Goal: Task Accomplishment & Management: Complete application form

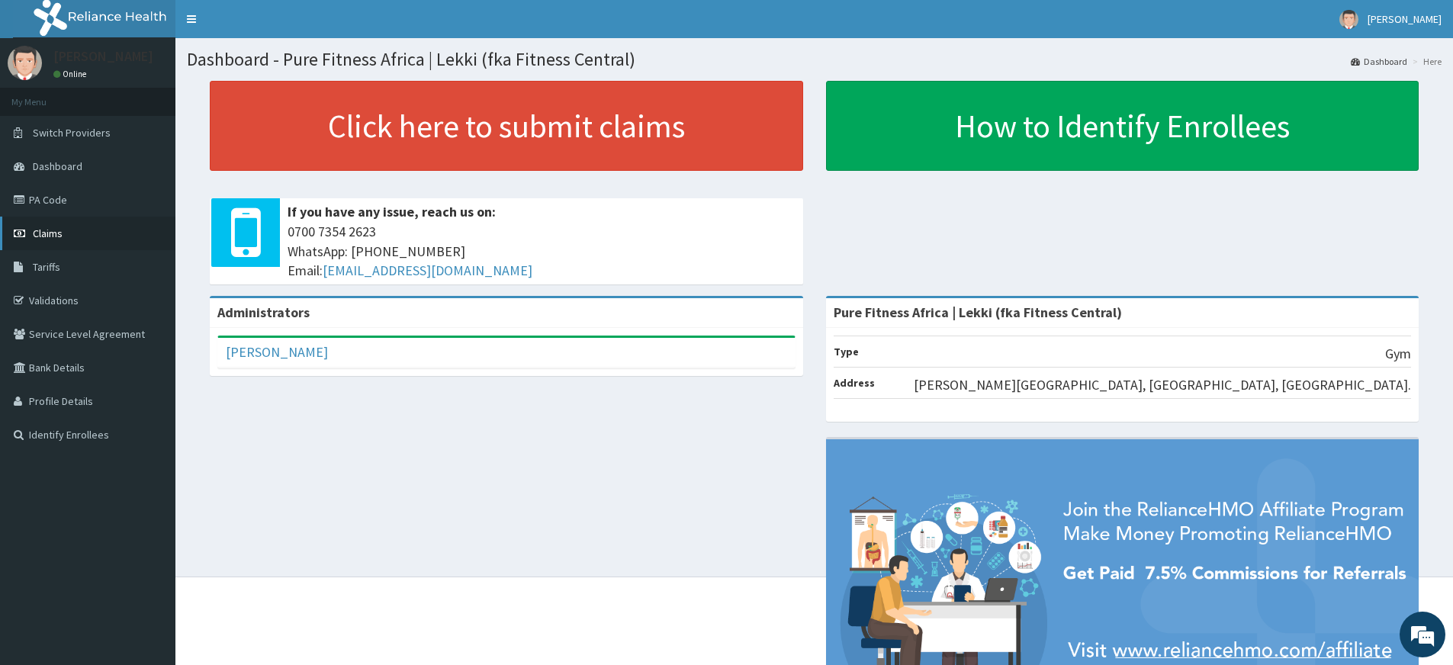
click at [53, 233] on span "Claims" at bounding box center [48, 234] width 30 height 14
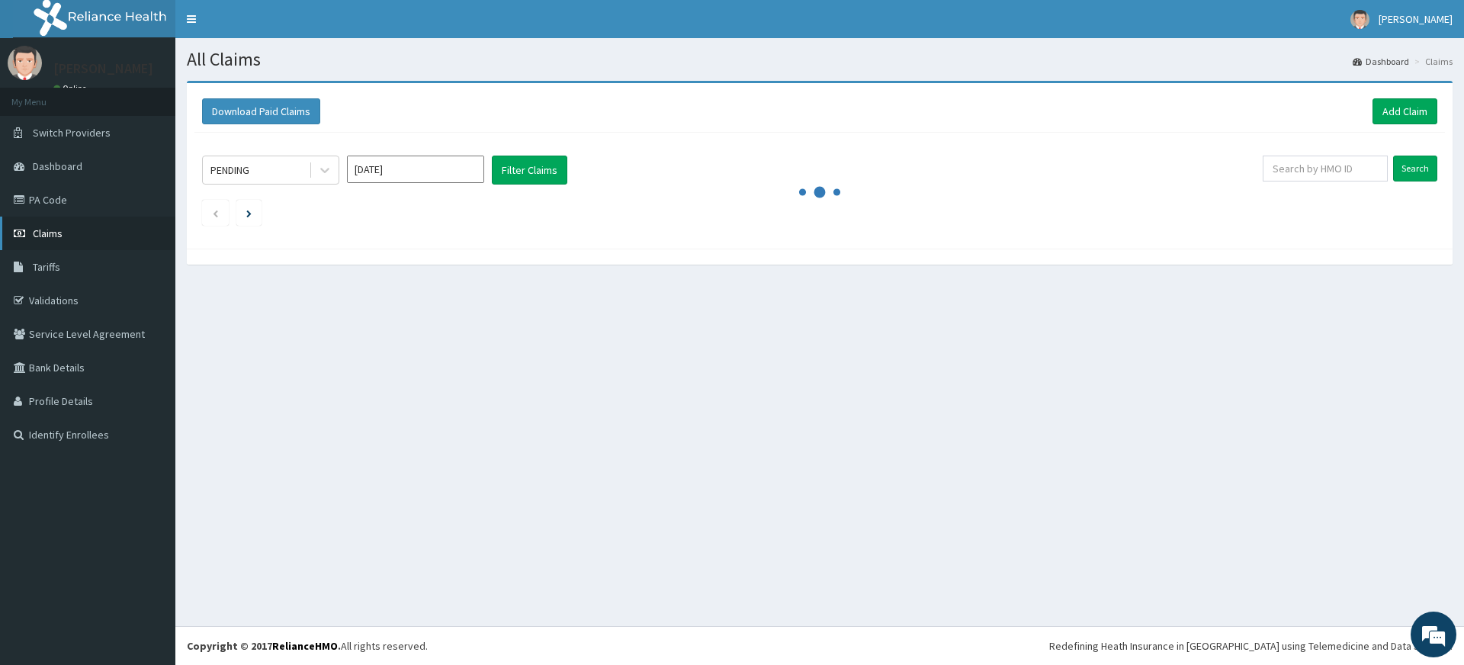
click at [85, 239] on link "Claims" at bounding box center [87, 234] width 175 height 34
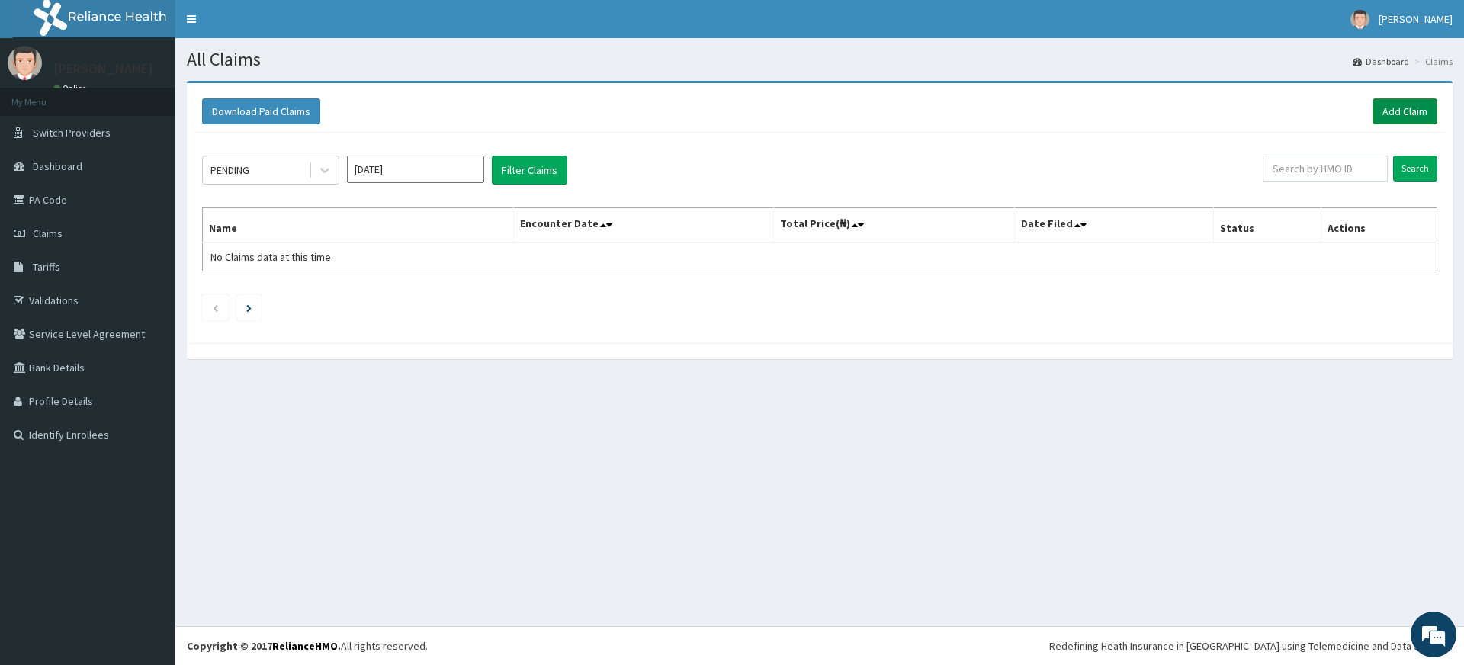
click at [1414, 114] on link "Add Claim" at bounding box center [1405, 111] width 65 height 26
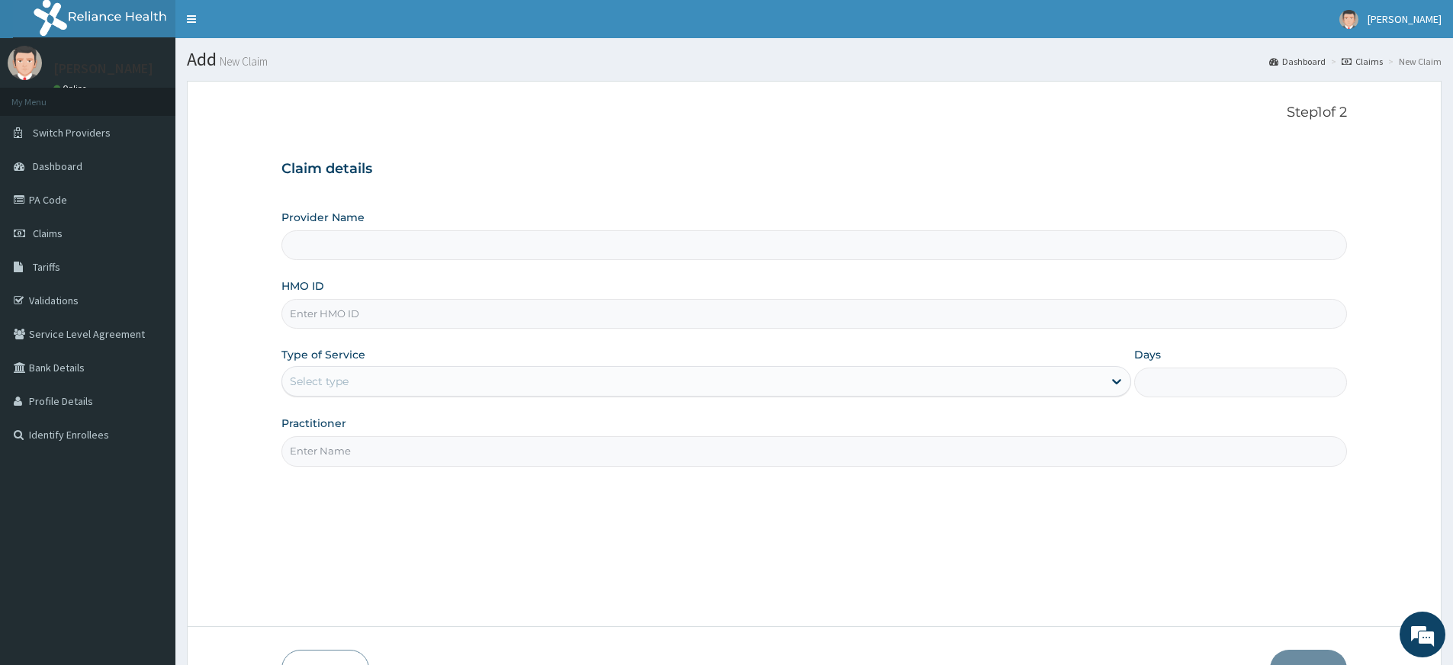
click at [317, 314] on input "HMO ID" at bounding box center [813, 314] width 1065 height 30
type input "Pure Fitness Africa | Lekki (fka Fitness Central)"
type input "1"
type input "WFE/10002/A"
click at [345, 448] on input "Practitioner" at bounding box center [813, 451] width 1065 height 30
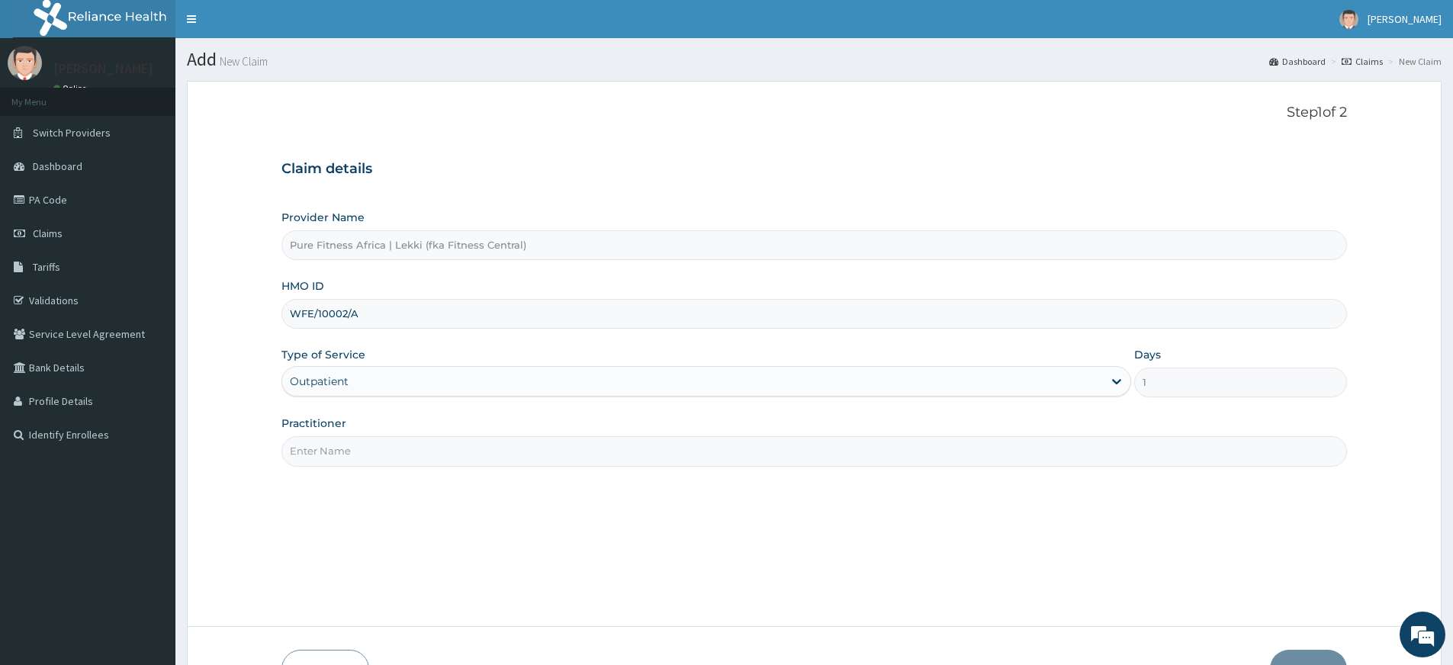
type input "pure fitness africa"
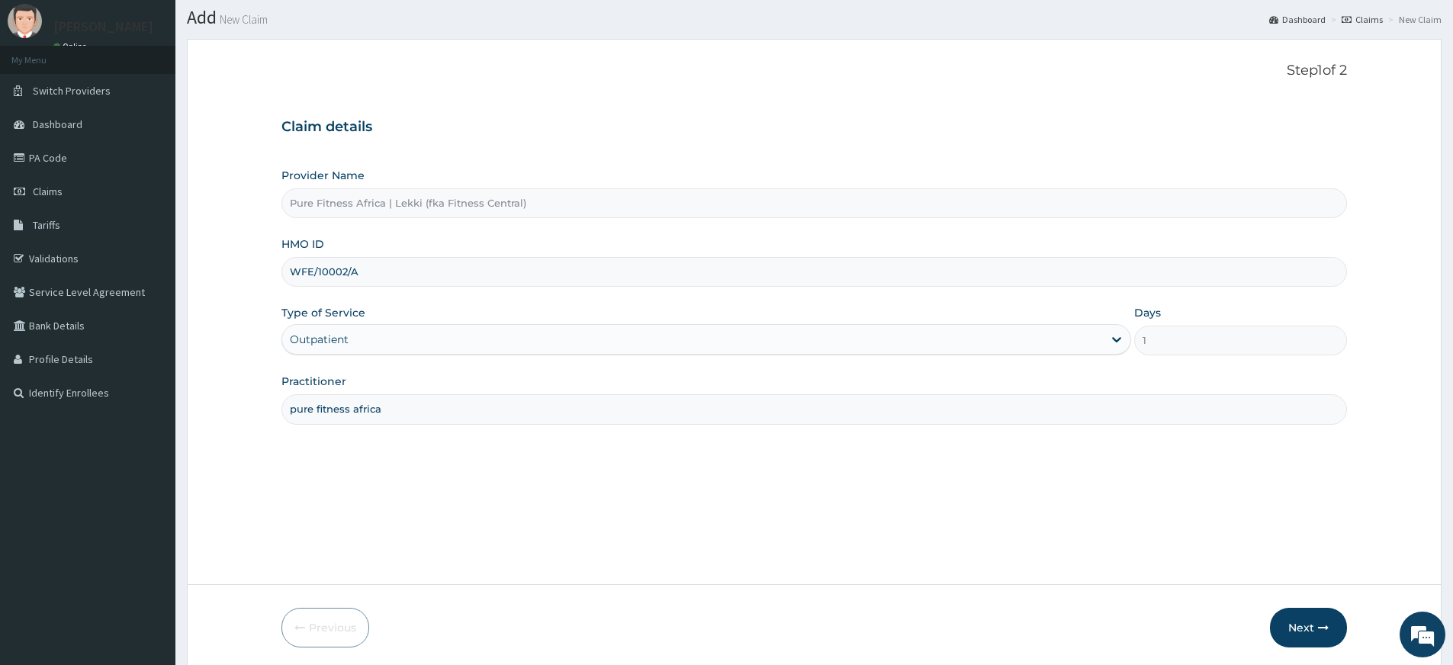
scroll to position [98, 0]
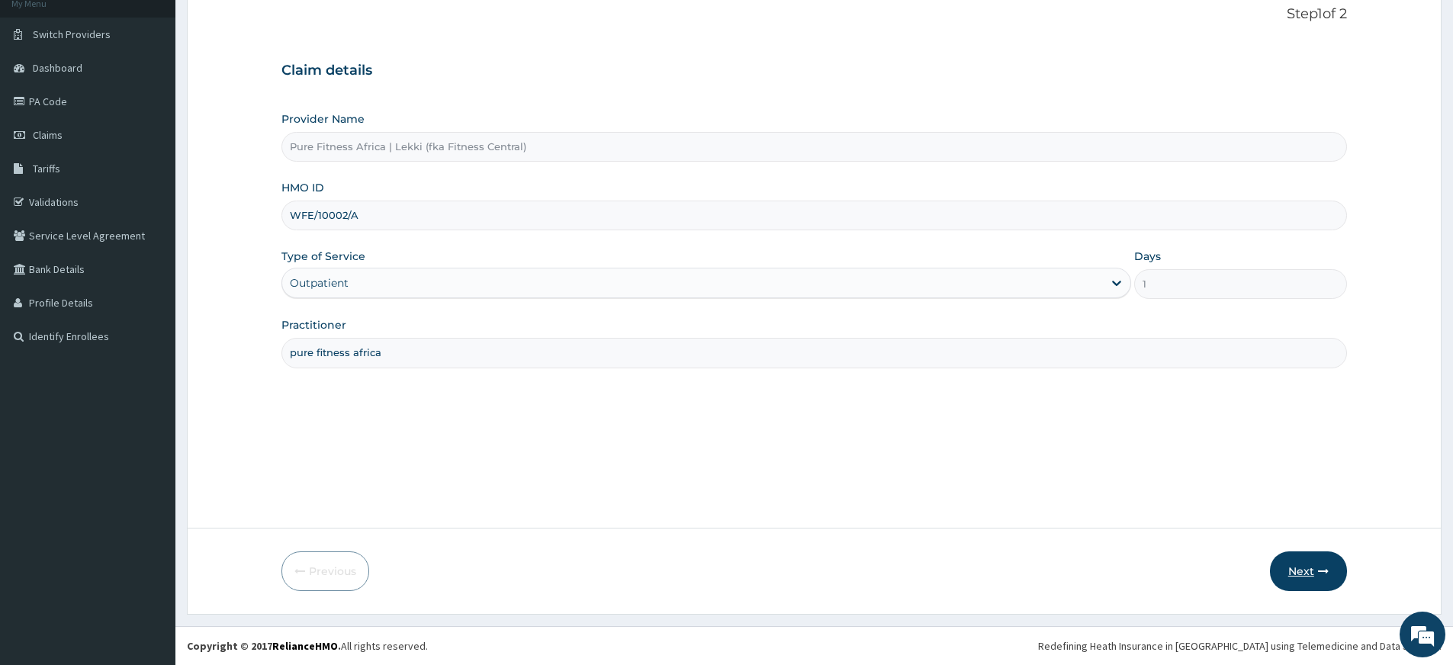
click at [1295, 564] on button "Next" at bounding box center [1308, 571] width 77 height 40
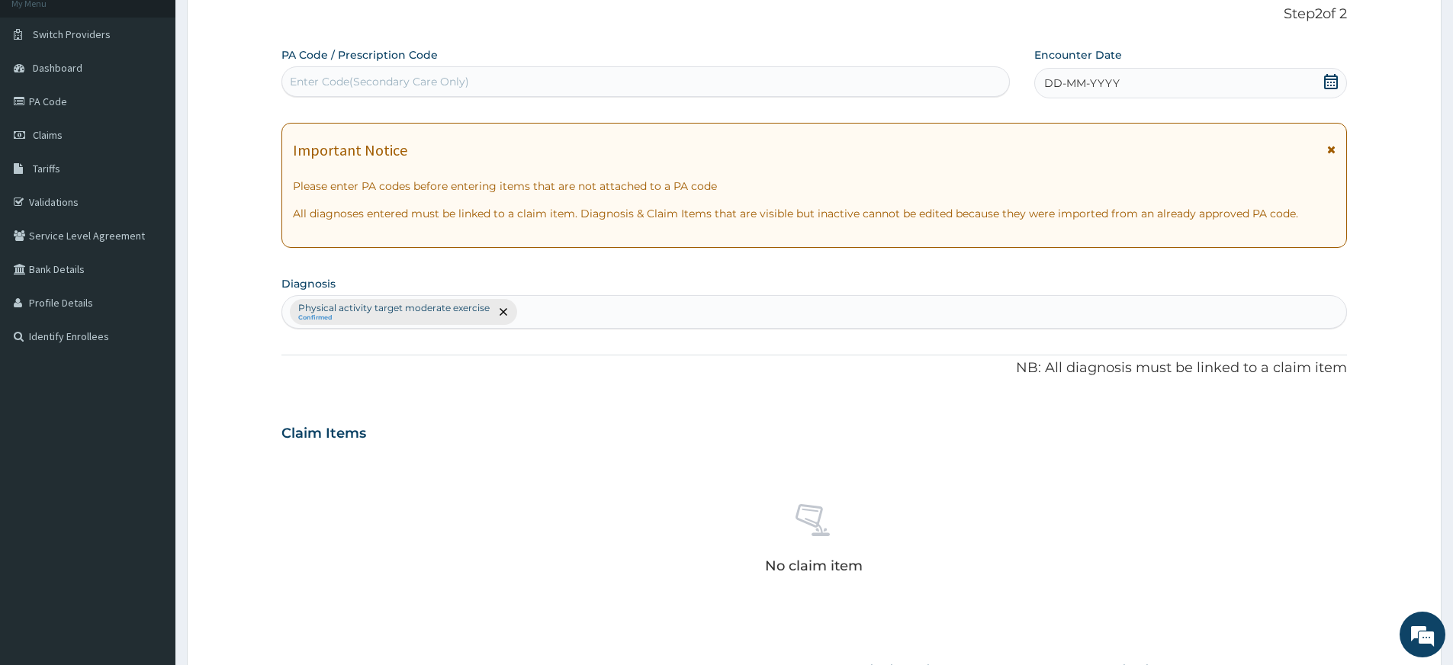
click at [1108, 82] on span "DD-MM-YYYY" at bounding box center [1082, 83] width 76 height 15
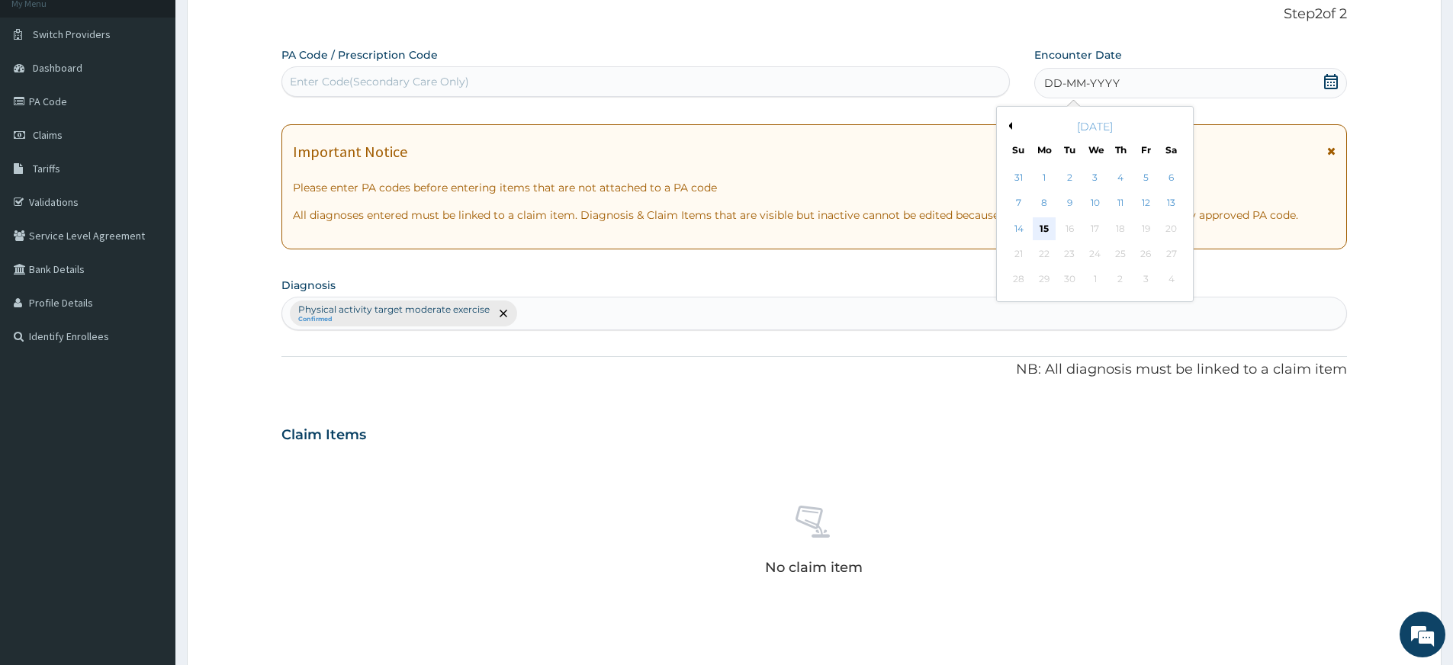
click at [1036, 234] on div "15" at bounding box center [1044, 228] width 23 height 23
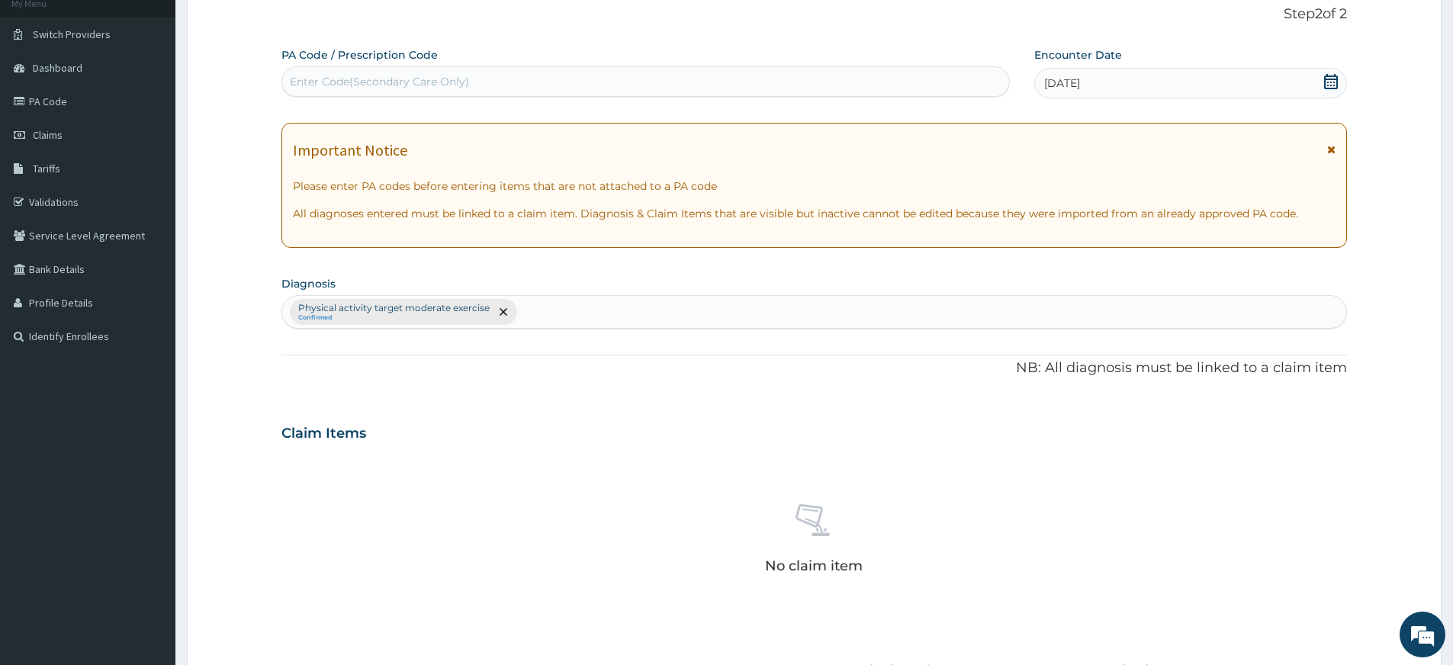
click at [575, 80] on div "Enter Code(Secondary Care Only)" at bounding box center [645, 81] width 727 height 24
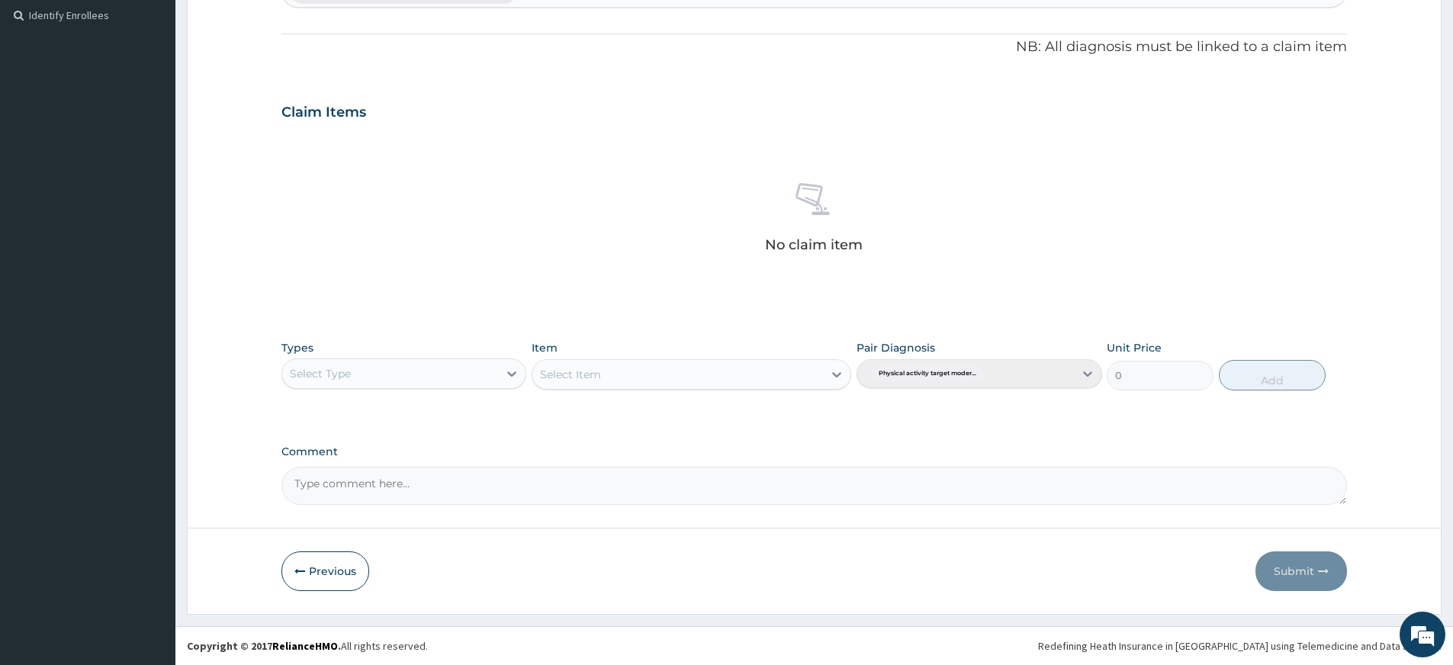
click at [480, 378] on div "Select Type" at bounding box center [390, 374] width 216 height 24
click at [297, 602] on div "Gym" at bounding box center [403, 606] width 245 height 27
drag, startPoint x: 785, startPoint y: 368, endPoint x: 784, endPoint y: 383, distance: 15.3
click at [785, 368] on div "Select Item" at bounding box center [677, 374] width 291 height 24
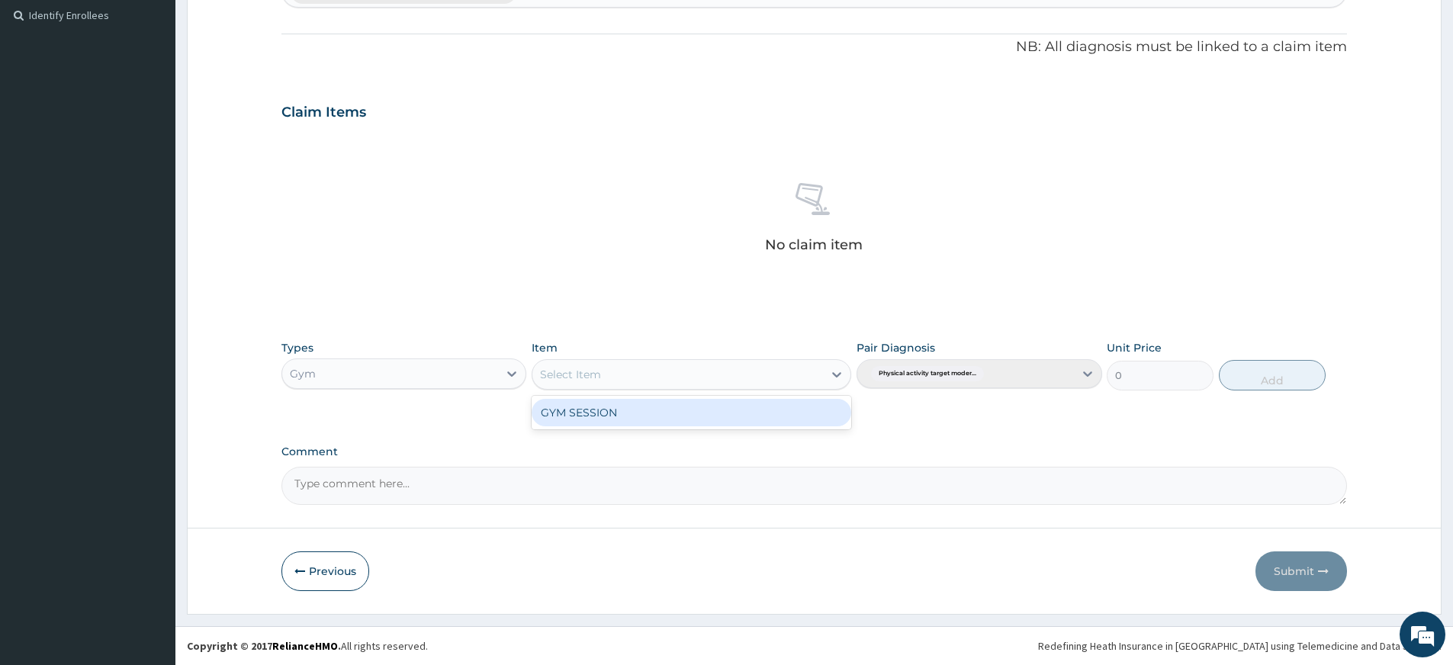
click at [783, 412] on div "GYM SESSION" at bounding box center [692, 412] width 320 height 27
type input "3000"
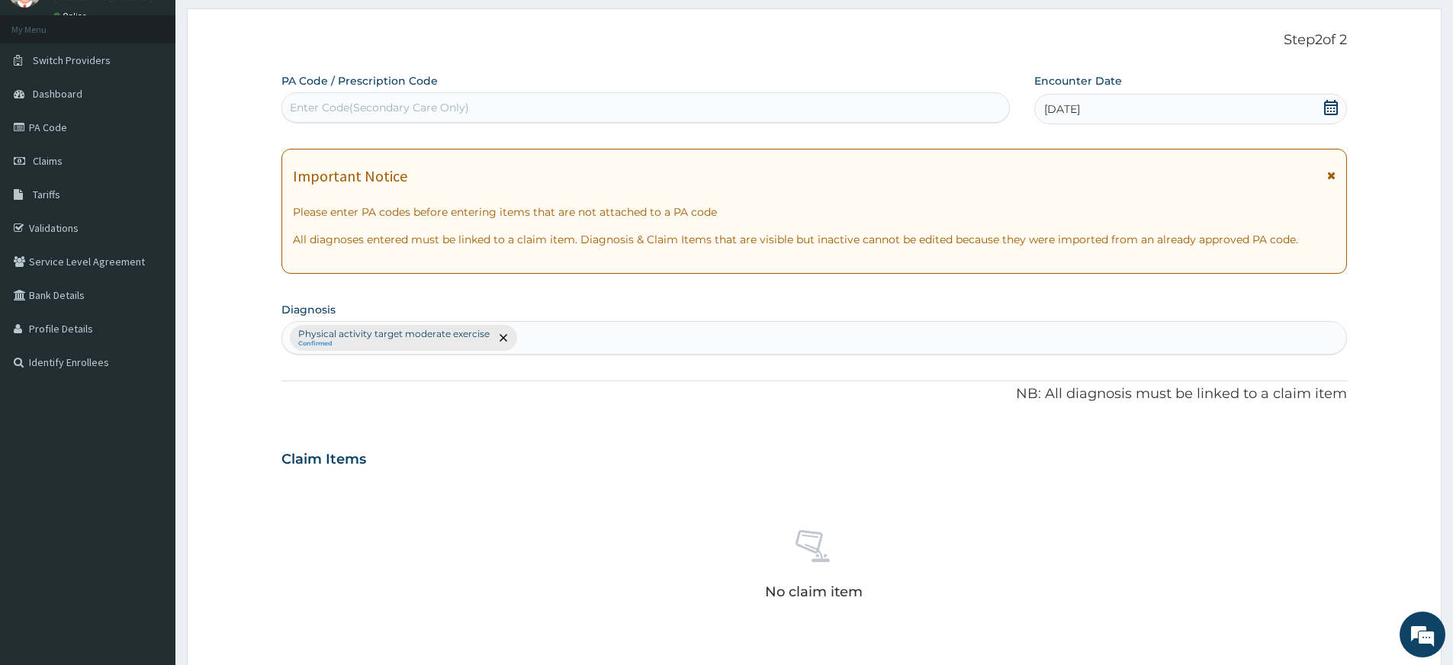
scroll to position [0, 0]
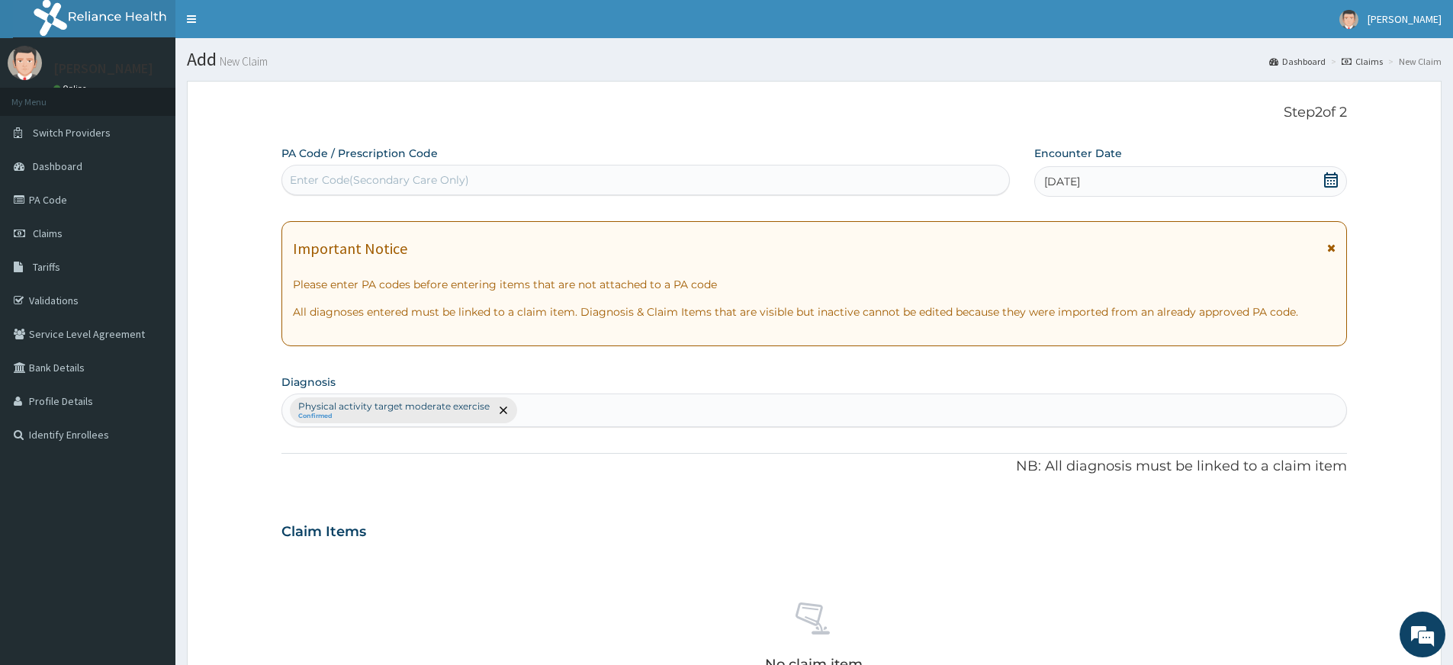
click at [567, 181] on div "Enter Code(Secondary Care Only)" at bounding box center [645, 180] width 727 height 24
type input "PA/6DCD78"
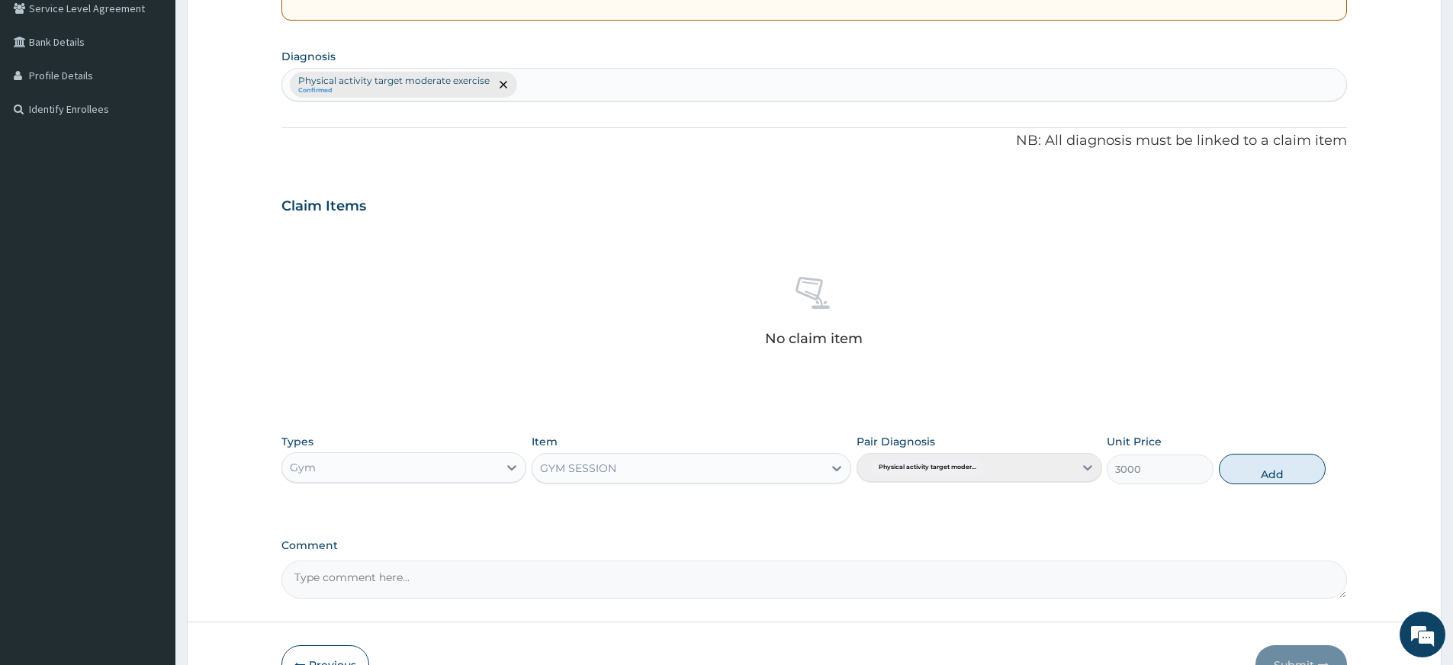
scroll to position [419, 0]
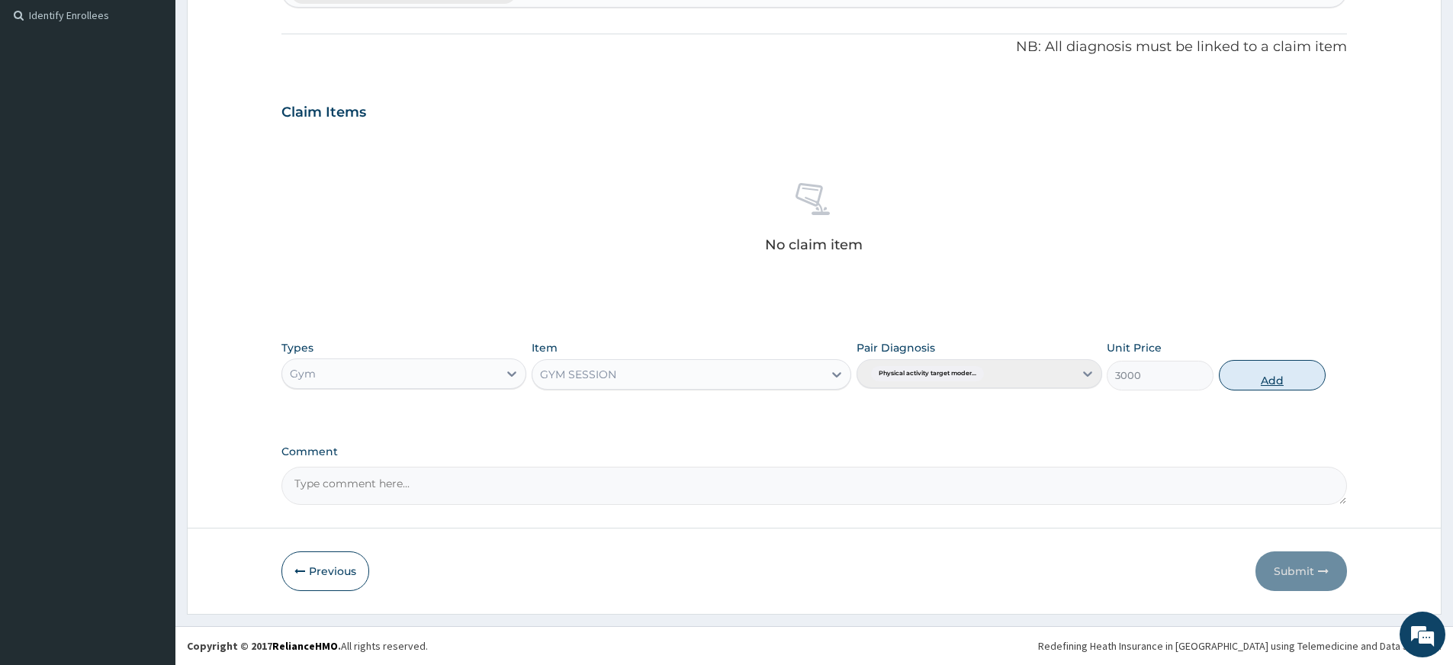
click at [1241, 379] on button "Add" at bounding box center [1272, 375] width 107 height 31
type input "0"
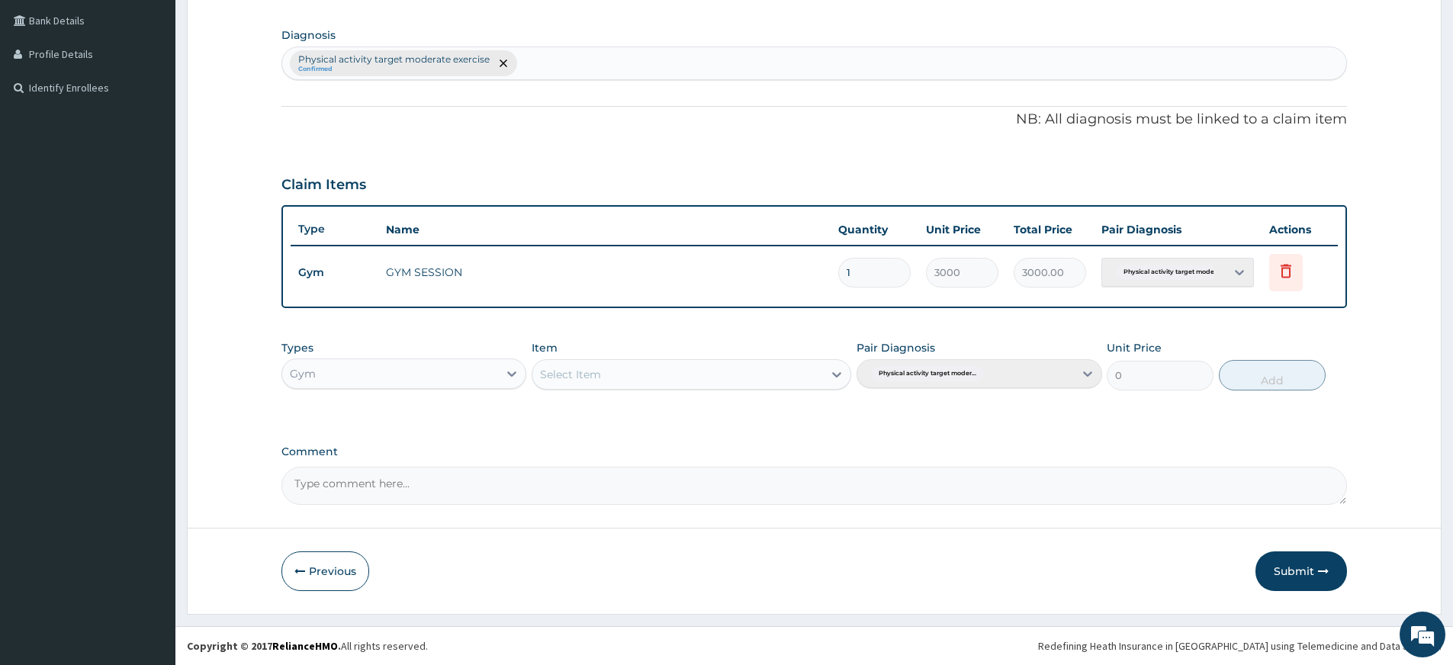
click at [1319, 561] on button "Submit" at bounding box center [1301, 571] width 92 height 40
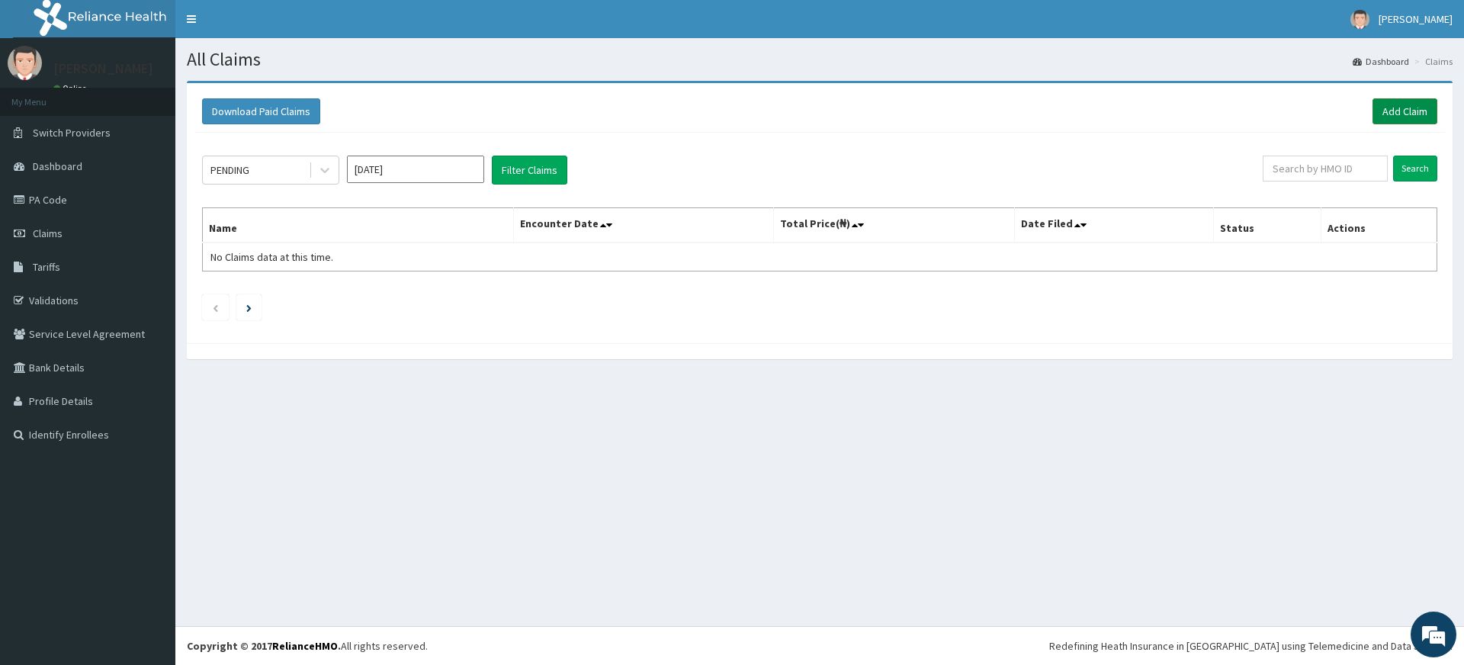
click at [1428, 117] on link "Add Claim" at bounding box center [1405, 111] width 65 height 26
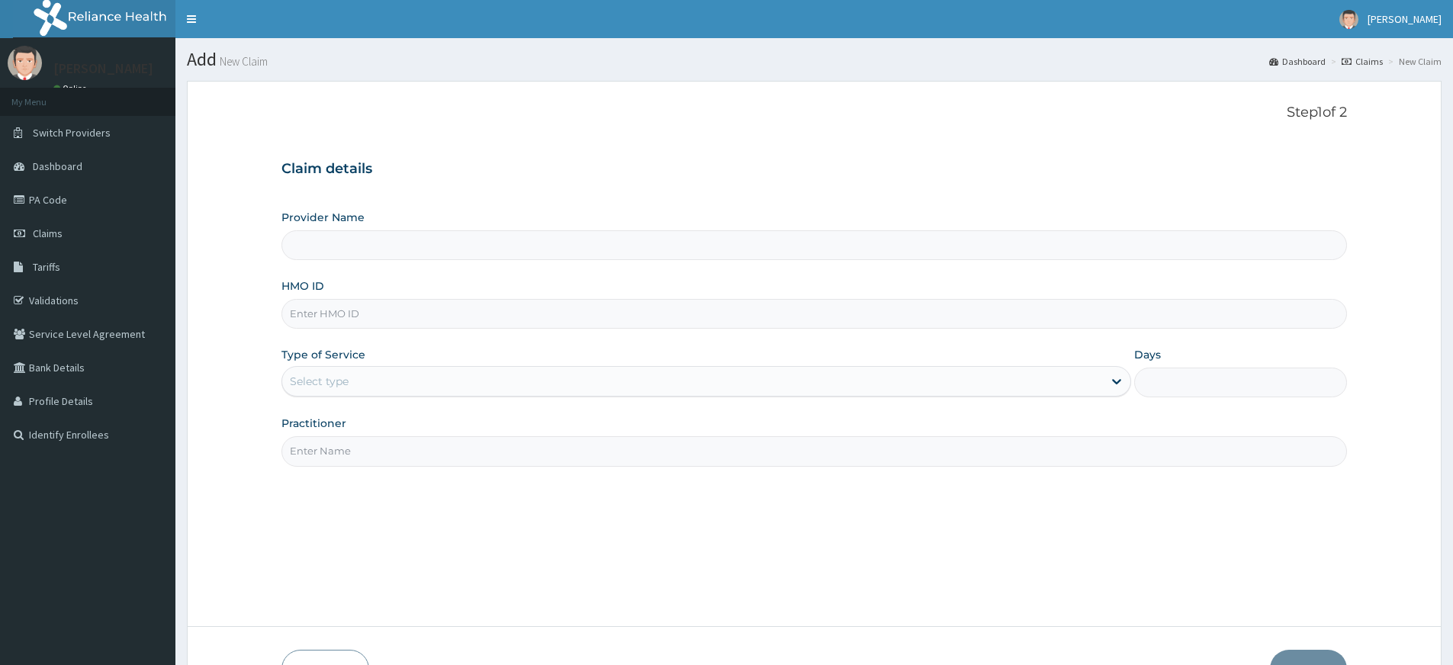
click at [340, 378] on div "Select type" at bounding box center [319, 381] width 59 height 15
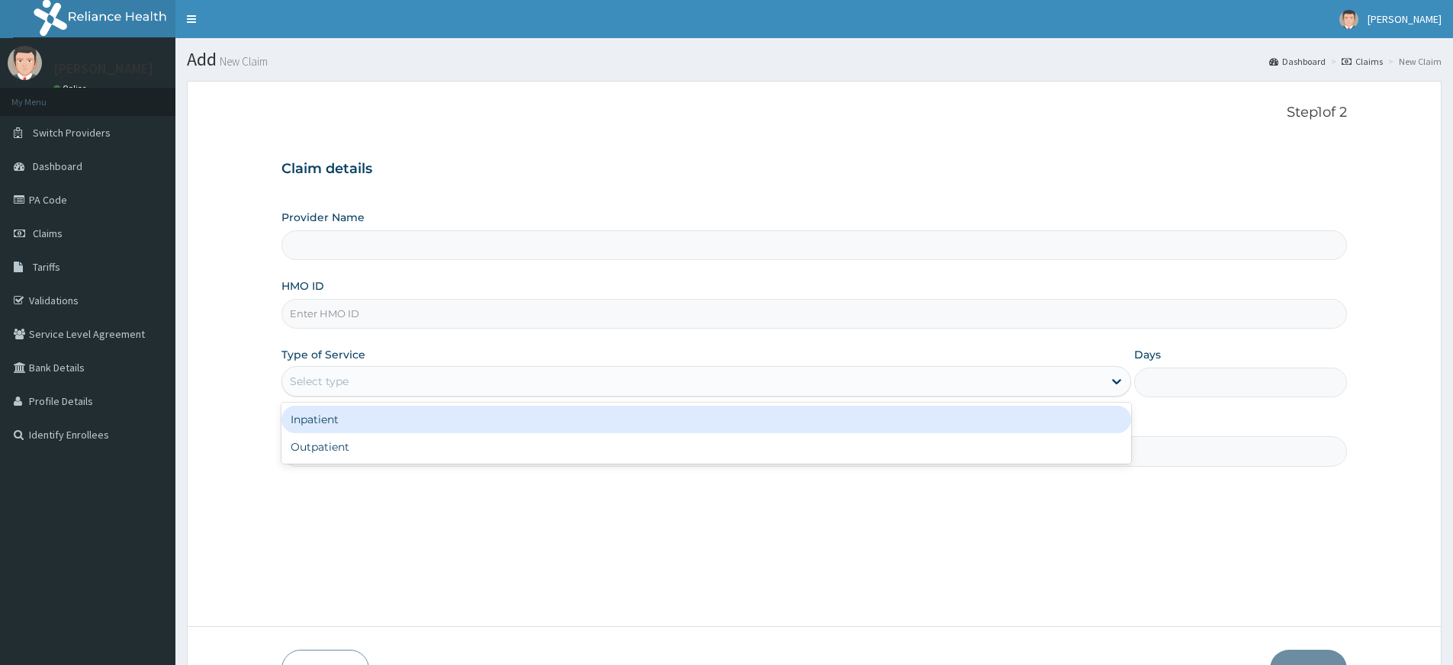
type input "Pure Fitness Africa | Lekki (fka Fitness Central)"
type input "1"
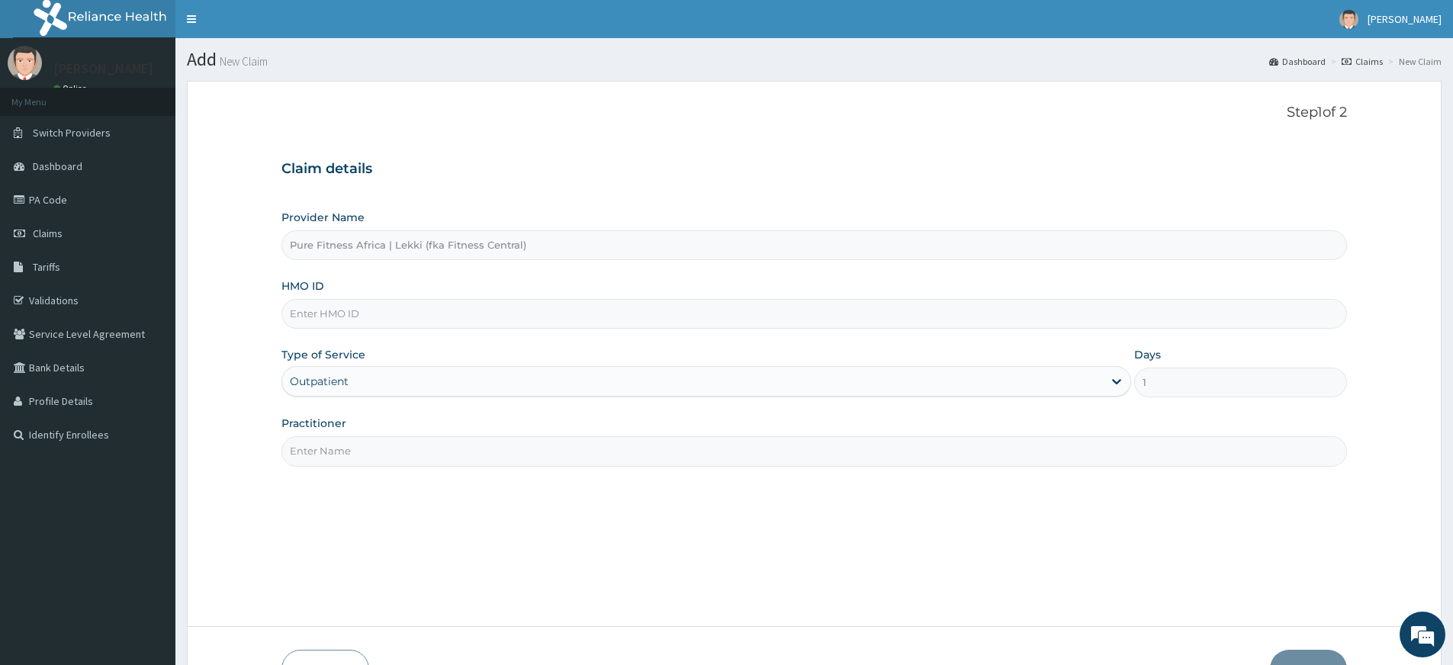
click at [365, 312] on input "HMO ID" at bounding box center [813, 314] width 1065 height 30
type input "WFE/10008/A"
click at [336, 453] on input "Practitioner" at bounding box center [813, 451] width 1065 height 30
type input "pure fitness africa"
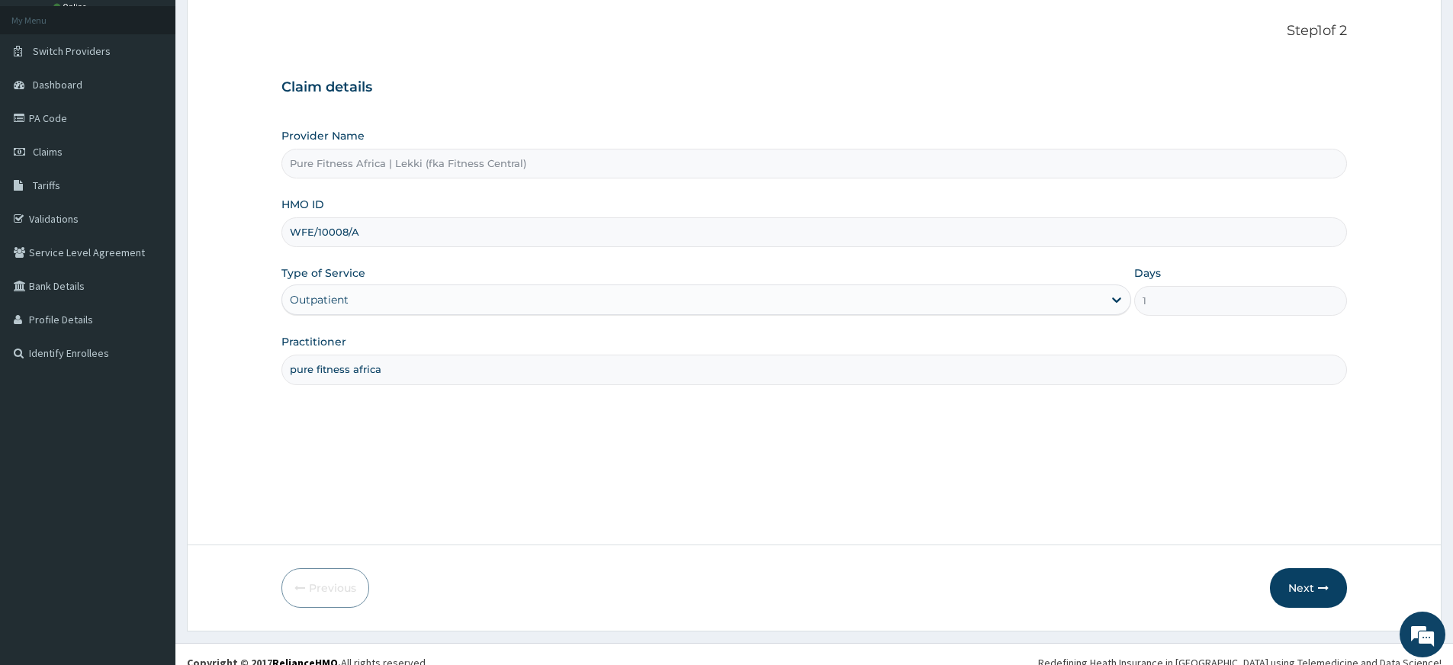
scroll to position [98, 0]
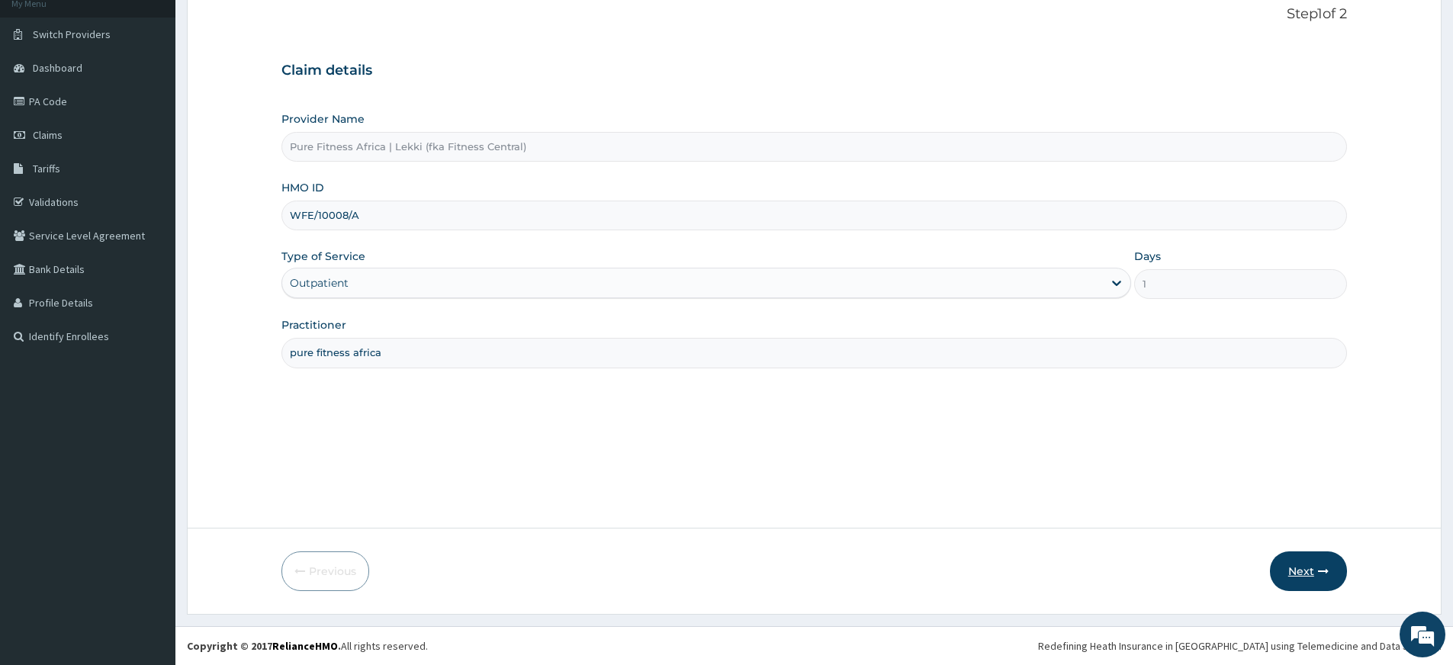
click at [1286, 570] on button "Next" at bounding box center [1308, 571] width 77 height 40
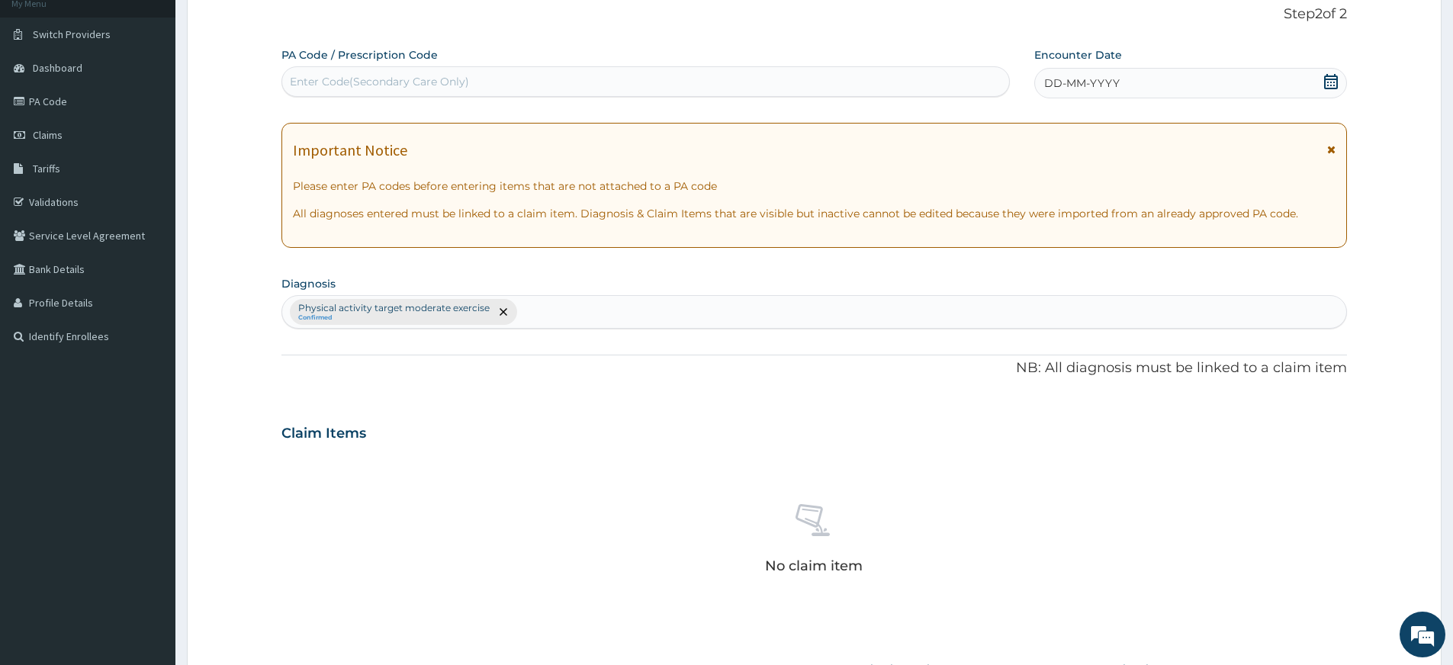
click at [1079, 66] on div "Encounter Date DD-MM-YYYY" at bounding box center [1190, 72] width 312 height 51
click at [1083, 78] on span "DD-MM-YYYY" at bounding box center [1082, 83] width 76 height 15
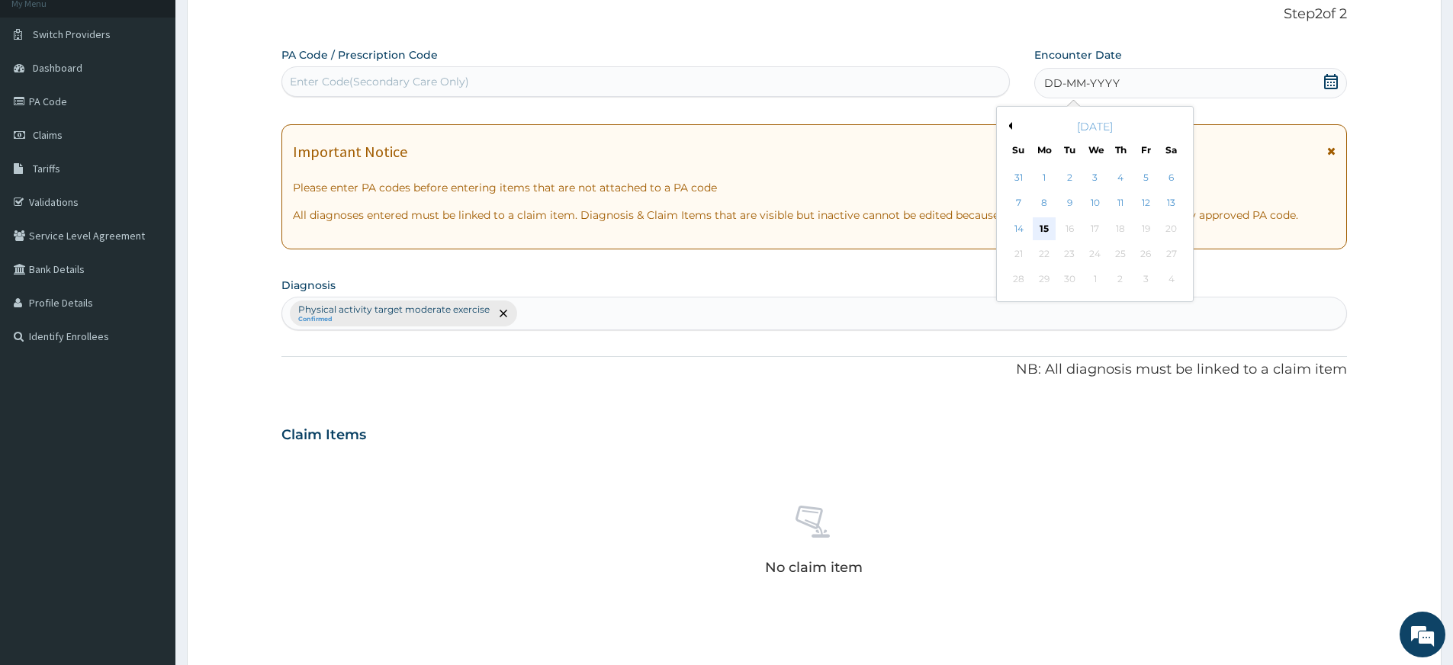
click at [1040, 229] on div "15" at bounding box center [1044, 228] width 23 height 23
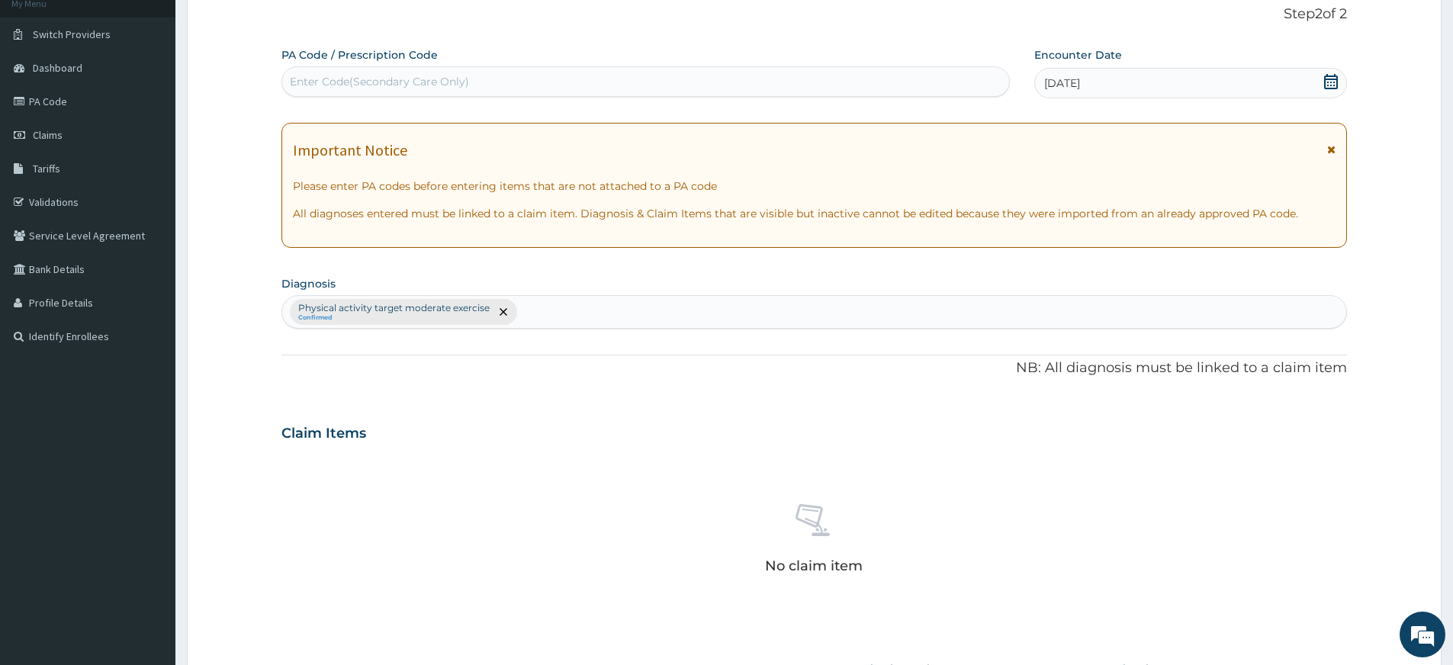
click at [822, 81] on div "Enter Code(Secondary Care Only)" at bounding box center [645, 81] width 727 height 24
type input "PA/200368"
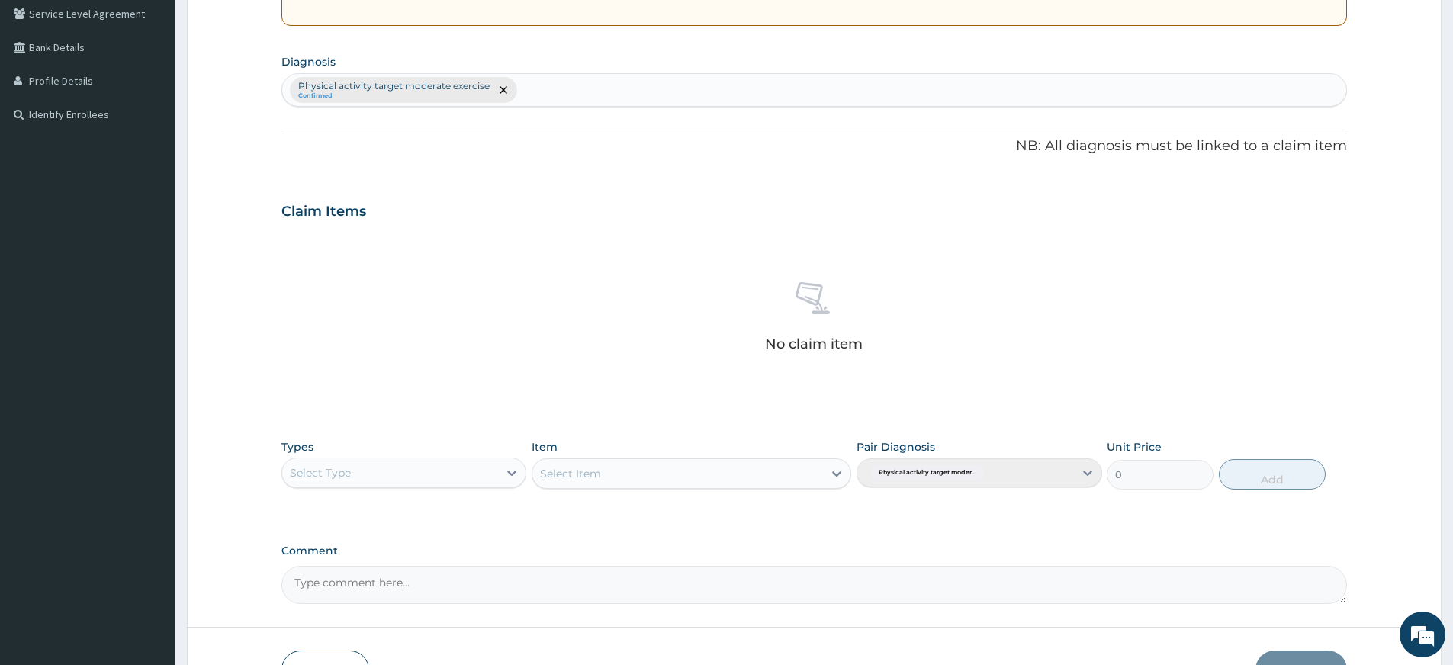
scroll to position [419, 0]
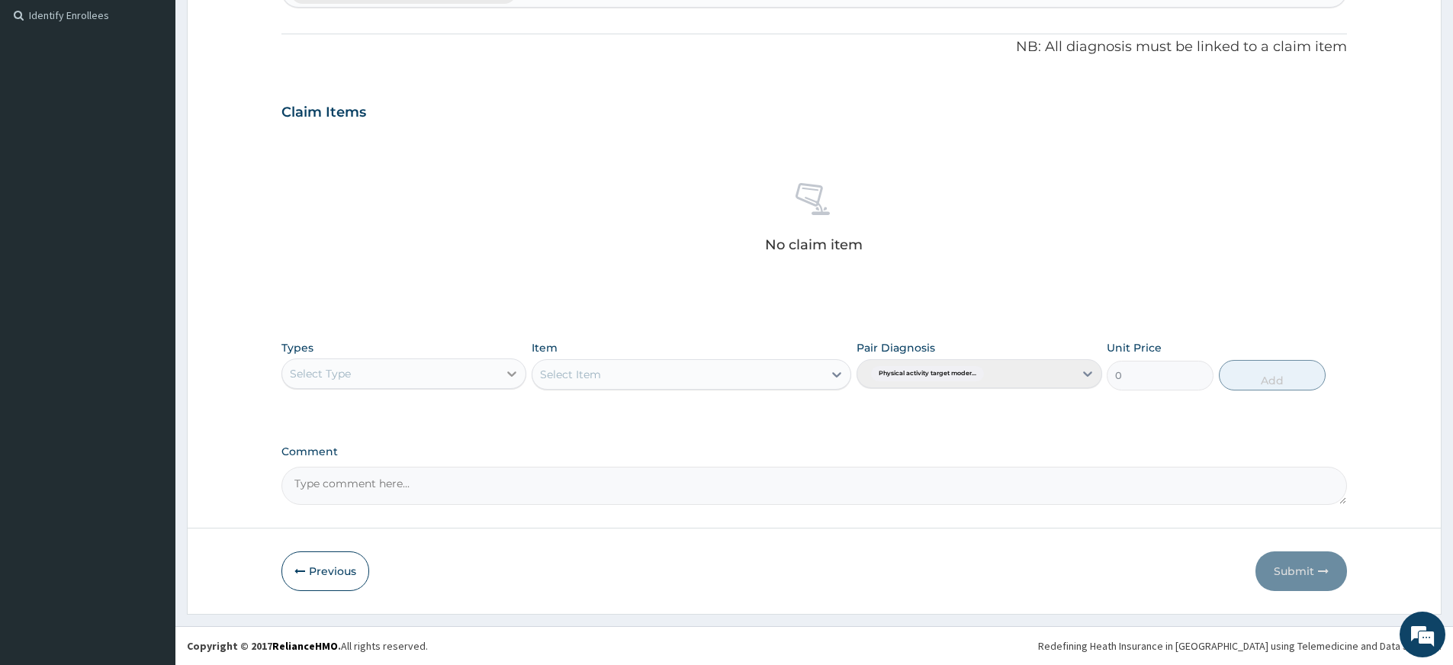
click at [516, 372] on icon at bounding box center [511, 373] width 15 height 15
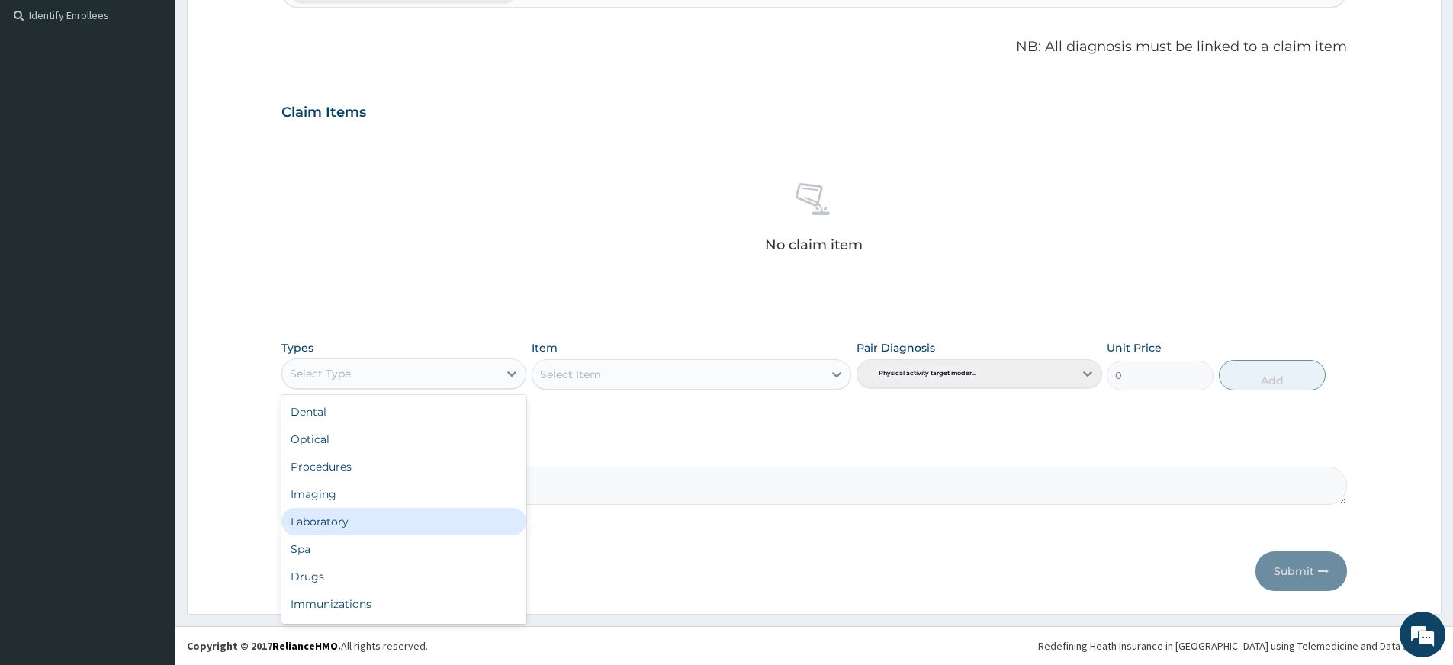
scroll to position [52, 0]
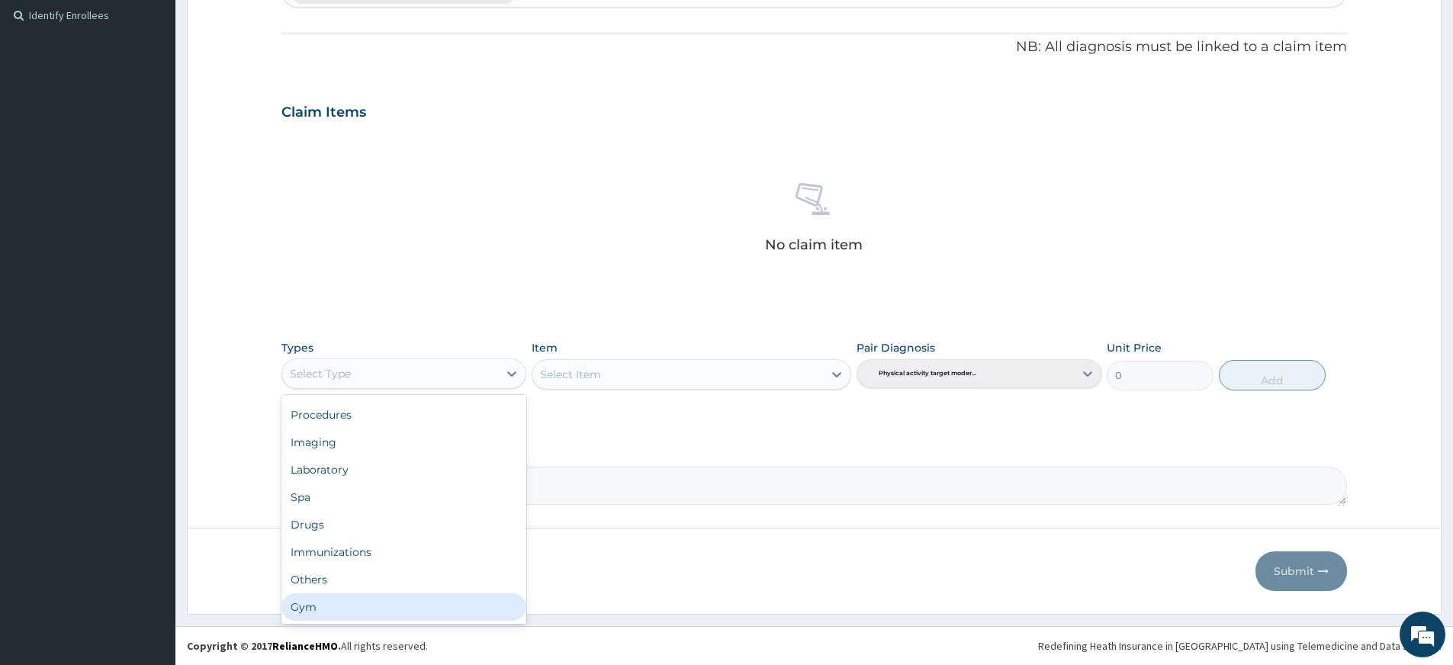
click at [409, 609] on div "Gym" at bounding box center [403, 606] width 245 height 27
click at [707, 367] on div "Select Item" at bounding box center [692, 374] width 320 height 31
click at [707, 367] on div "Select Item" at bounding box center [677, 374] width 291 height 24
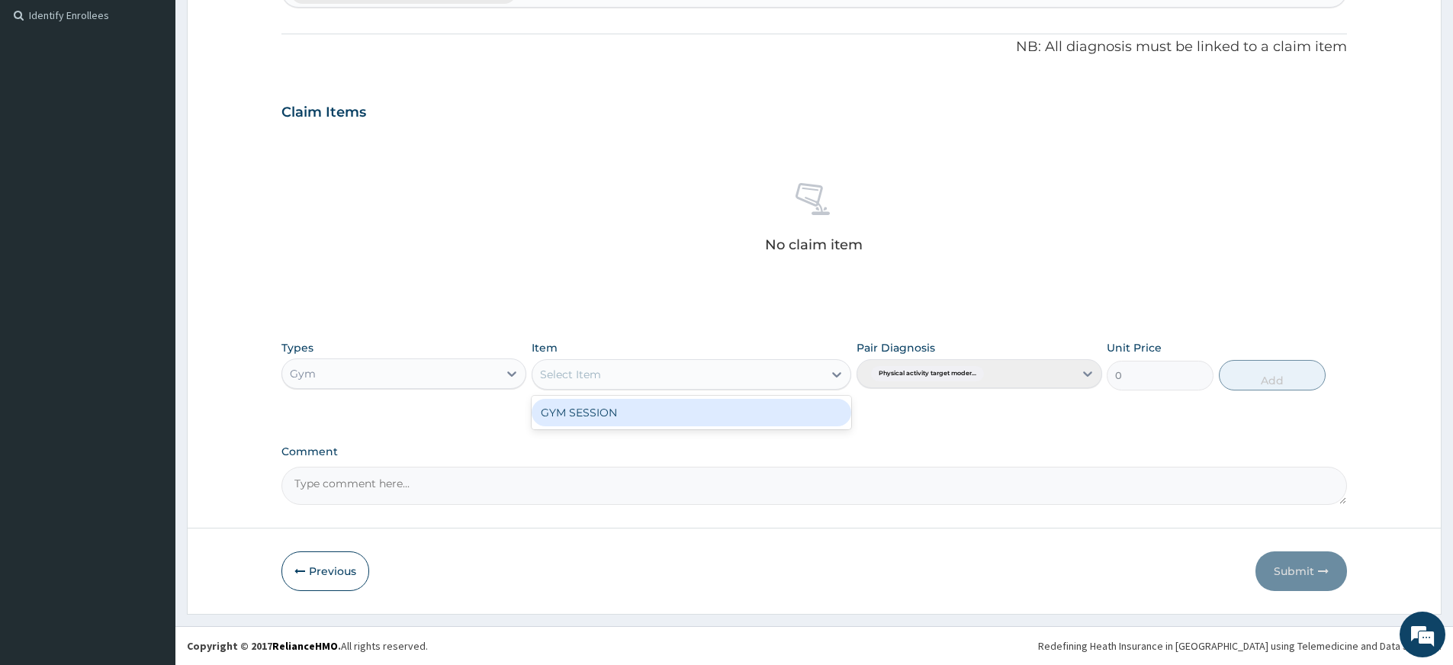
click at [683, 410] on div "GYM SESSION" at bounding box center [692, 412] width 320 height 27
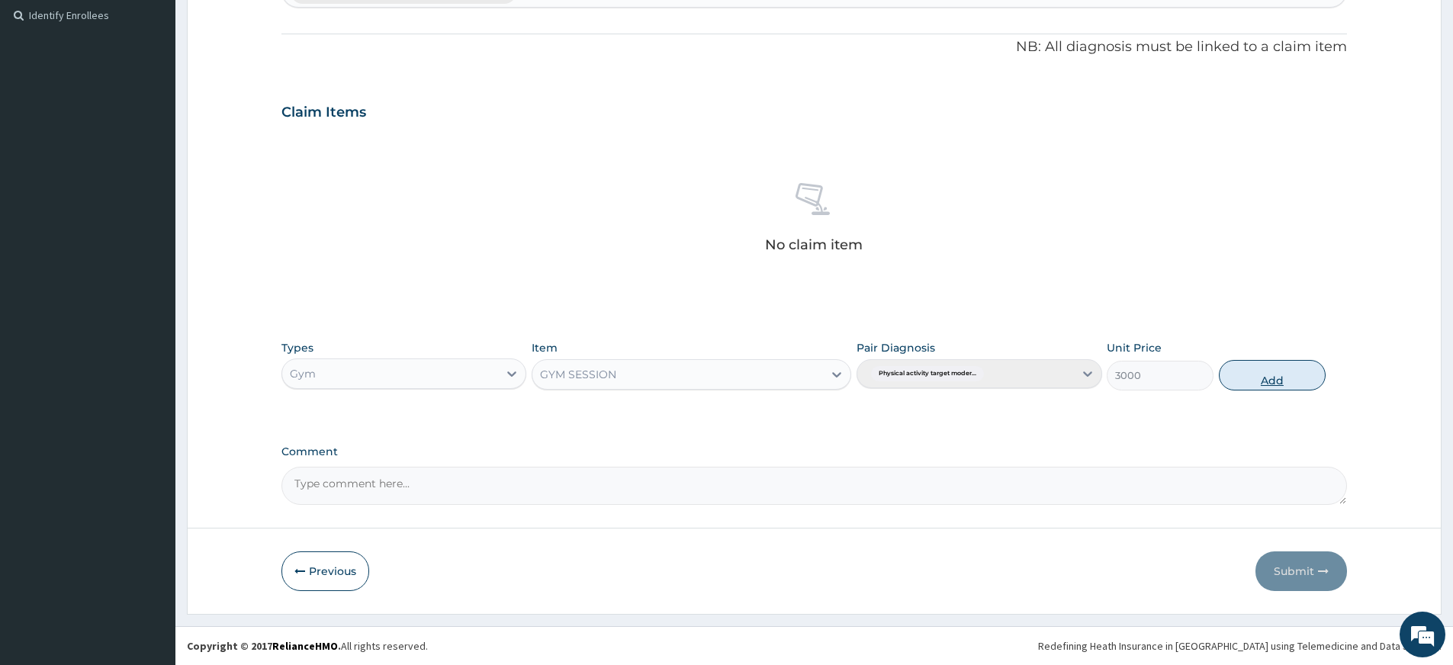
click at [1265, 374] on button "Add" at bounding box center [1272, 375] width 107 height 31
type input "0"
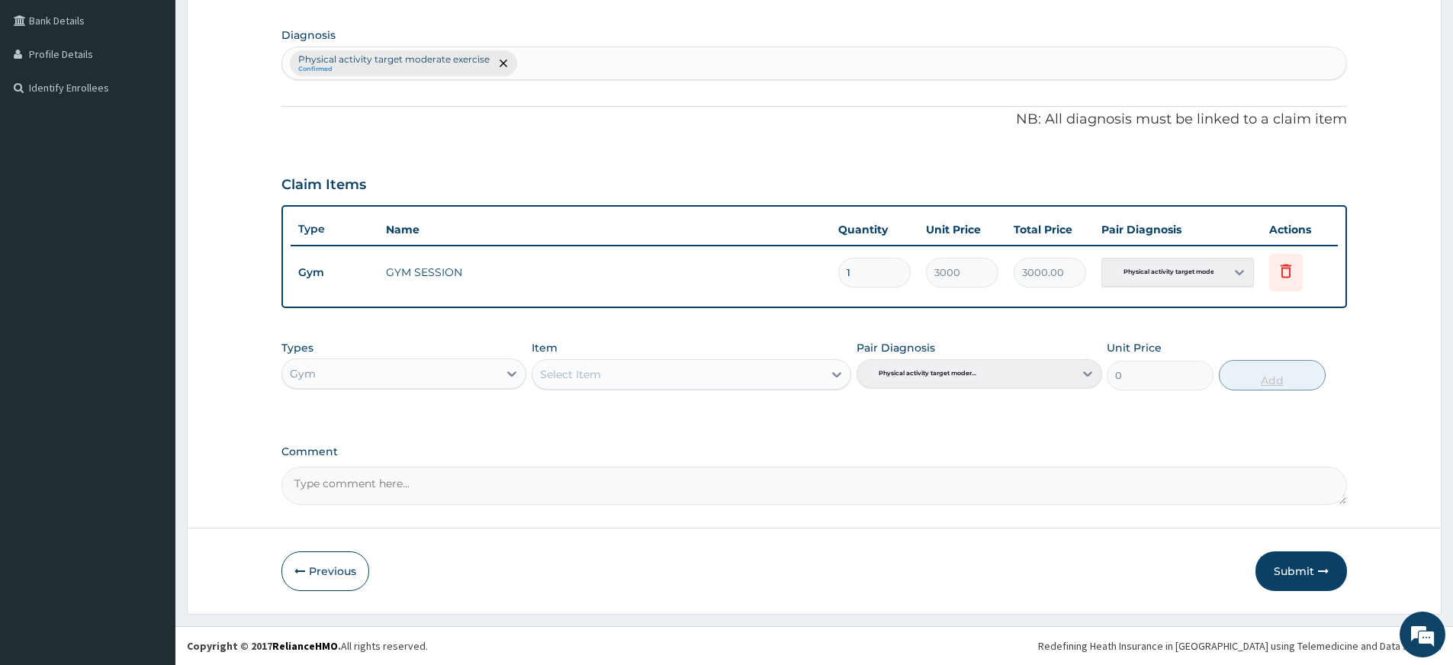
scroll to position [347, 0]
click at [1296, 567] on button "Submit" at bounding box center [1301, 571] width 92 height 40
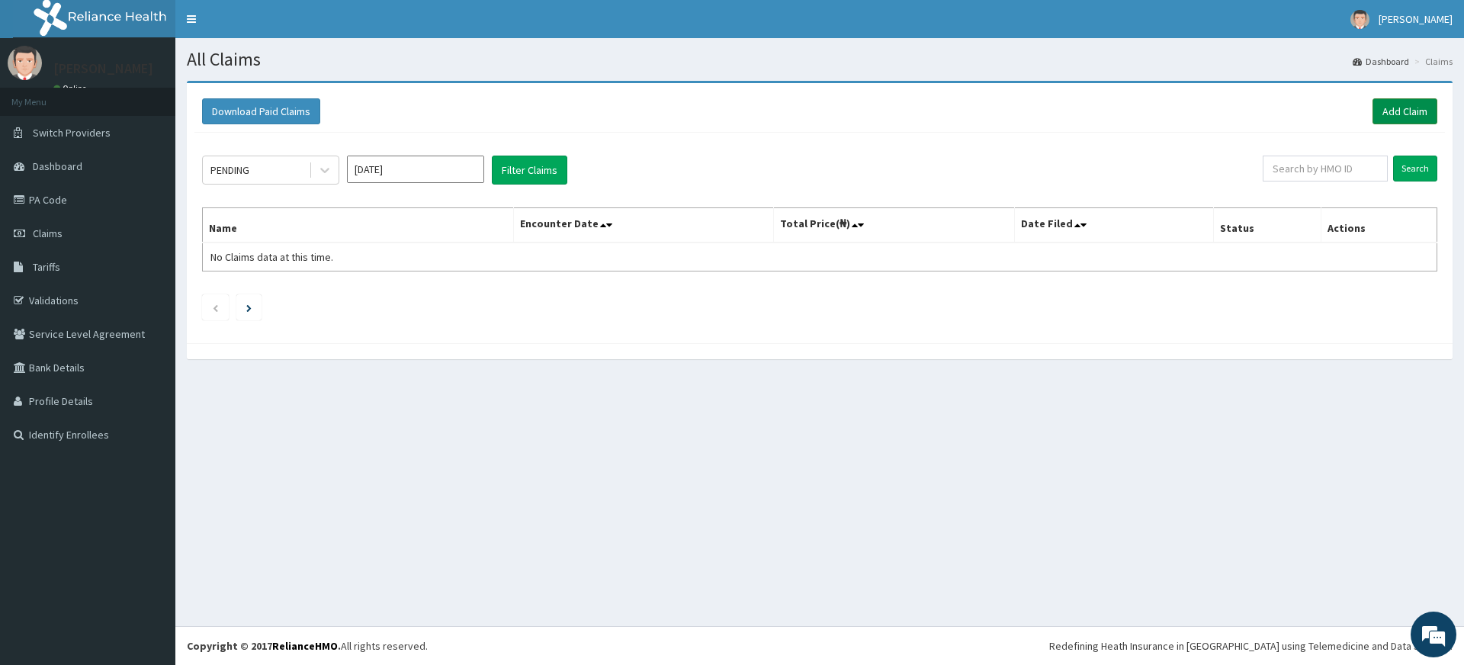
click at [1386, 108] on link "Add Claim" at bounding box center [1405, 111] width 65 height 26
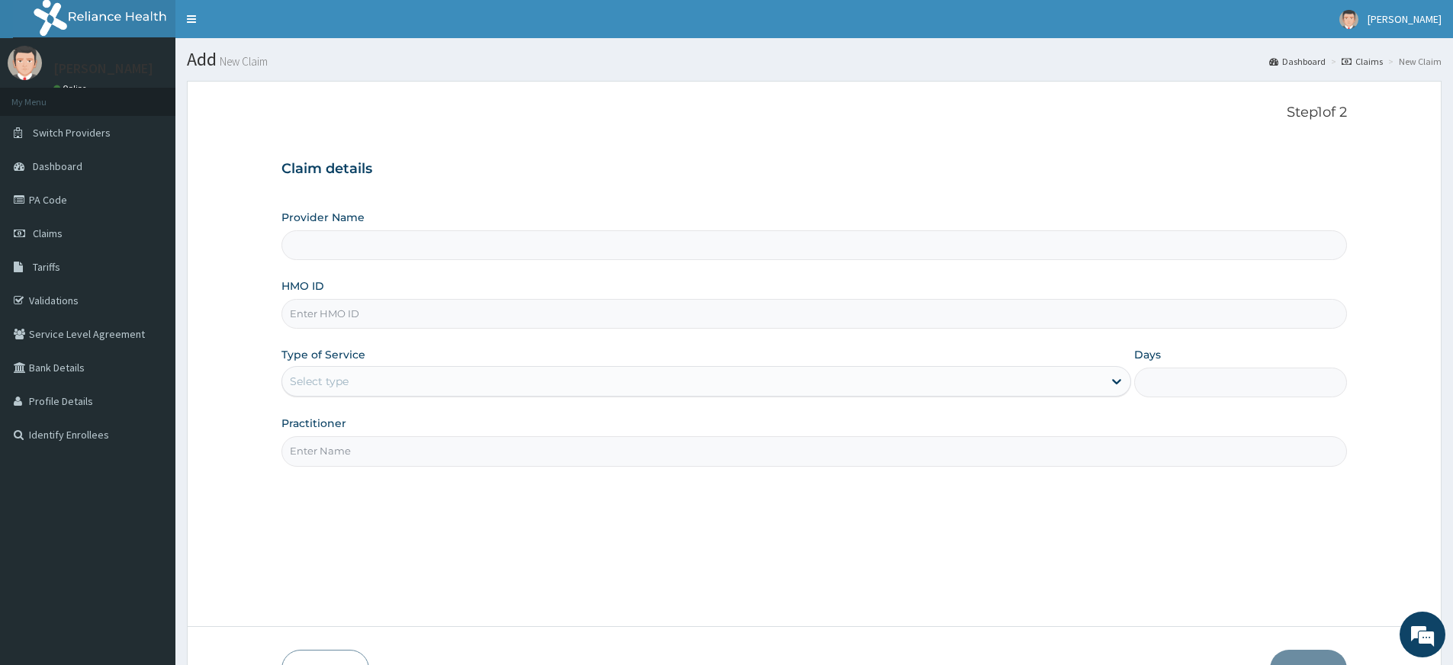
type input "Pure Fitness Africa | Lekki (fka Fitness Central)"
type input "1"
click at [349, 439] on input "Practitioner" at bounding box center [813, 451] width 1065 height 30
type input "pure fitness africa"
click at [456, 313] on input "HMO ID" at bounding box center [813, 314] width 1065 height 30
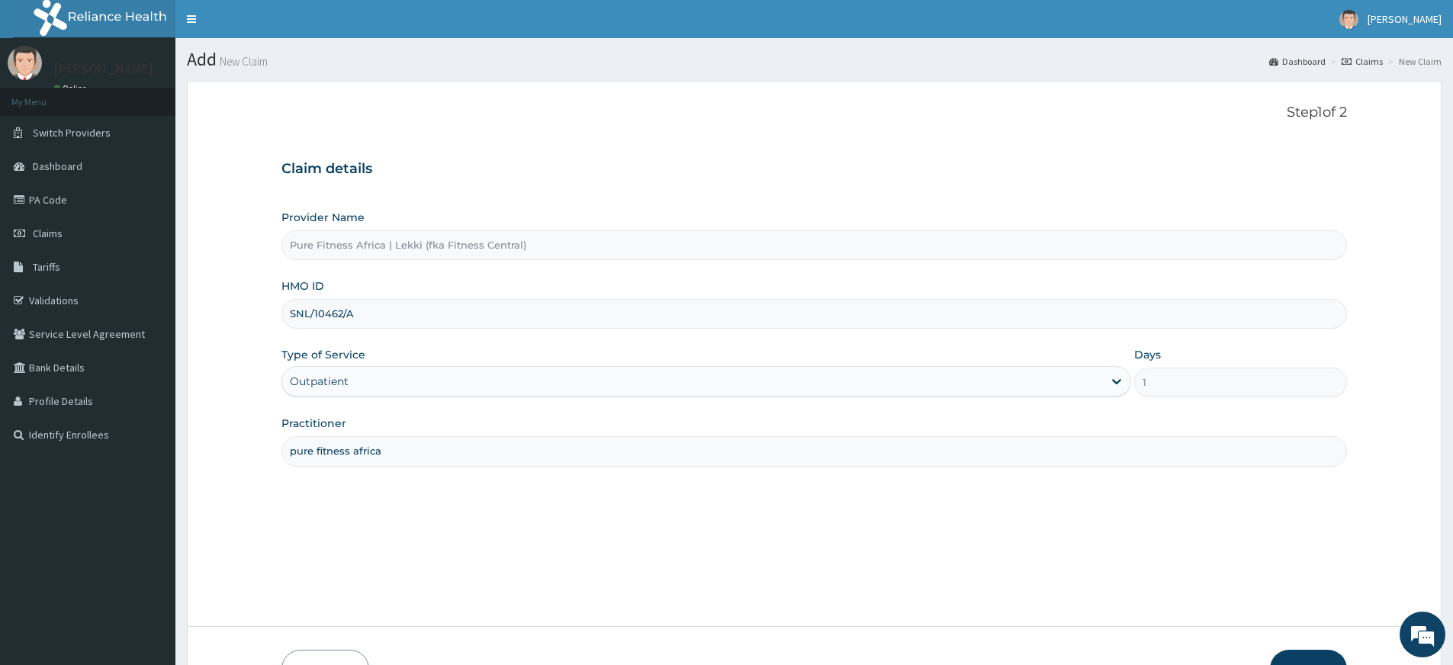
scroll to position [98, 0]
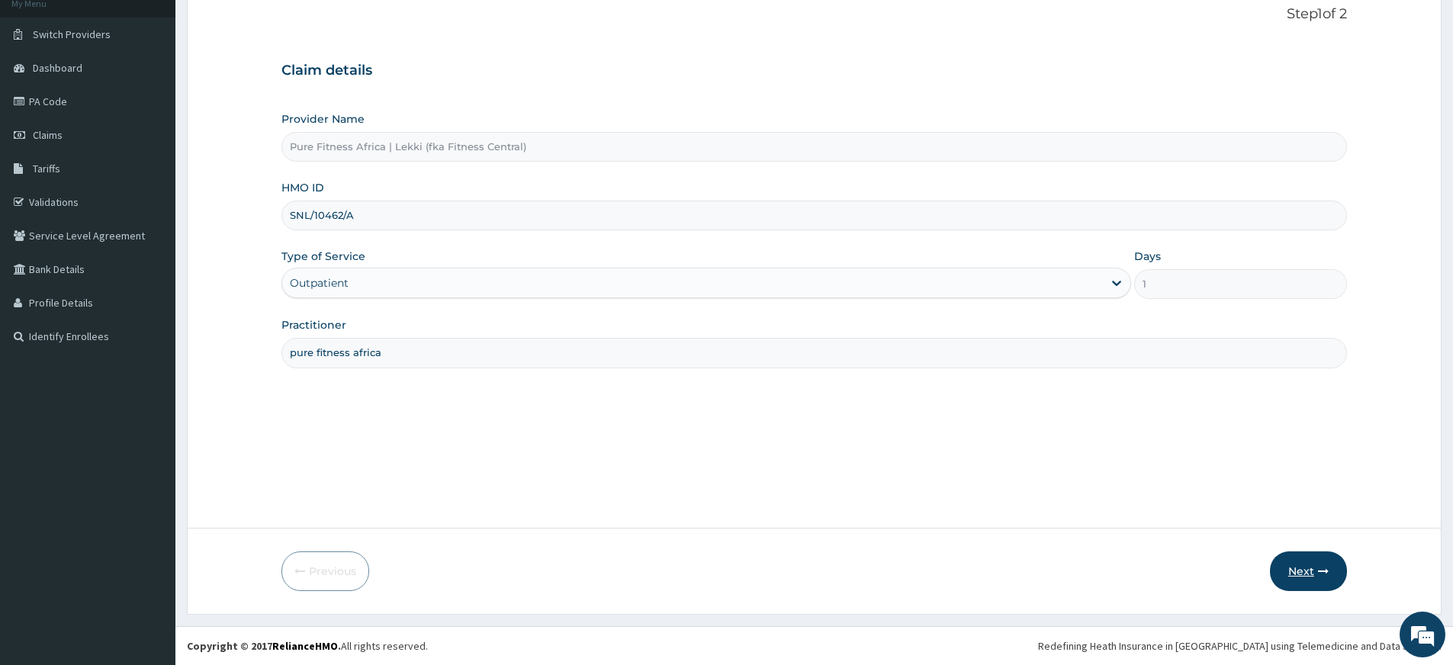
type input "SNL/10462/A"
click at [1320, 563] on button "Next" at bounding box center [1308, 571] width 77 height 40
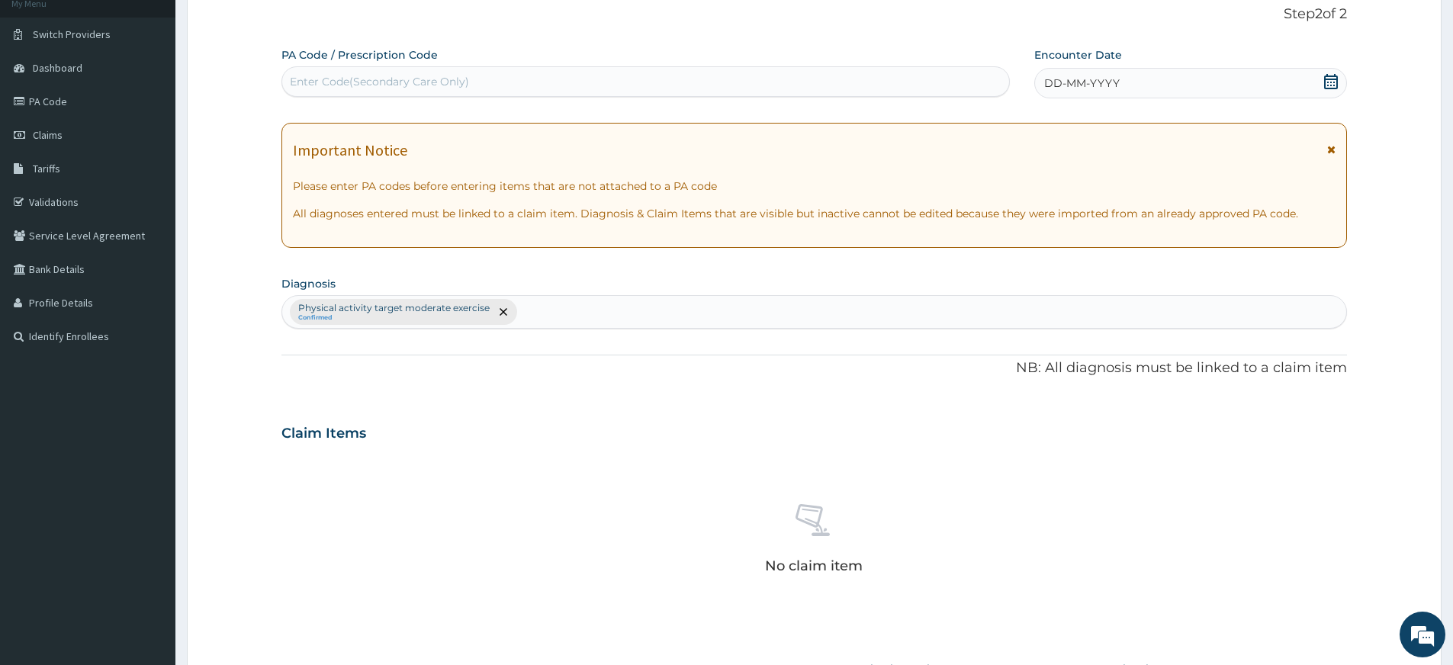
click at [1078, 85] on span "DD-MM-YYYY" at bounding box center [1082, 83] width 76 height 15
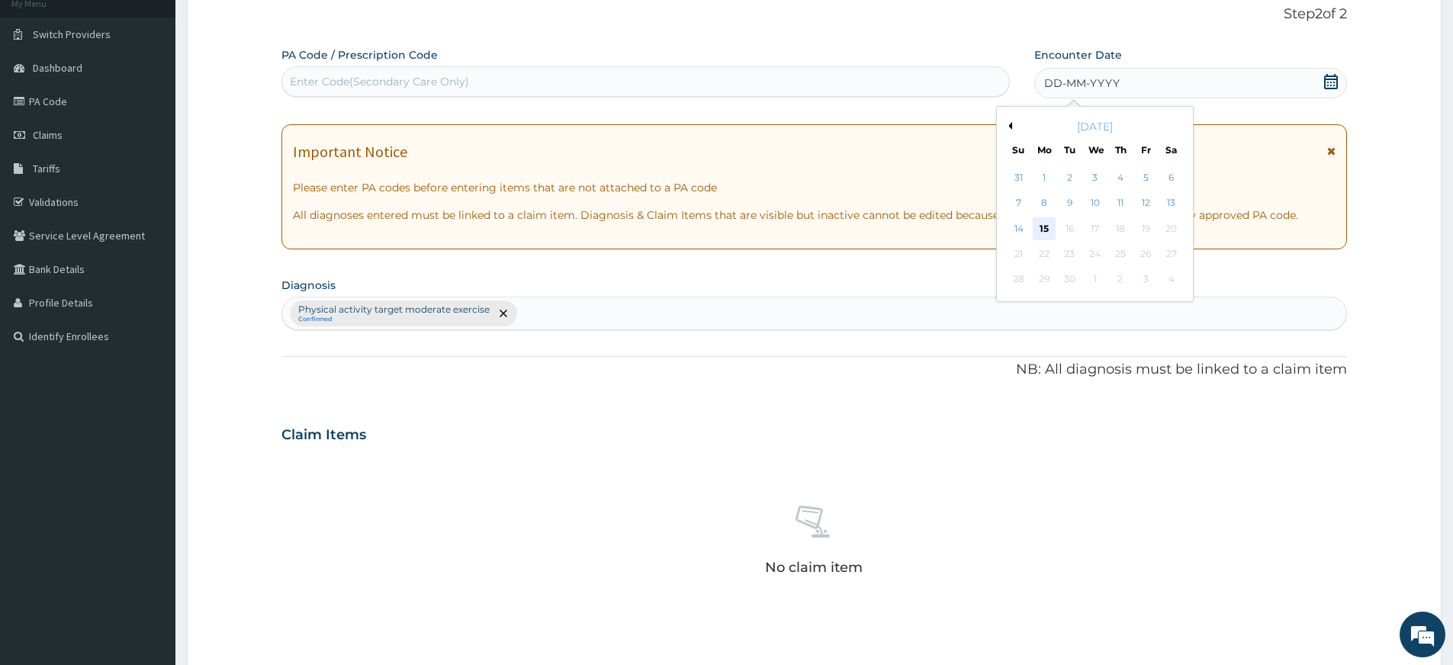
click at [1048, 225] on div "15" at bounding box center [1044, 228] width 23 height 23
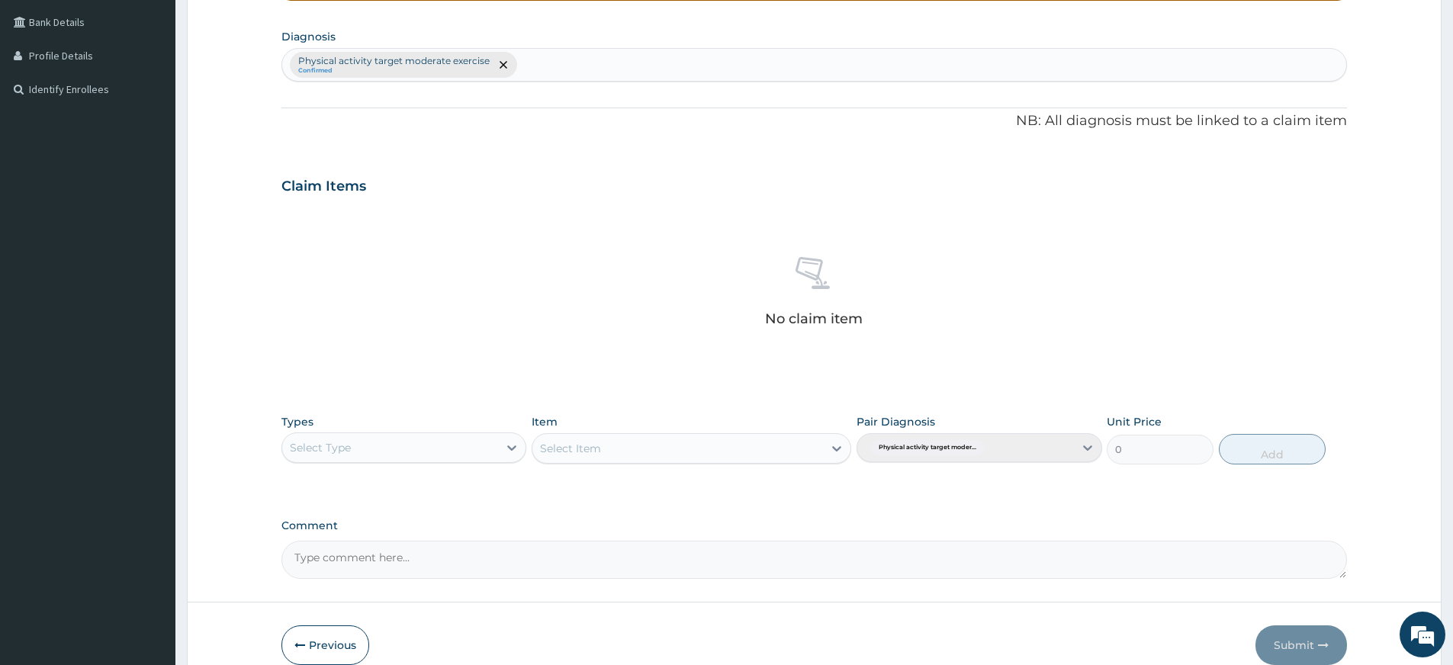
scroll to position [419, 0]
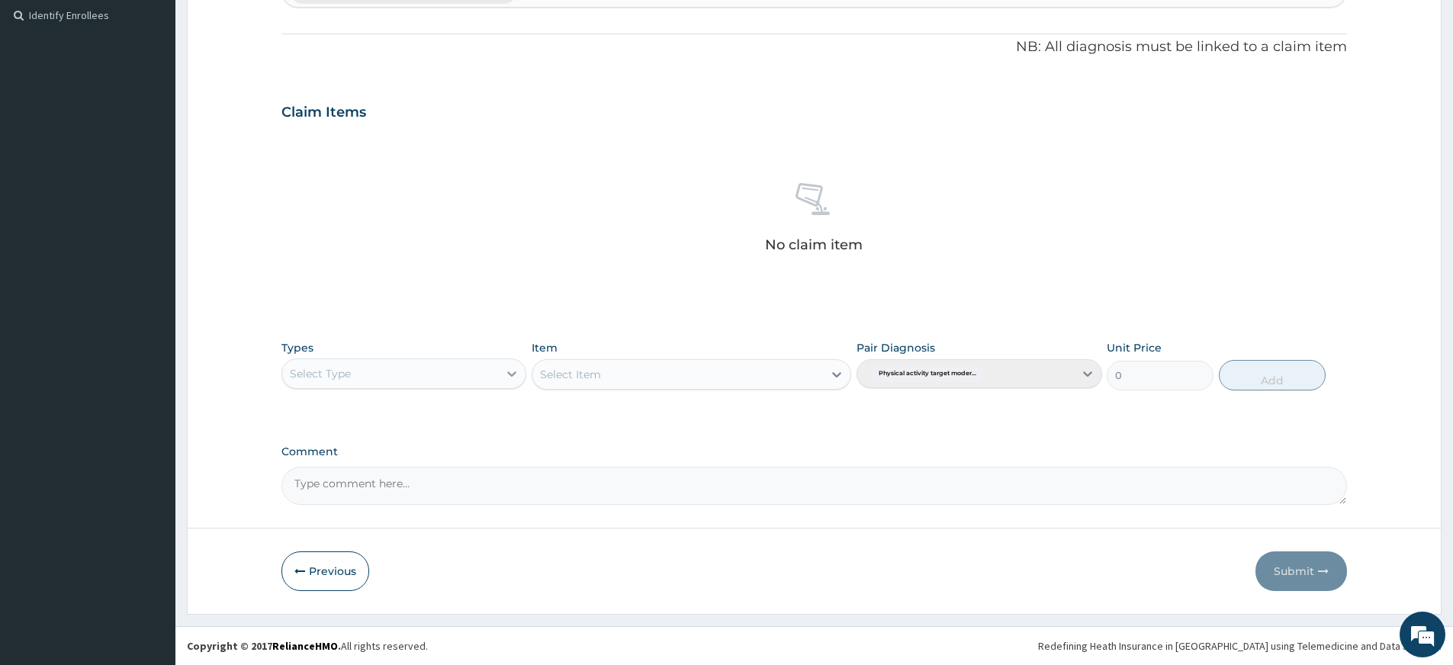
click at [506, 376] on icon at bounding box center [511, 373] width 15 height 15
click at [406, 608] on div "Gym" at bounding box center [403, 606] width 245 height 27
click at [788, 379] on div "Select Item" at bounding box center [677, 374] width 291 height 24
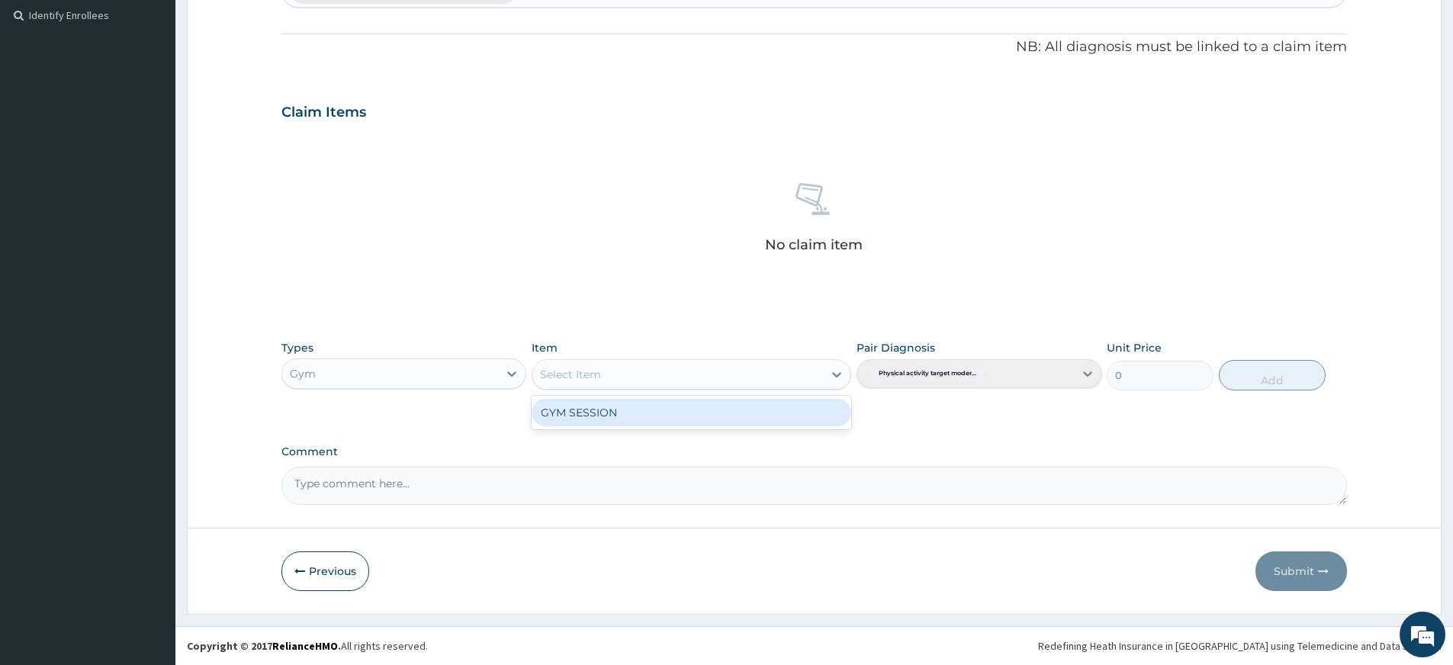
click at [768, 413] on div "GYM SESSION" at bounding box center [692, 412] width 320 height 27
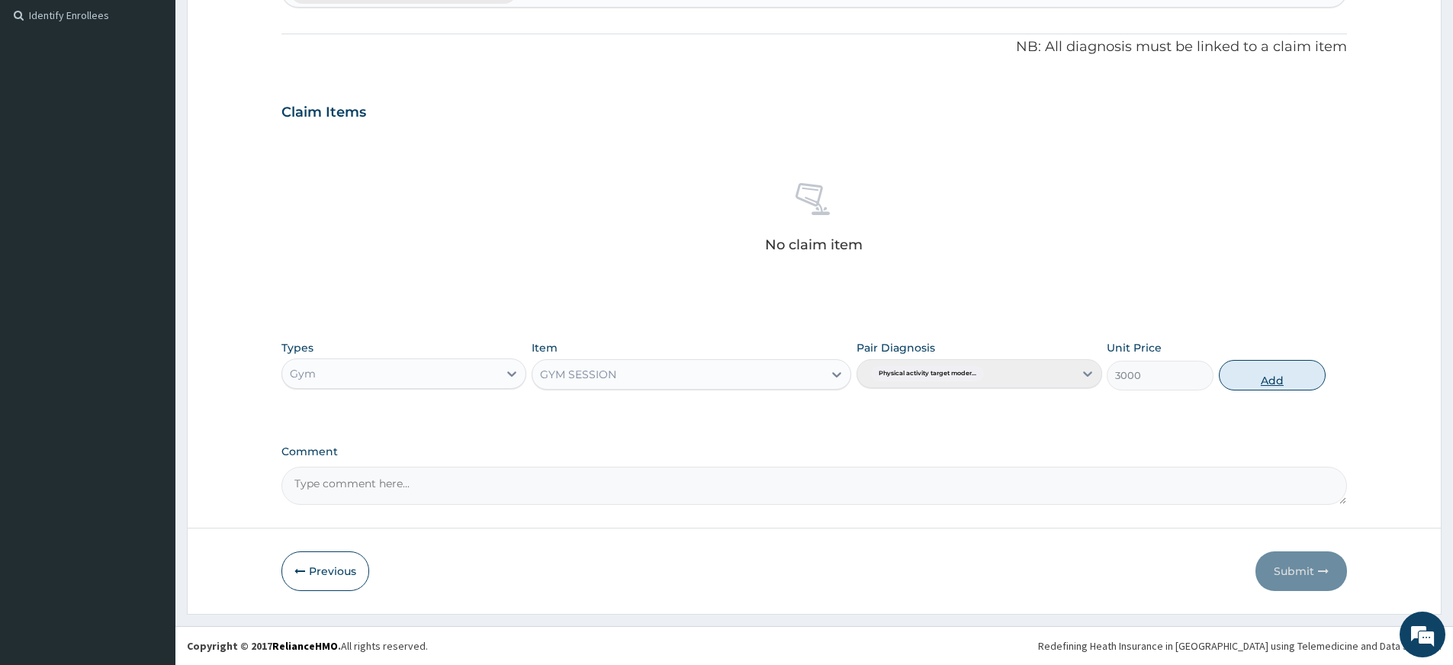
click at [1283, 378] on button "Add" at bounding box center [1272, 375] width 107 height 31
type input "0"
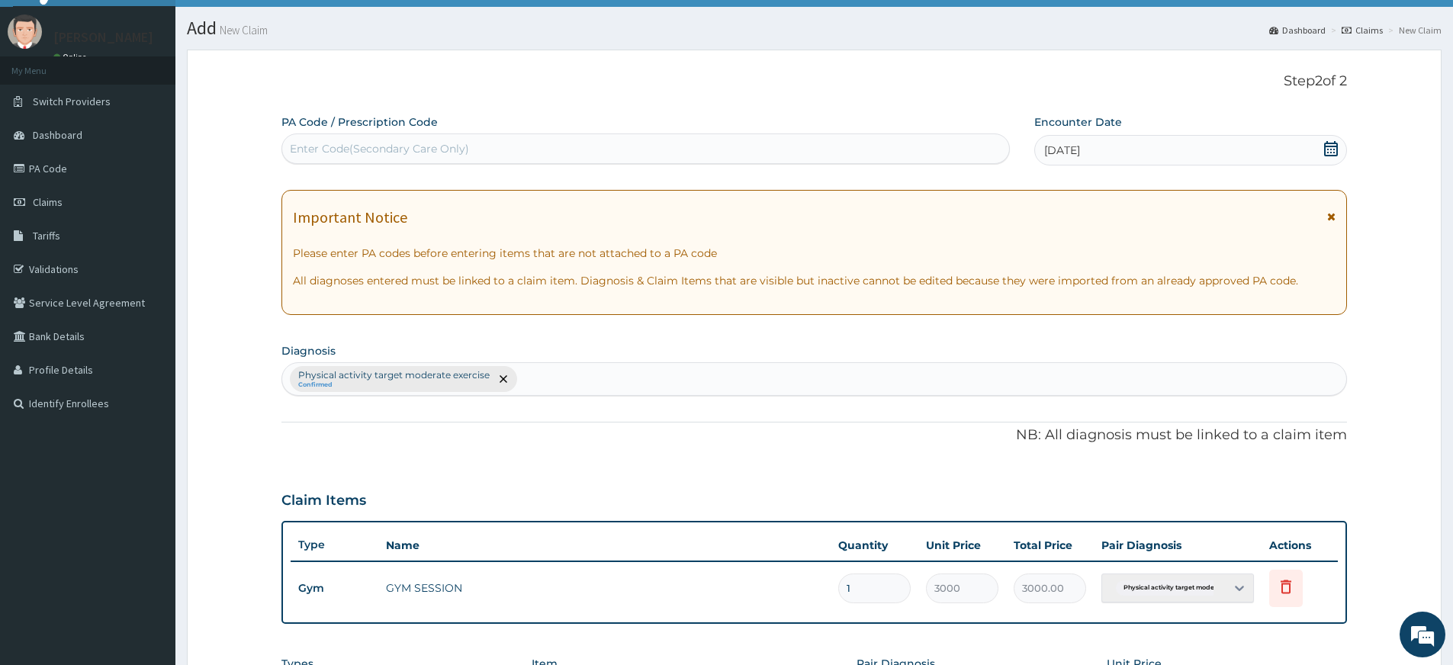
scroll to position [0, 0]
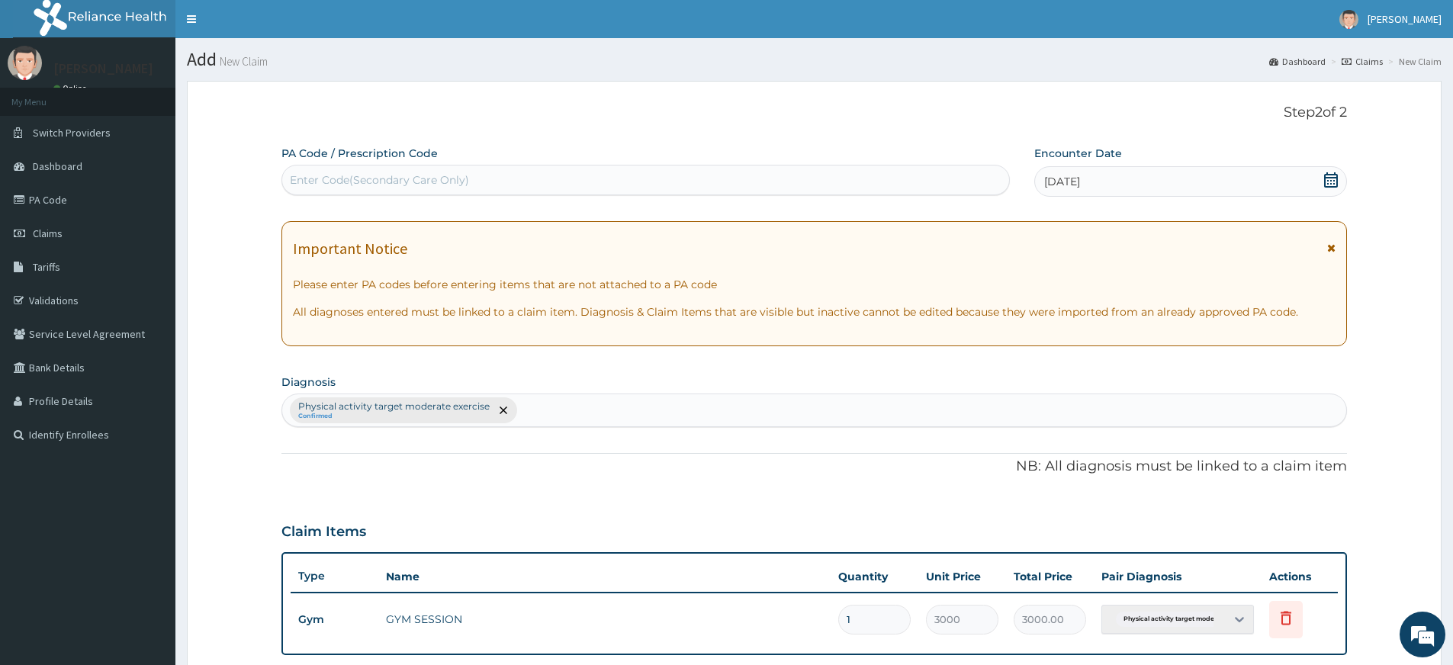
click at [552, 179] on div "Enter Code(Secondary Care Only)" at bounding box center [645, 180] width 727 height 24
type input "PA/2D0A50"
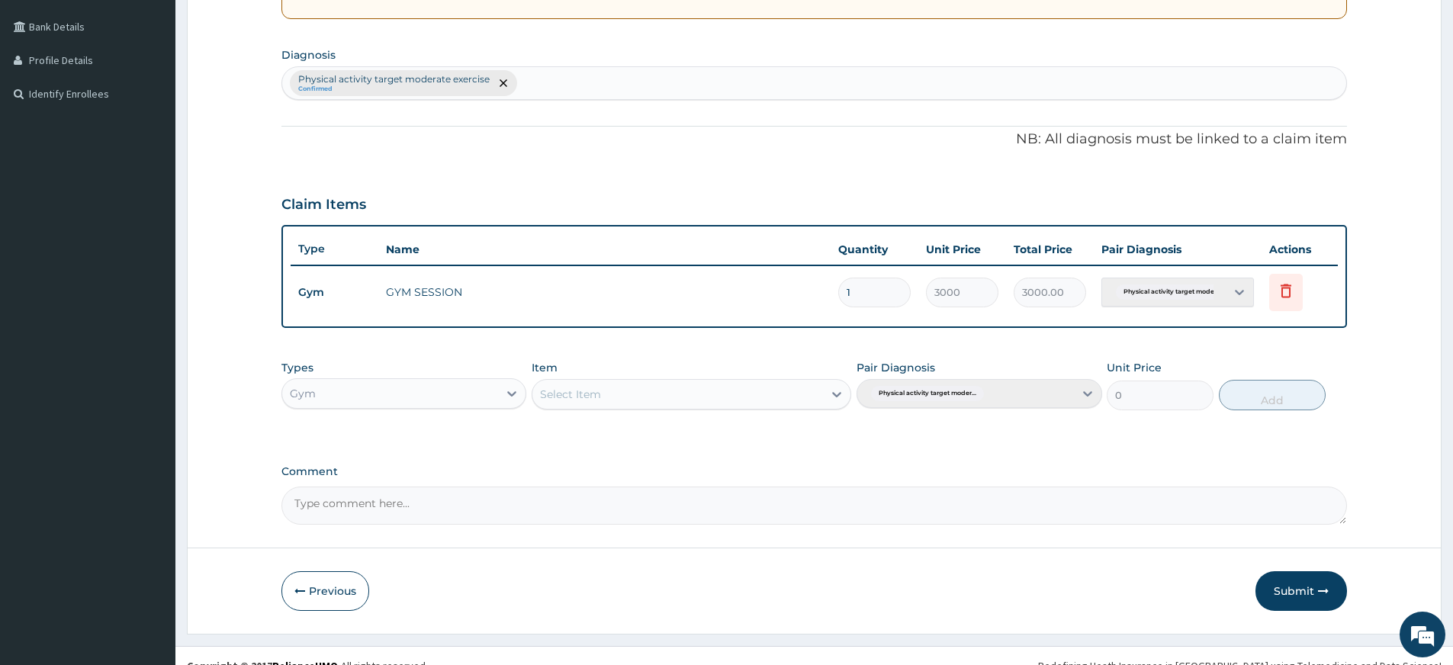
scroll to position [361, 0]
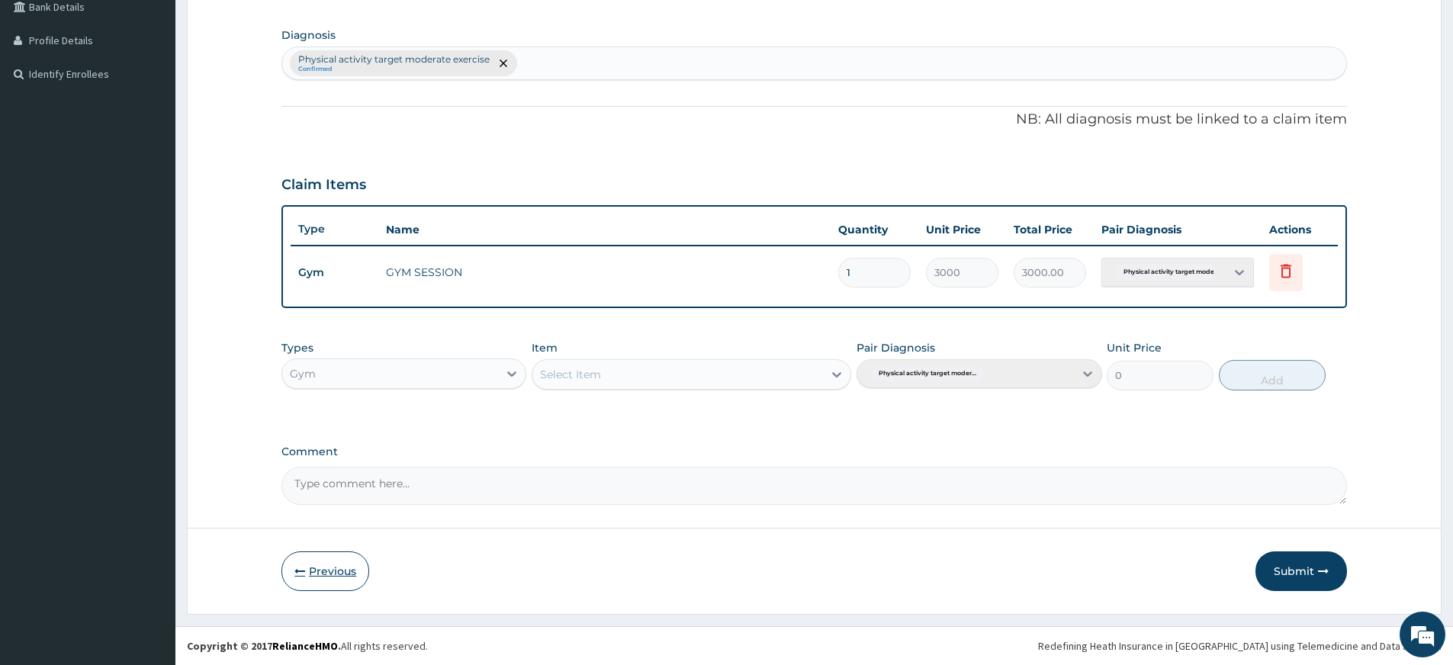
click at [350, 574] on button "Previous" at bounding box center [325, 571] width 88 height 40
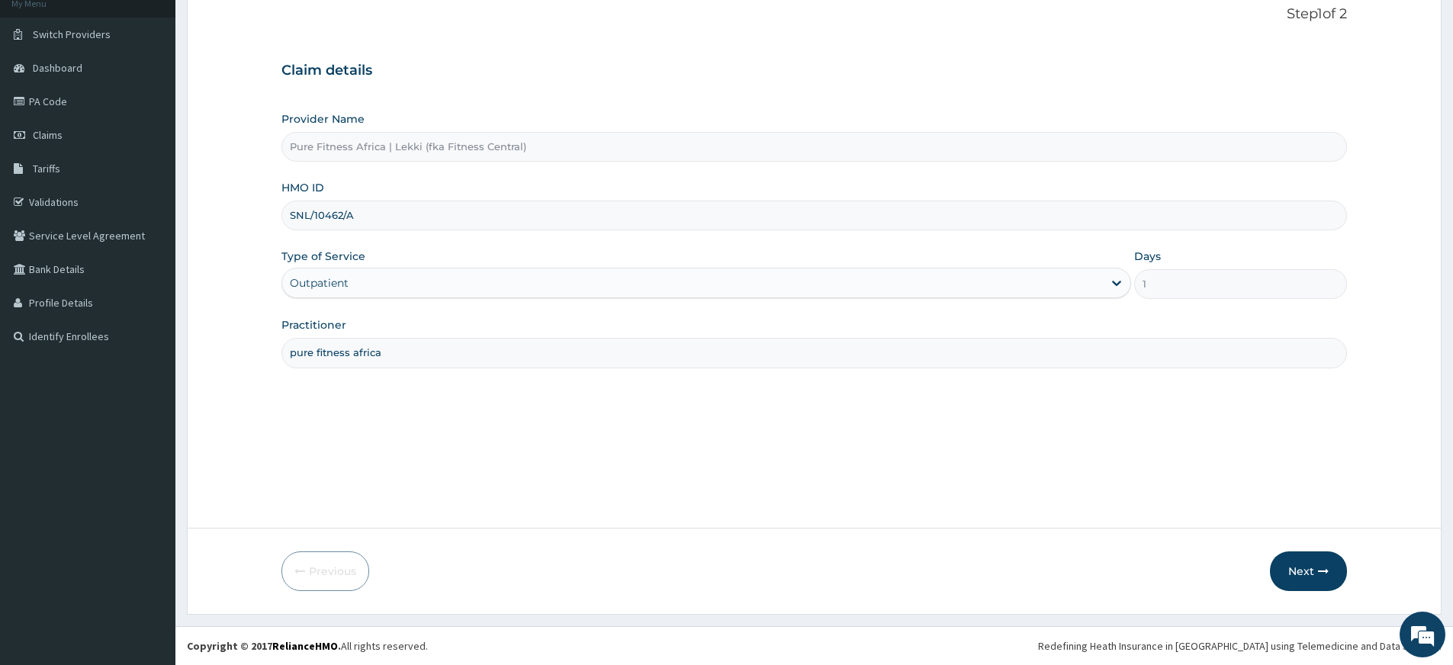
click at [305, 217] on input "SNL/10462/A" at bounding box center [813, 216] width 1065 height 30
click at [310, 214] on input "SNL/10462/A" at bounding box center [813, 216] width 1065 height 30
click at [296, 217] on input "SN/10462/A" at bounding box center [813, 216] width 1065 height 30
type input "SSN/10462/A"
click at [1300, 566] on button "Next" at bounding box center [1308, 571] width 77 height 40
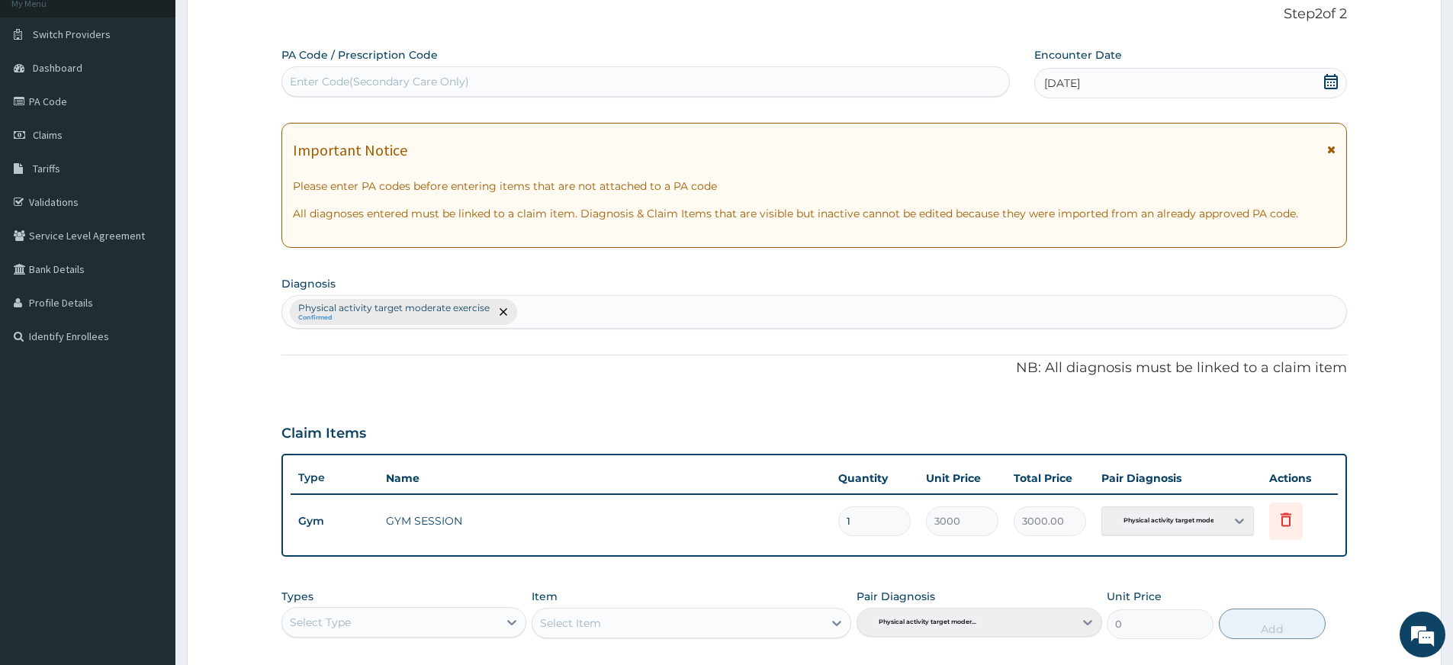
click at [487, 74] on div "Enter Code(Secondary Care Only)" at bounding box center [645, 81] width 727 height 24
type input "PA/2D0A50"
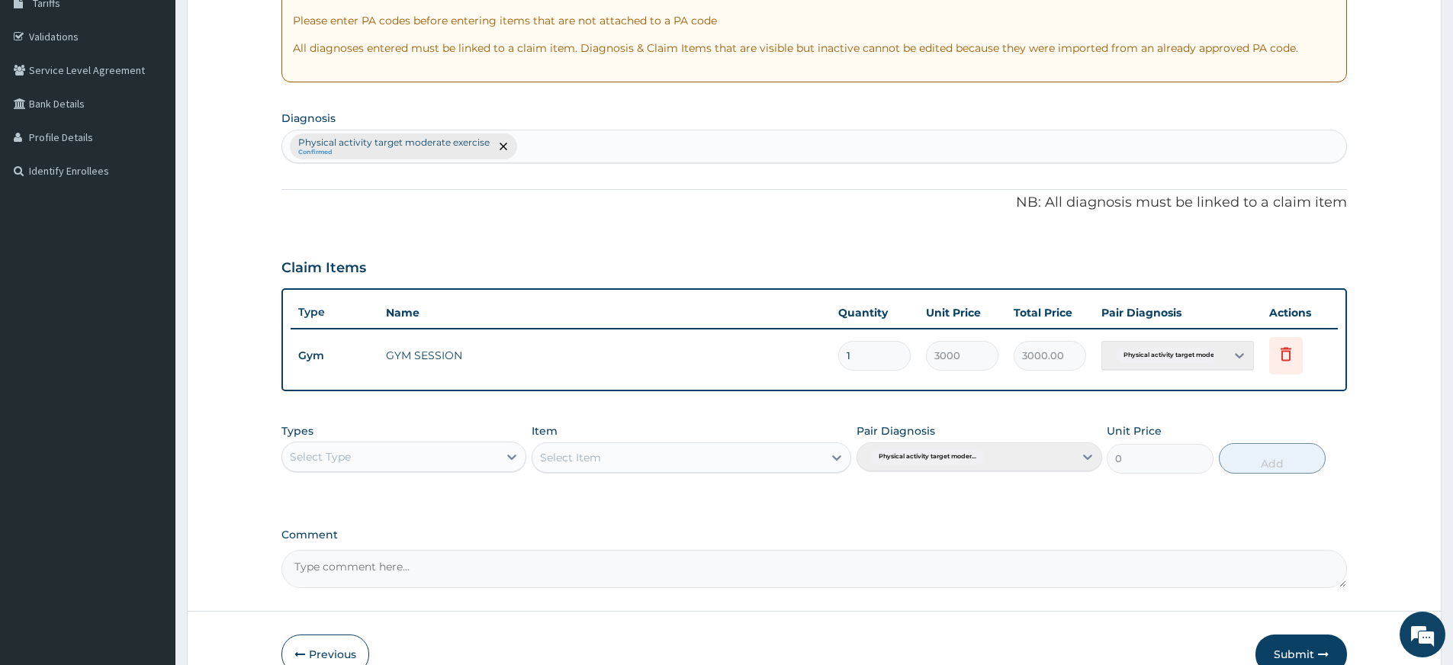
scroll to position [347, 0]
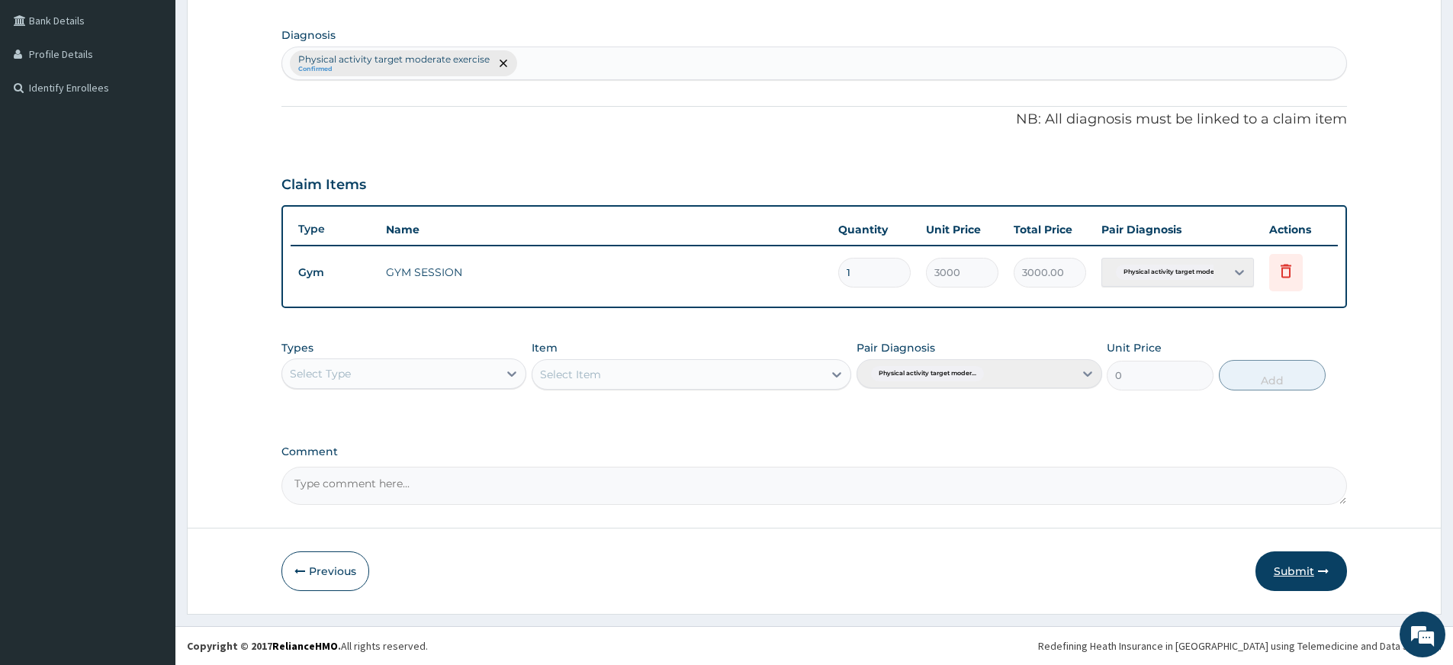
click at [1329, 578] on button "Submit" at bounding box center [1301, 571] width 92 height 40
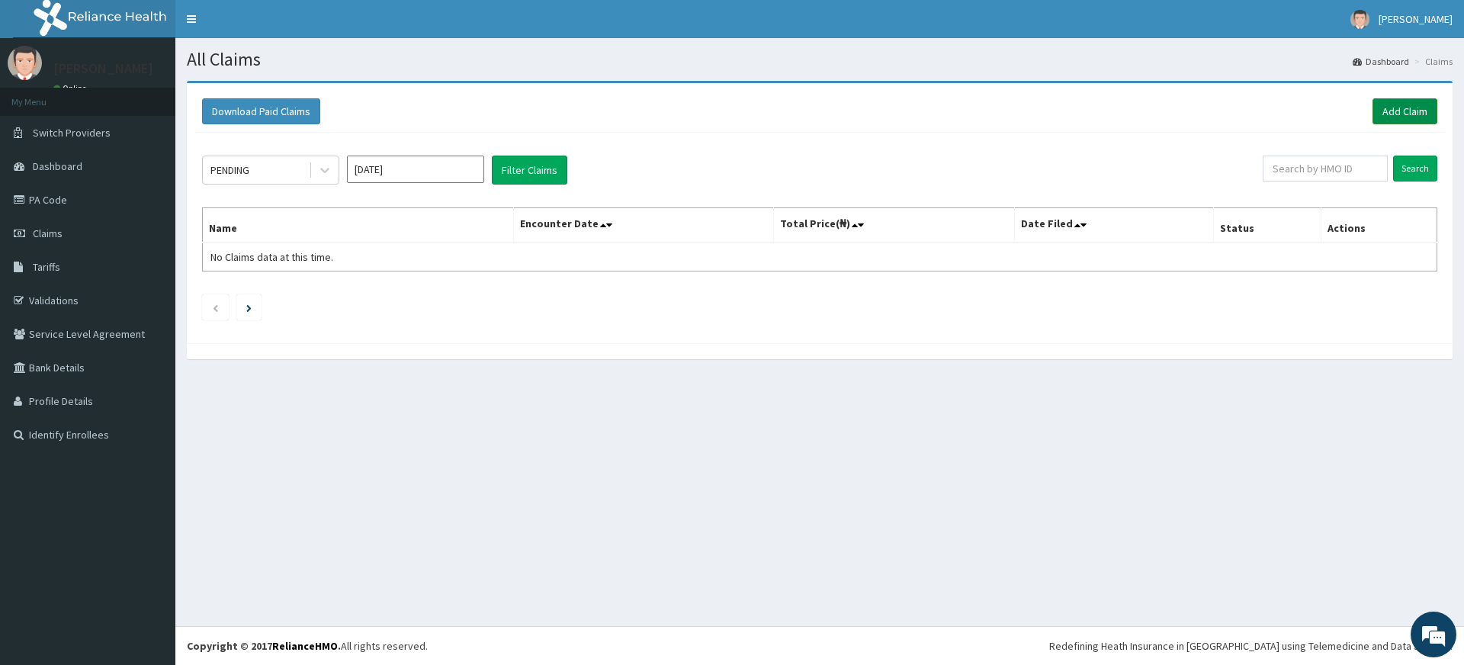
click at [1403, 109] on link "Add Claim" at bounding box center [1405, 111] width 65 height 26
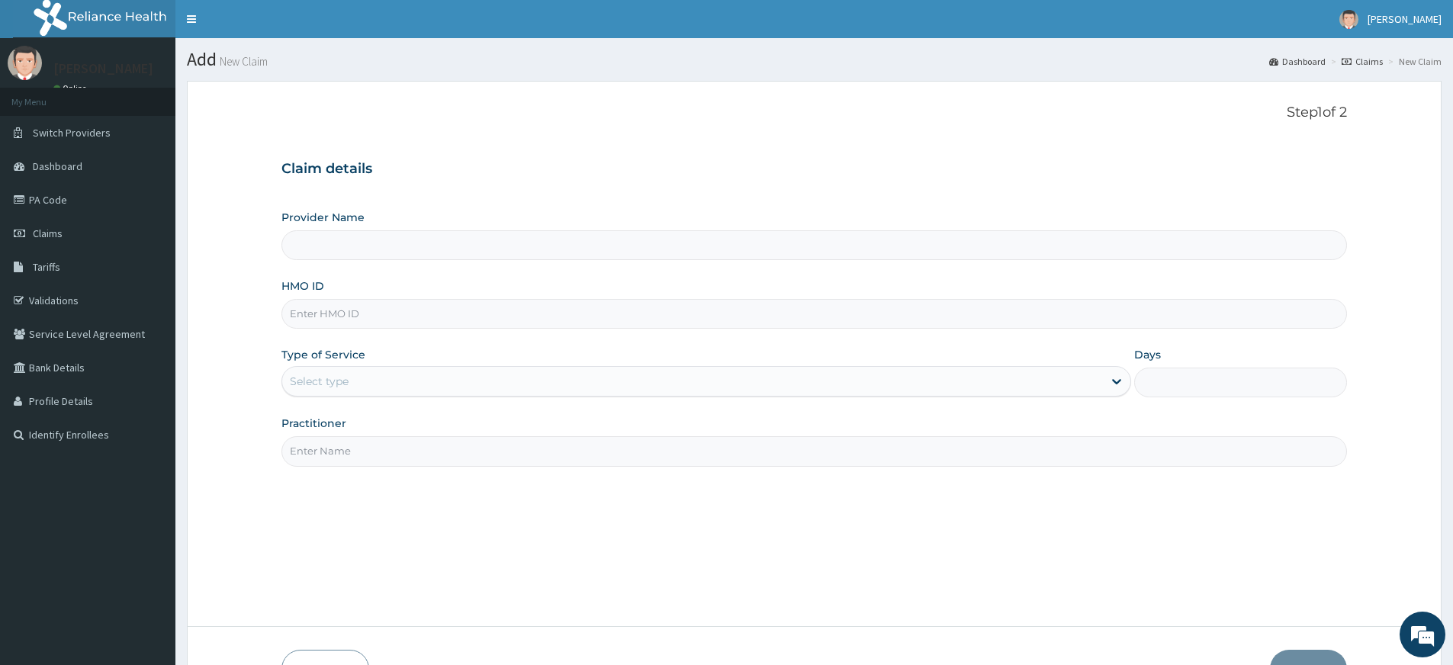
type input "Pure Fitness Africa | Lekki (fka Fitness Central)"
type input "1"
drag, startPoint x: 333, startPoint y: 451, endPoint x: 349, endPoint y: 460, distance: 19.1
click at [333, 451] on input "Practitioner" at bounding box center [813, 451] width 1065 height 30
type input "pure fitness africa"
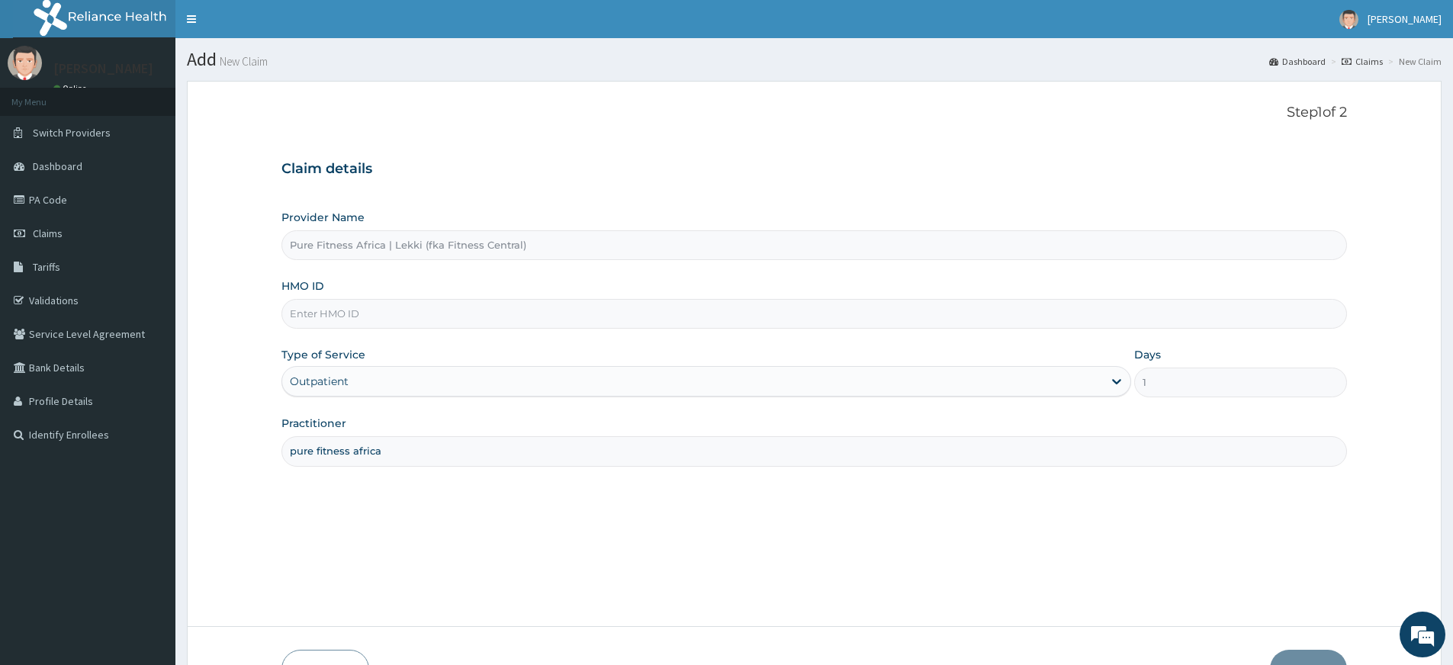
click at [445, 320] on input "HMO ID" at bounding box center [813, 314] width 1065 height 30
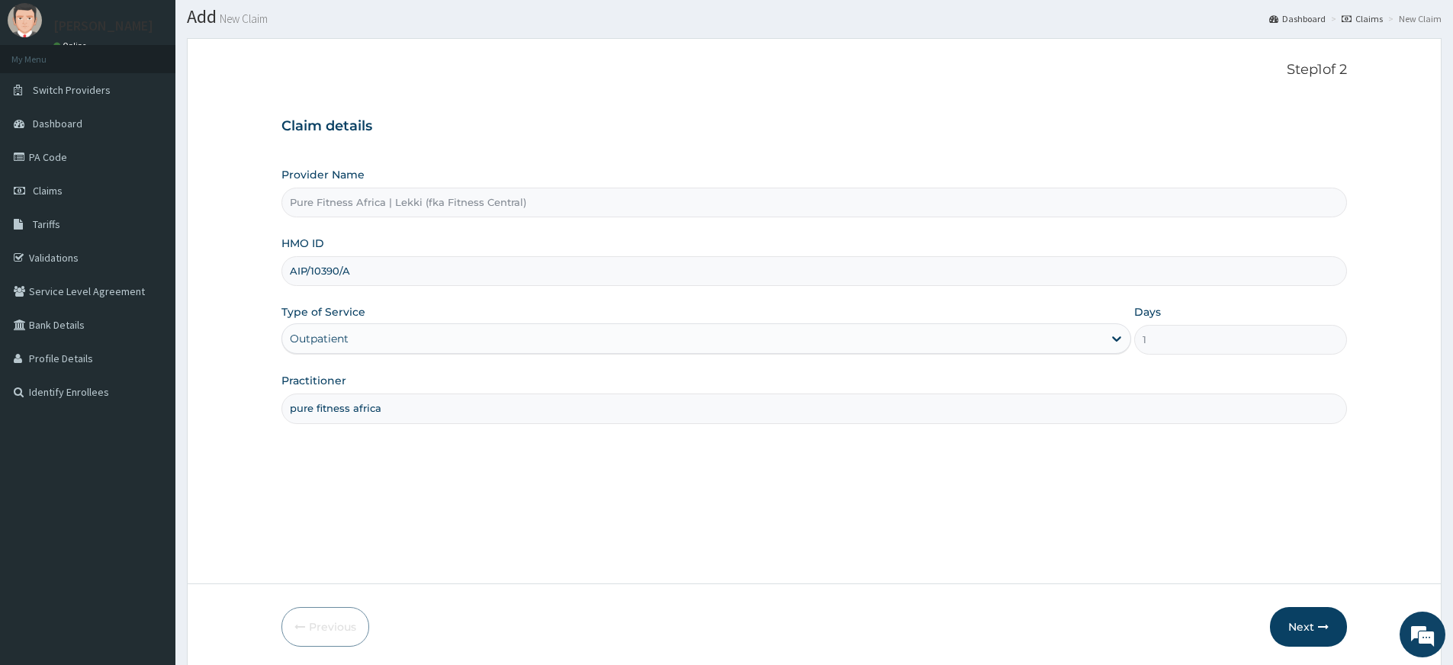
scroll to position [98, 0]
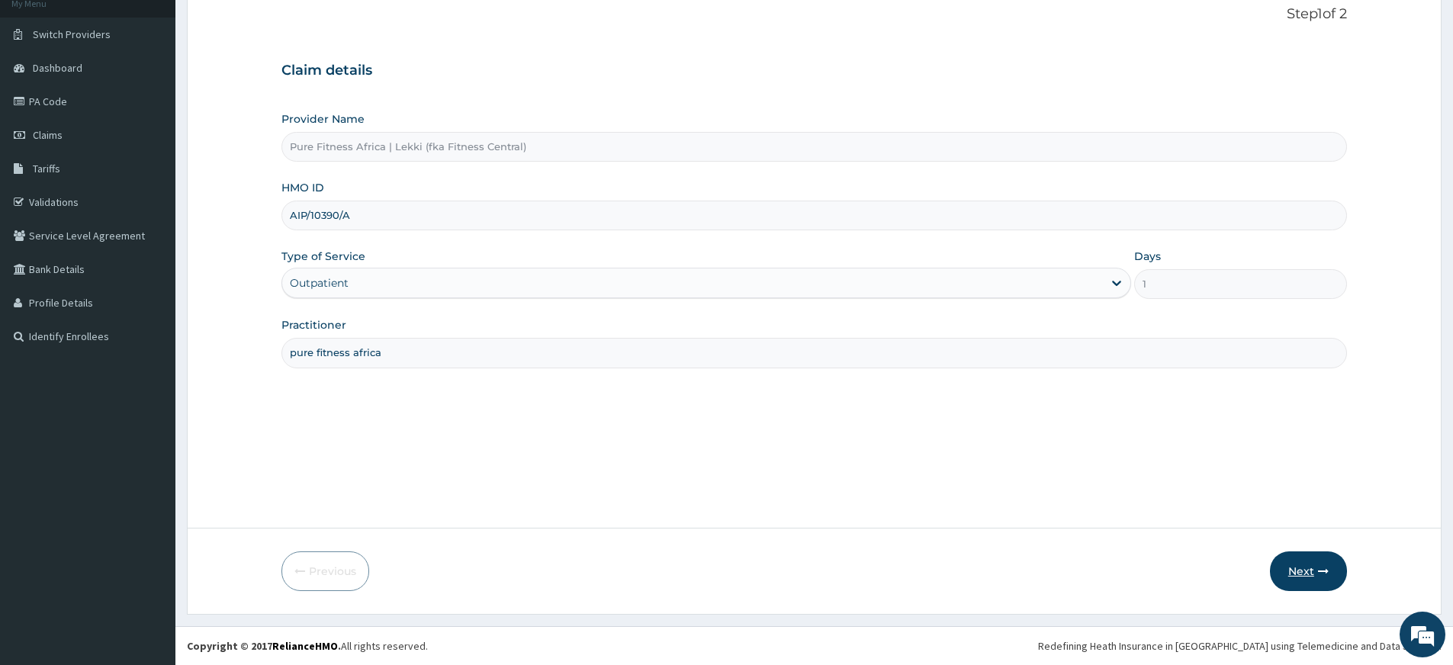
type input "AIP/10390/A"
click at [1294, 567] on button "Next" at bounding box center [1308, 571] width 77 height 40
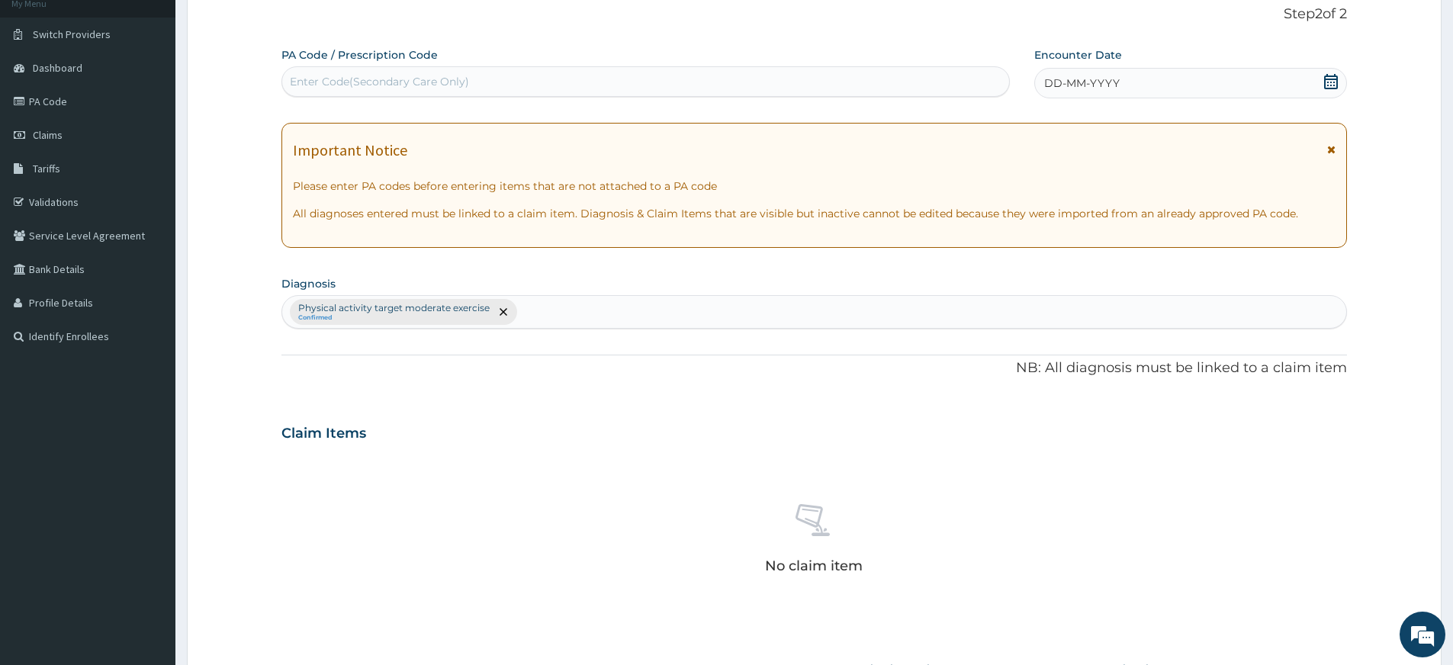
click at [1093, 78] on span "DD-MM-YYYY" at bounding box center [1082, 83] width 76 height 15
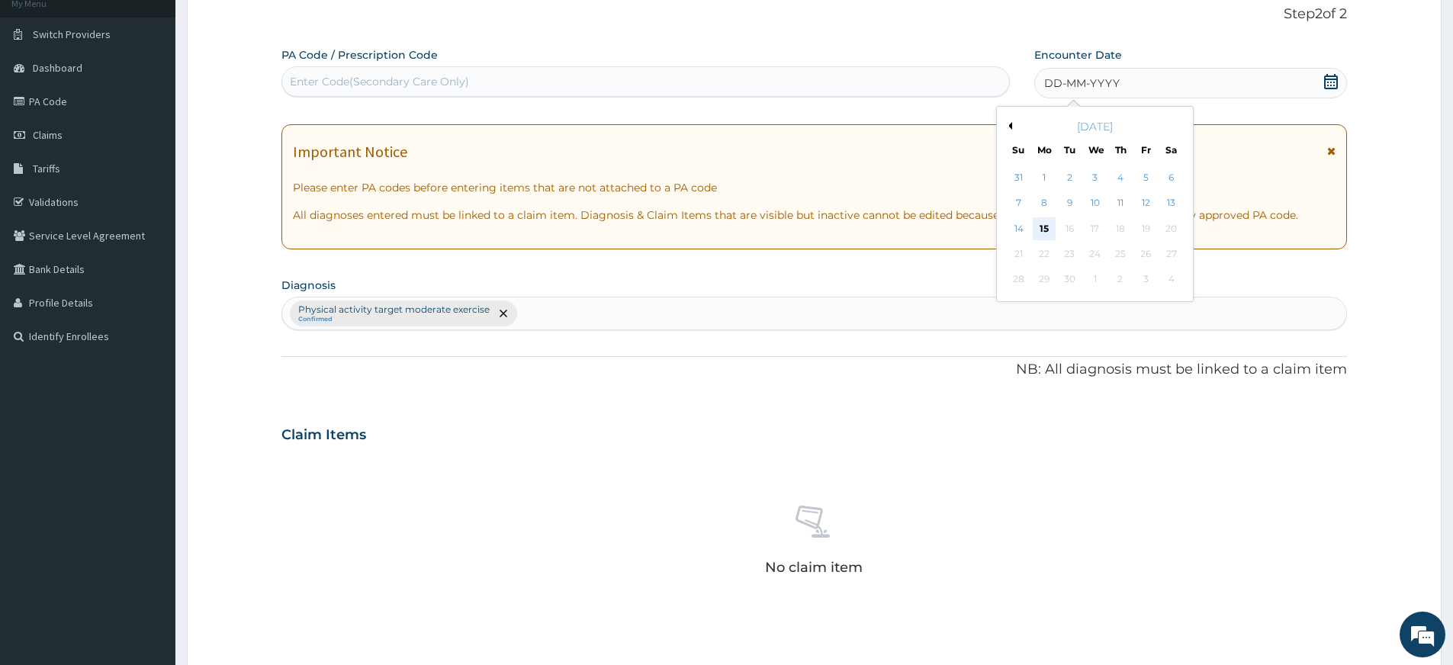
click at [1049, 226] on div "15" at bounding box center [1044, 228] width 23 height 23
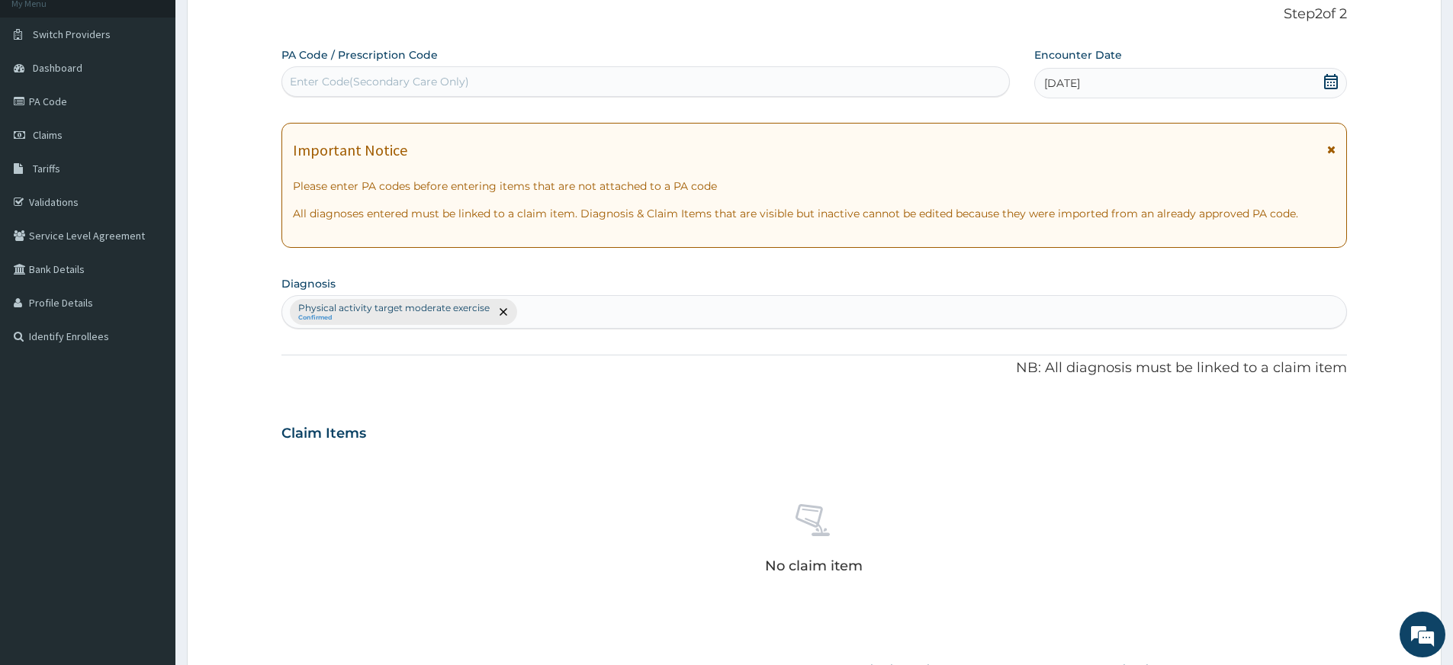
click at [404, 72] on div "Enter Code(Secondary Care Only)" at bounding box center [645, 81] width 727 height 24
type input "PA/"
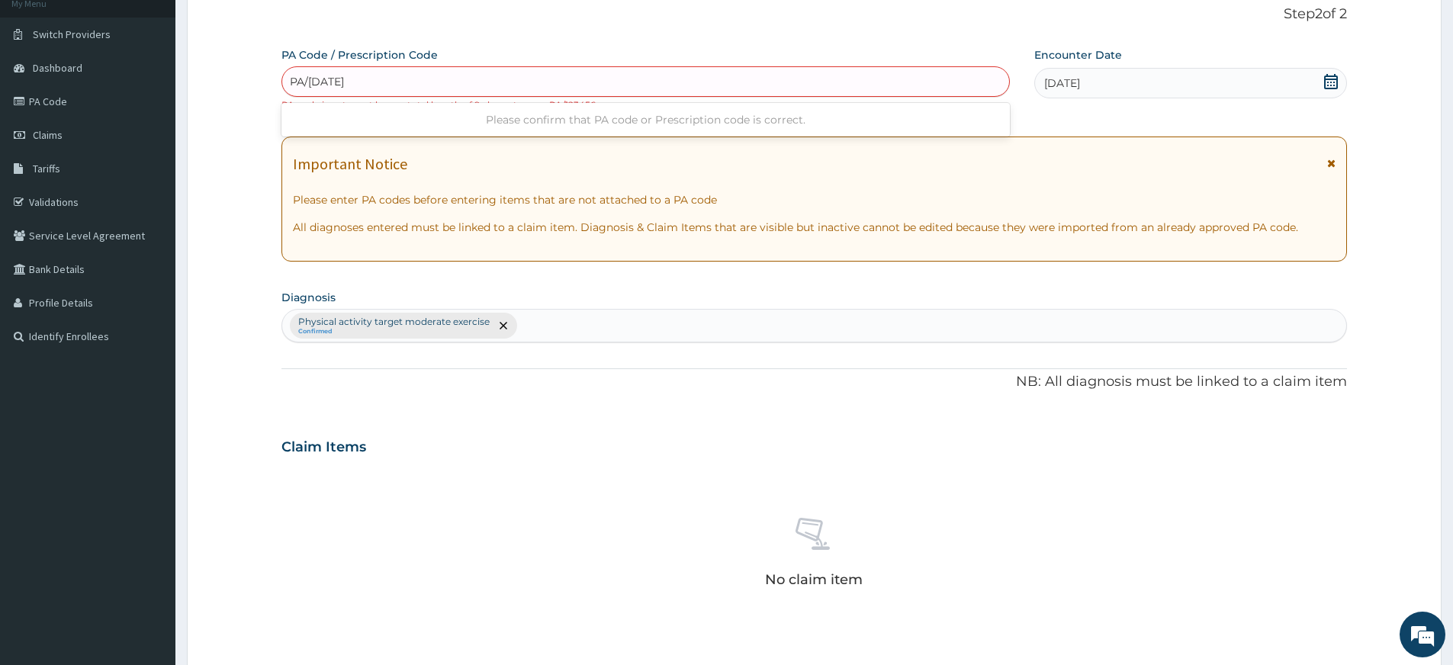
type input "PA/CE8886"
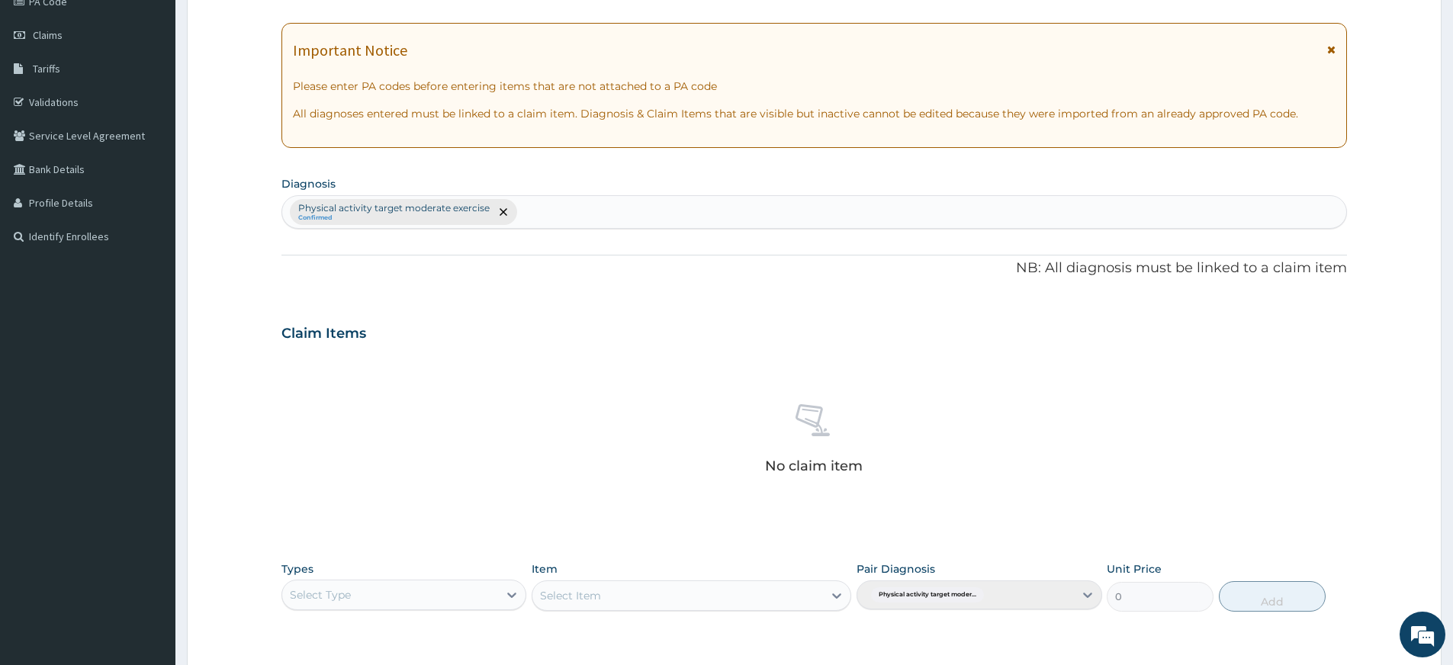
scroll to position [419, 0]
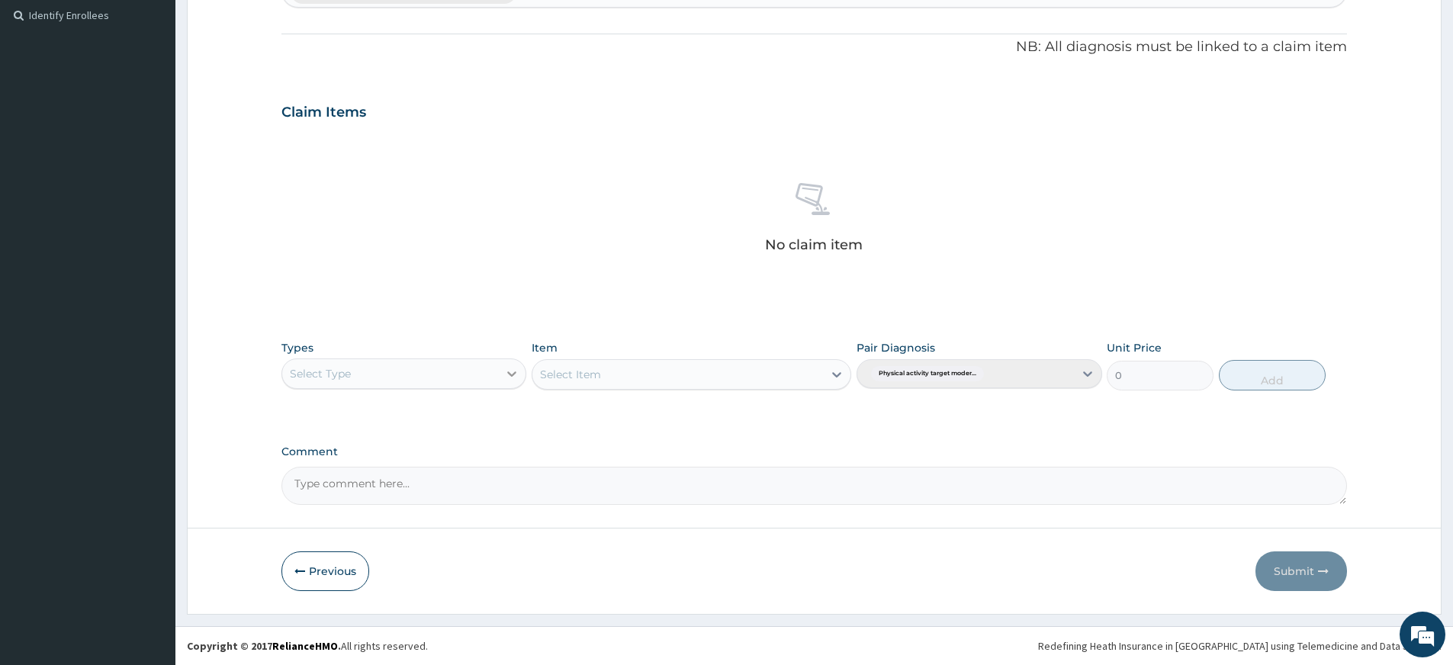
click at [513, 371] on icon at bounding box center [511, 373] width 15 height 15
click at [401, 599] on div "Gym" at bounding box center [403, 606] width 245 height 27
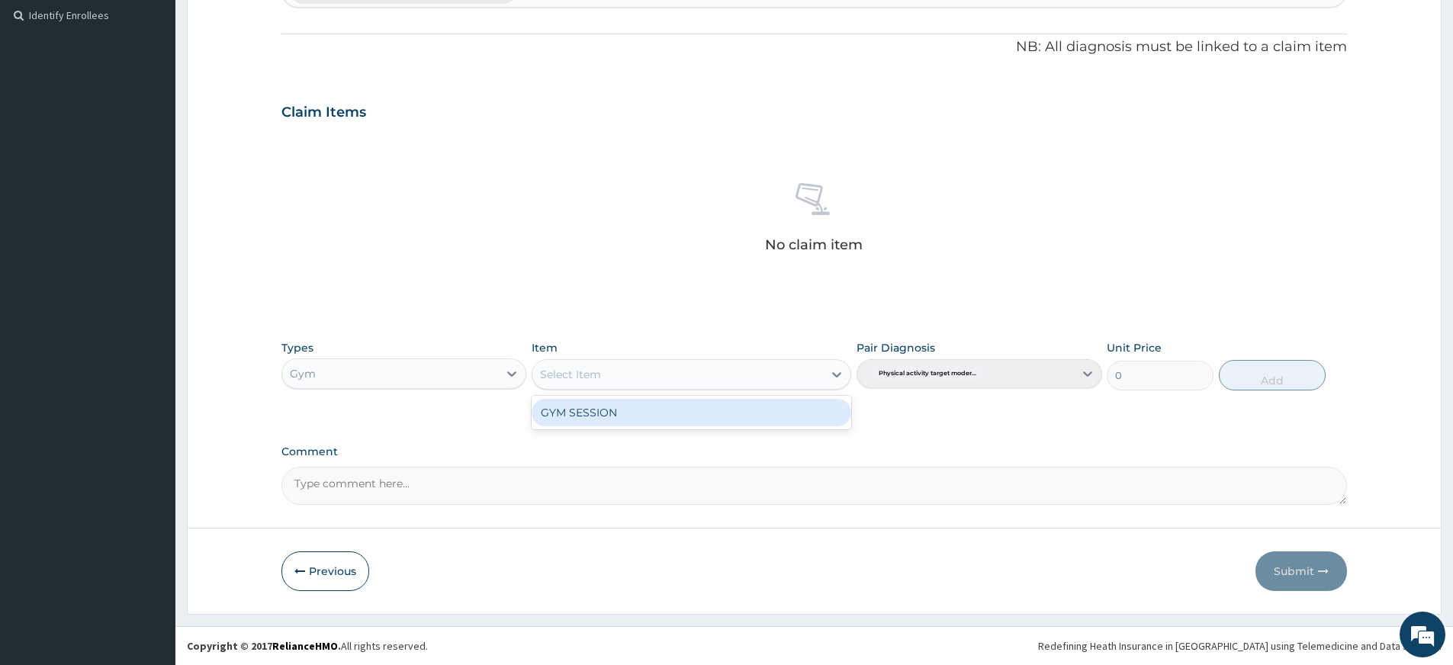
click at [688, 375] on div "Select Item" at bounding box center [677, 374] width 291 height 24
click at [676, 412] on div "GYM SESSION" at bounding box center [692, 412] width 320 height 27
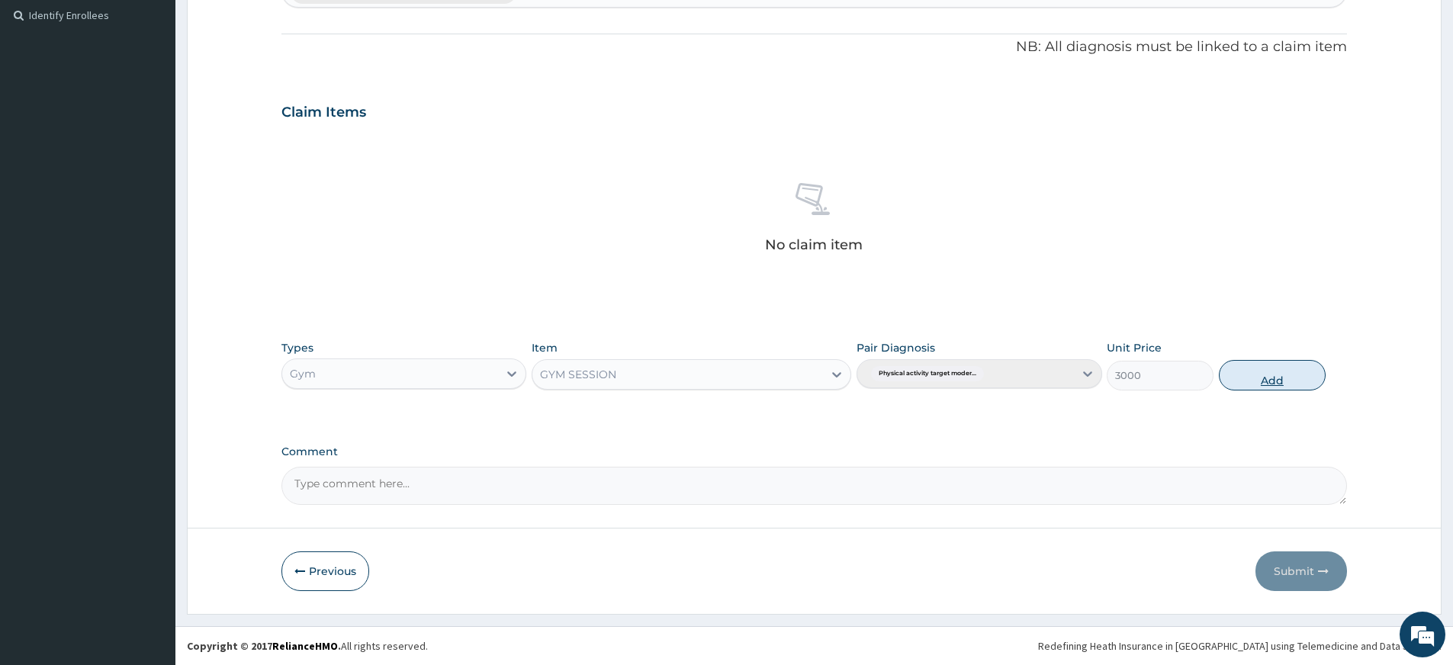
click at [1303, 368] on button "Add" at bounding box center [1272, 375] width 107 height 31
type input "0"
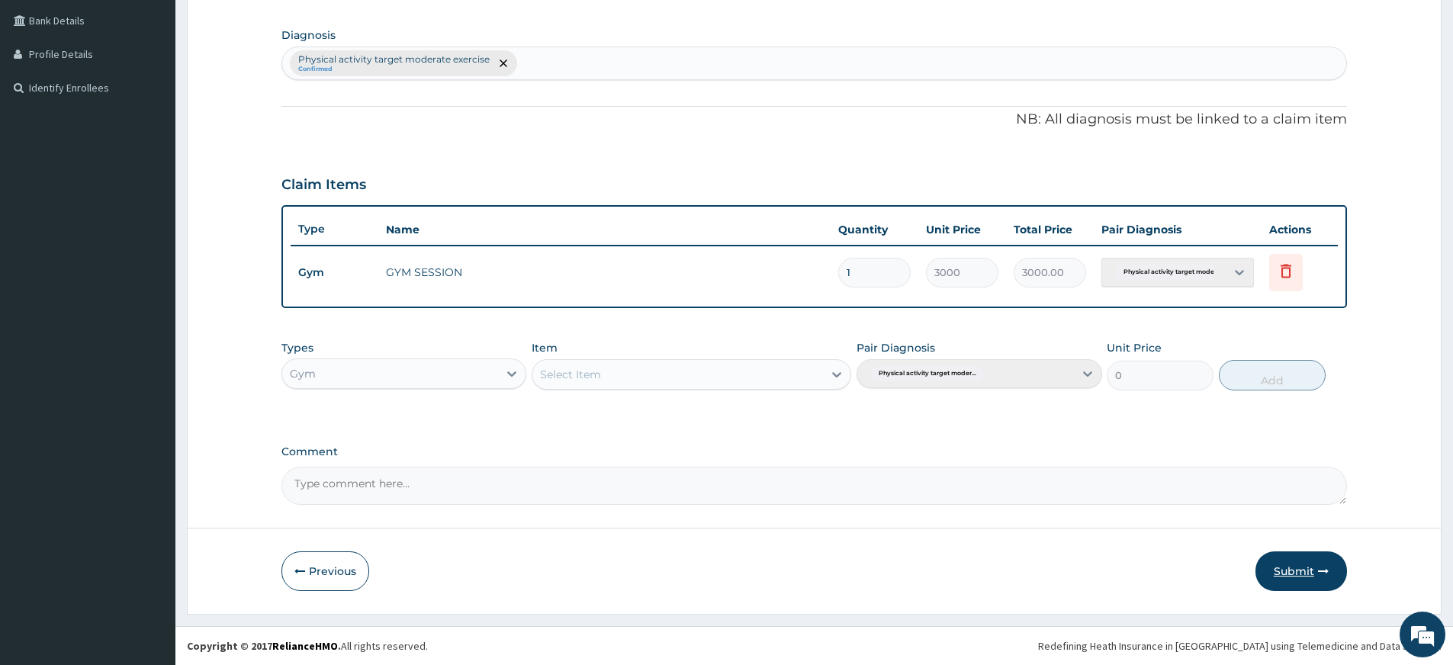
click at [1288, 570] on button "Submit" at bounding box center [1301, 571] width 92 height 40
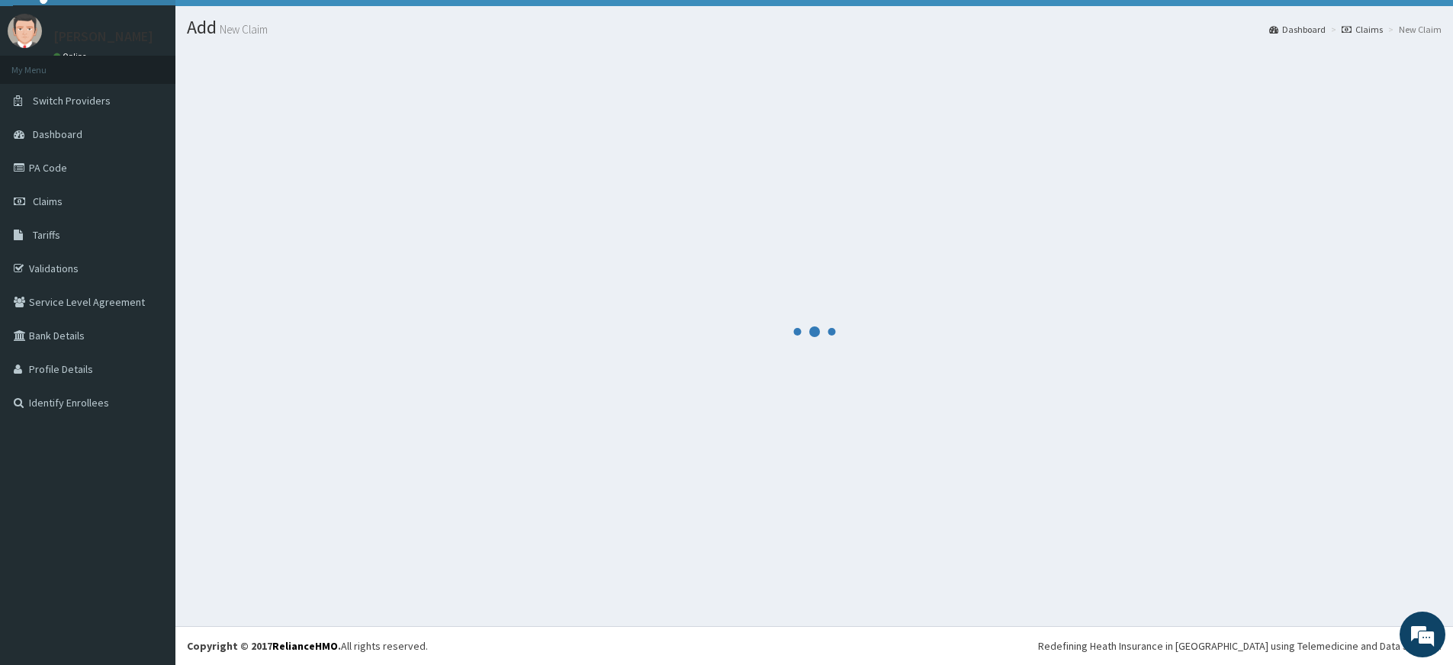
scroll to position [32, 0]
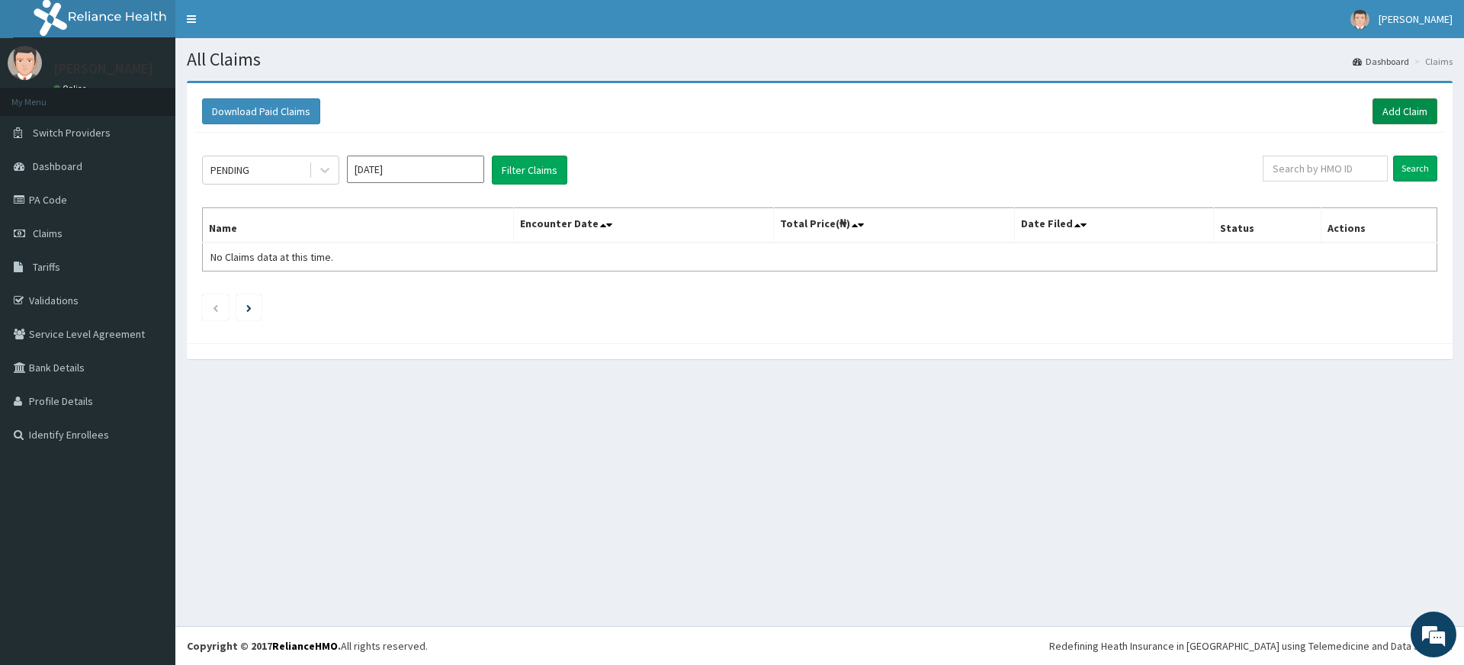
click at [1415, 114] on link "Add Claim" at bounding box center [1405, 111] width 65 height 26
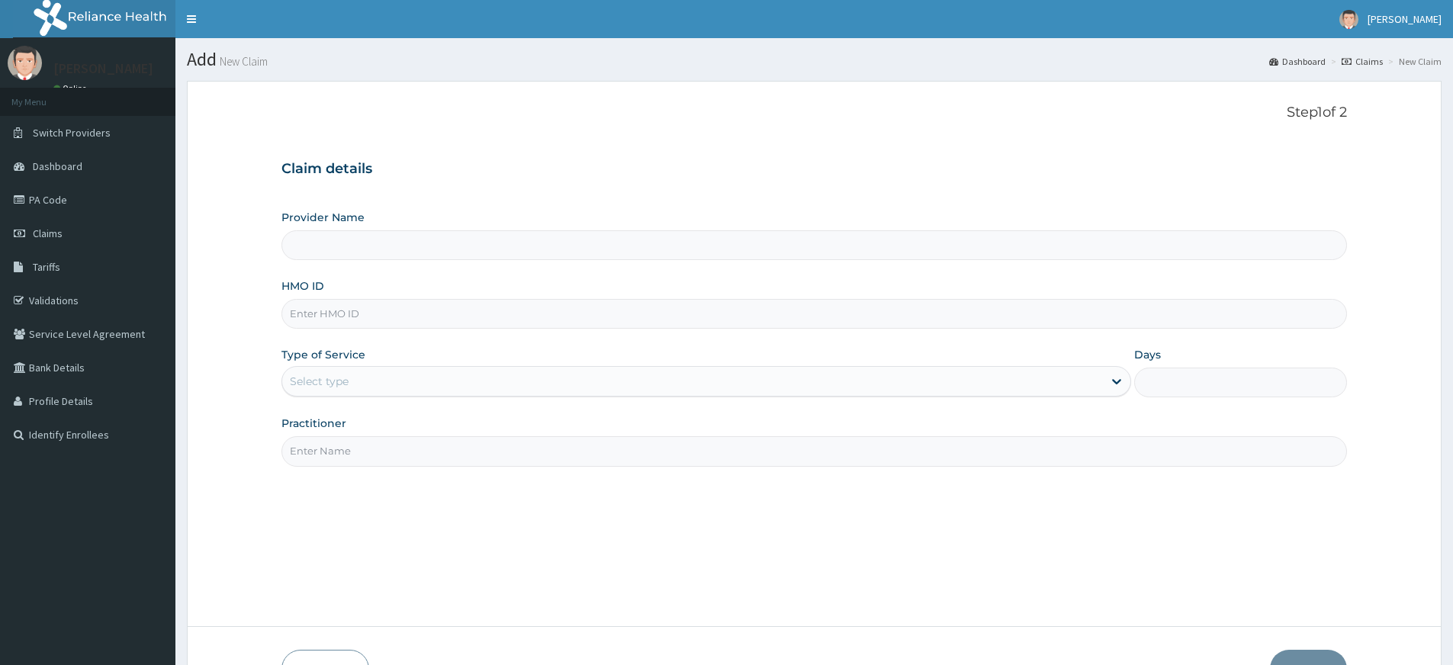
click at [445, 312] on input "HMO ID" at bounding box center [813, 314] width 1065 height 30
type input "Pure Fitness Africa | Lekki (fka Fitness Central)"
type input "1"
type input "WFE/10028/A"
click at [326, 458] on input "Practitioner" at bounding box center [813, 451] width 1065 height 30
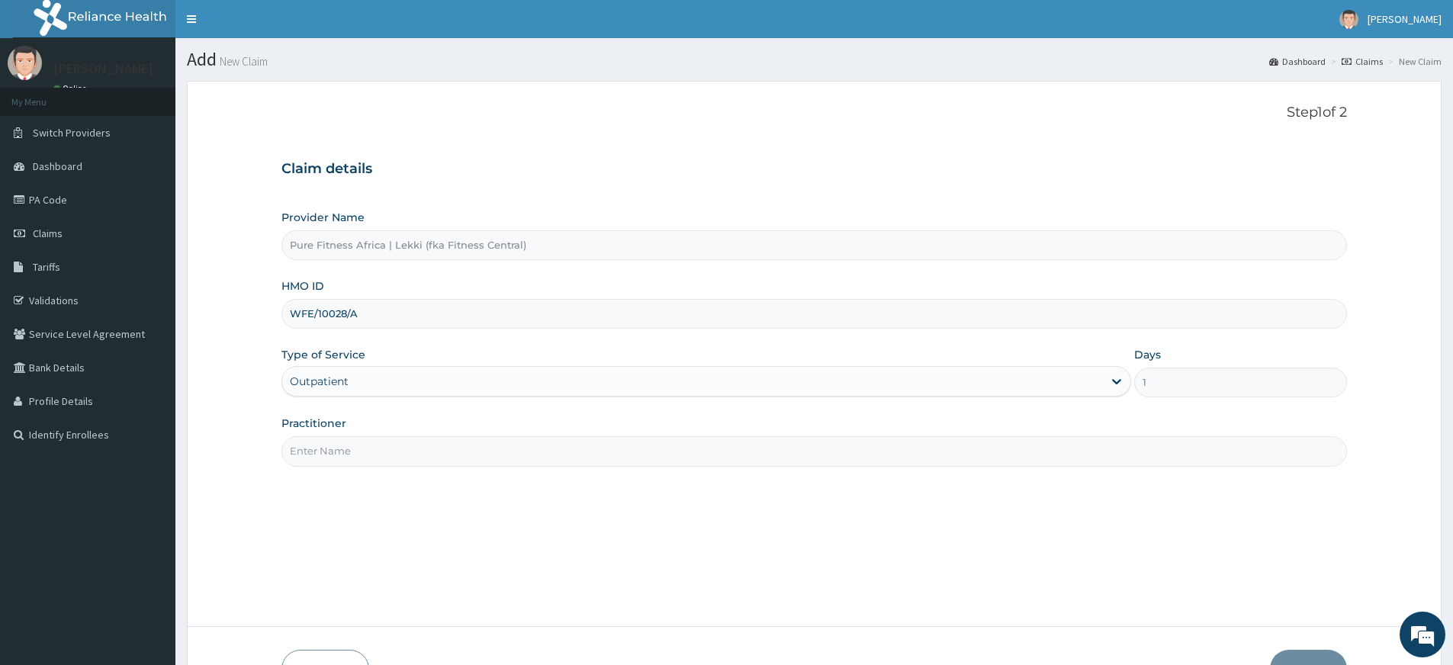
type input "pure fitness africa"
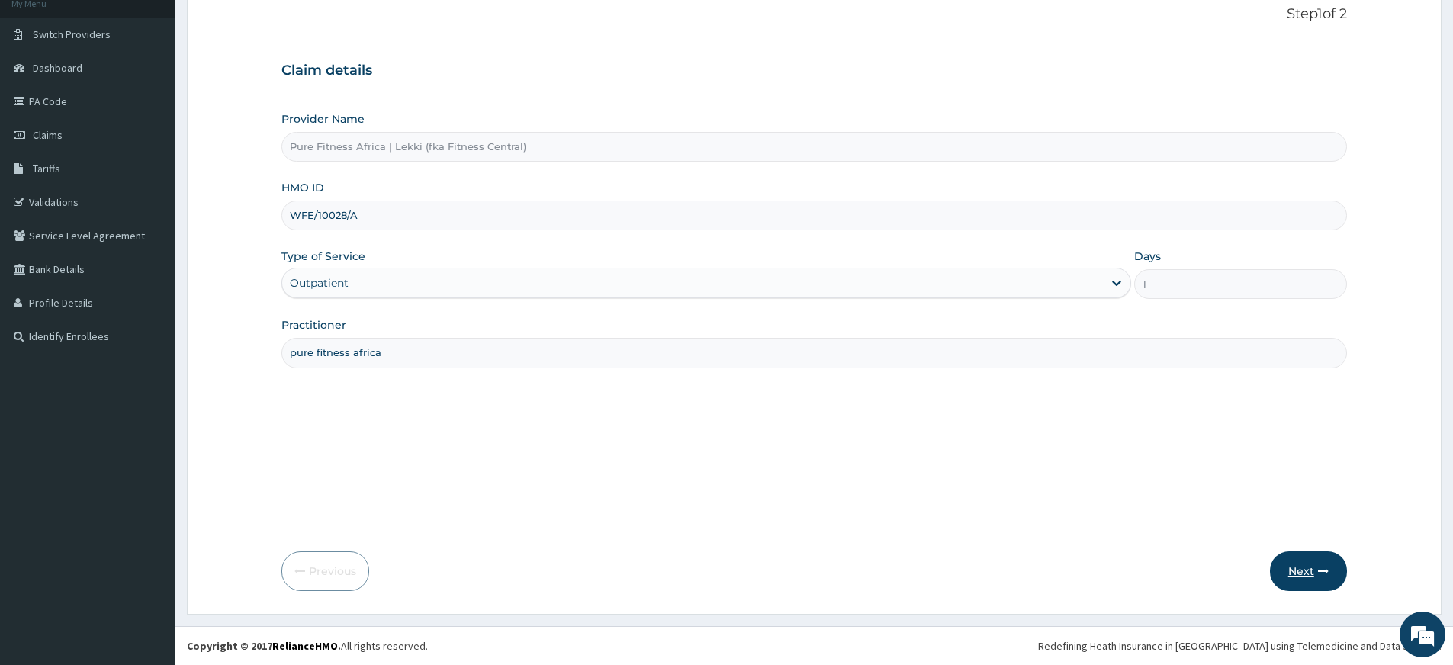
click at [1322, 561] on button "Next" at bounding box center [1308, 571] width 77 height 40
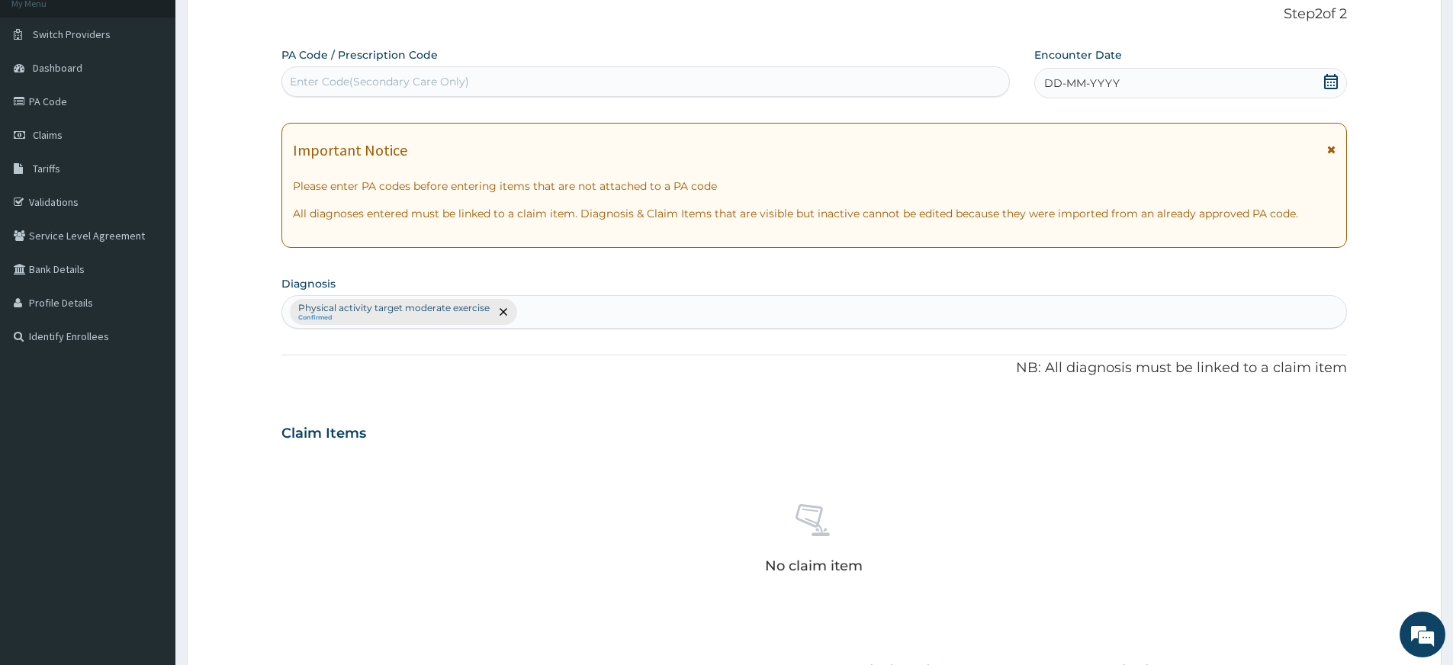
click at [1094, 72] on div "DD-MM-YYYY" at bounding box center [1190, 83] width 312 height 31
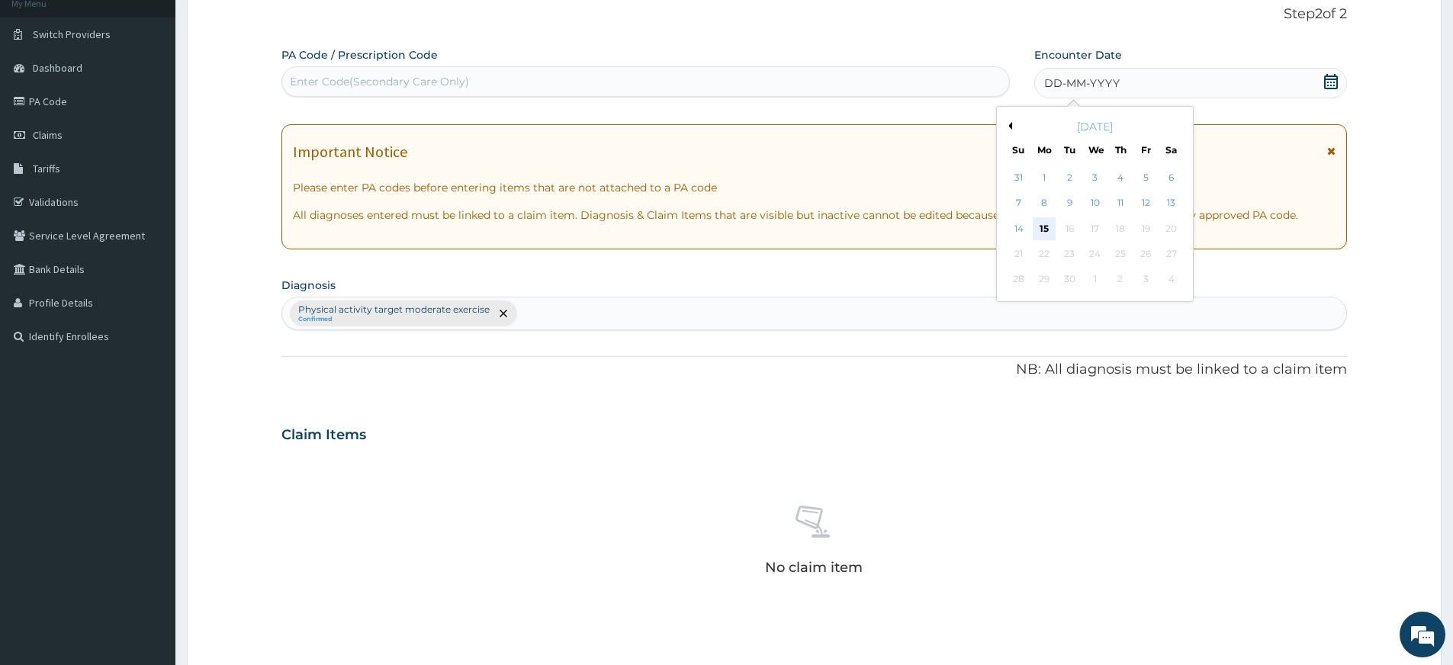
click at [1044, 234] on div "15" at bounding box center [1044, 228] width 23 height 23
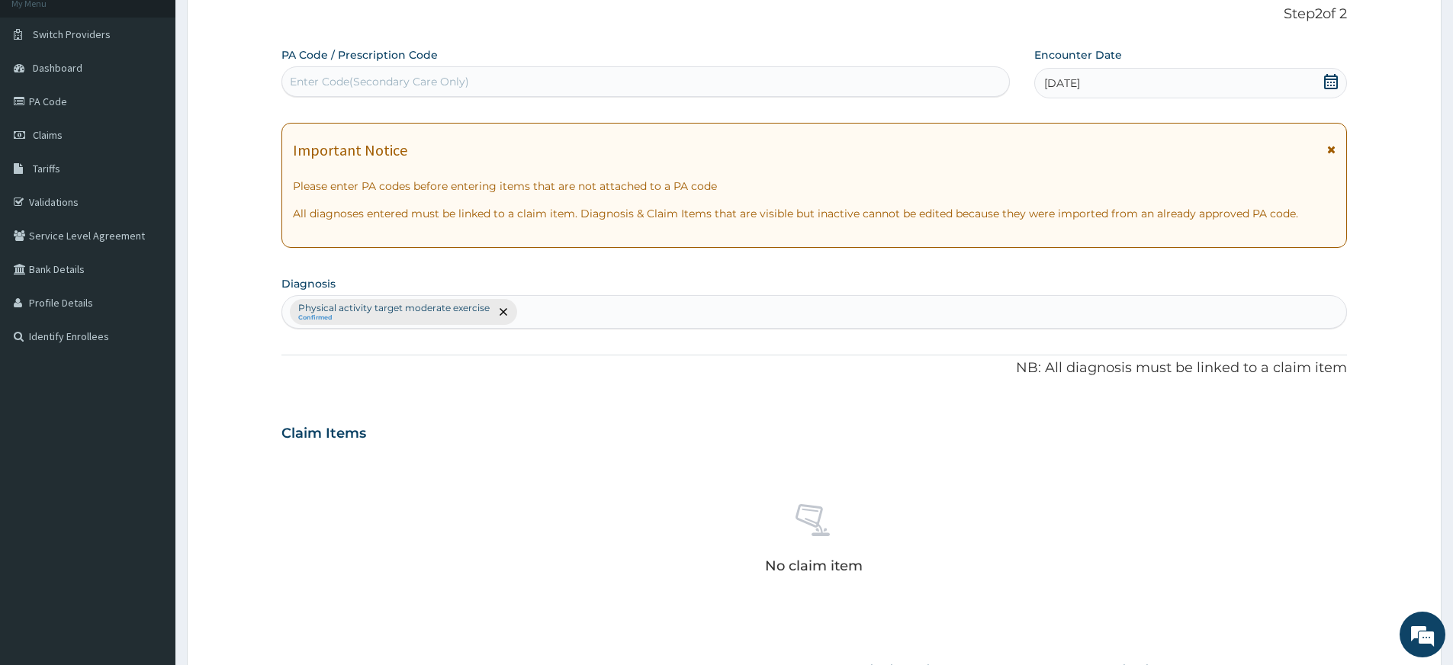
scroll to position [419, 0]
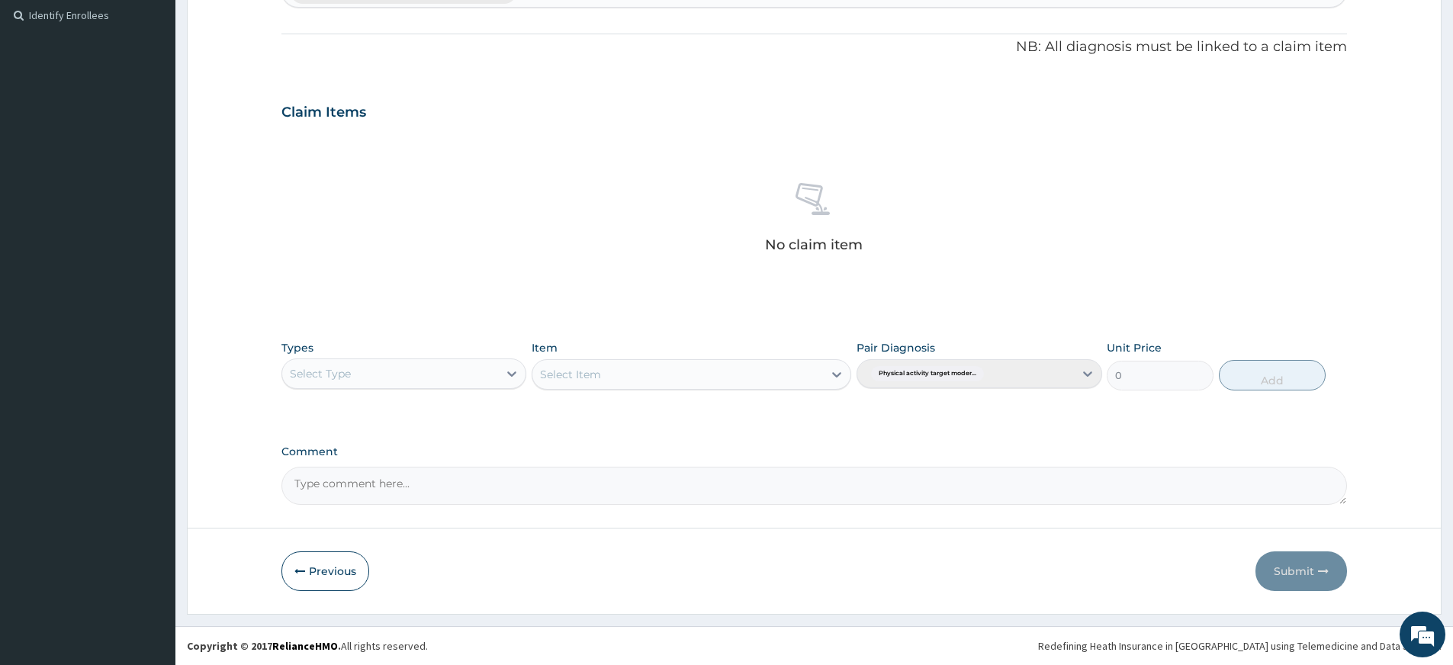
click at [470, 380] on div "Select Type" at bounding box center [390, 374] width 216 height 24
drag, startPoint x: 387, startPoint y: 610, endPoint x: 461, endPoint y: 548, distance: 96.9
click at [387, 610] on div "Gym" at bounding box center [403, 606] width 245 height 27
click at [800, 375] on div "Select Item" at bounding box center [677, 374] width 291 height 24
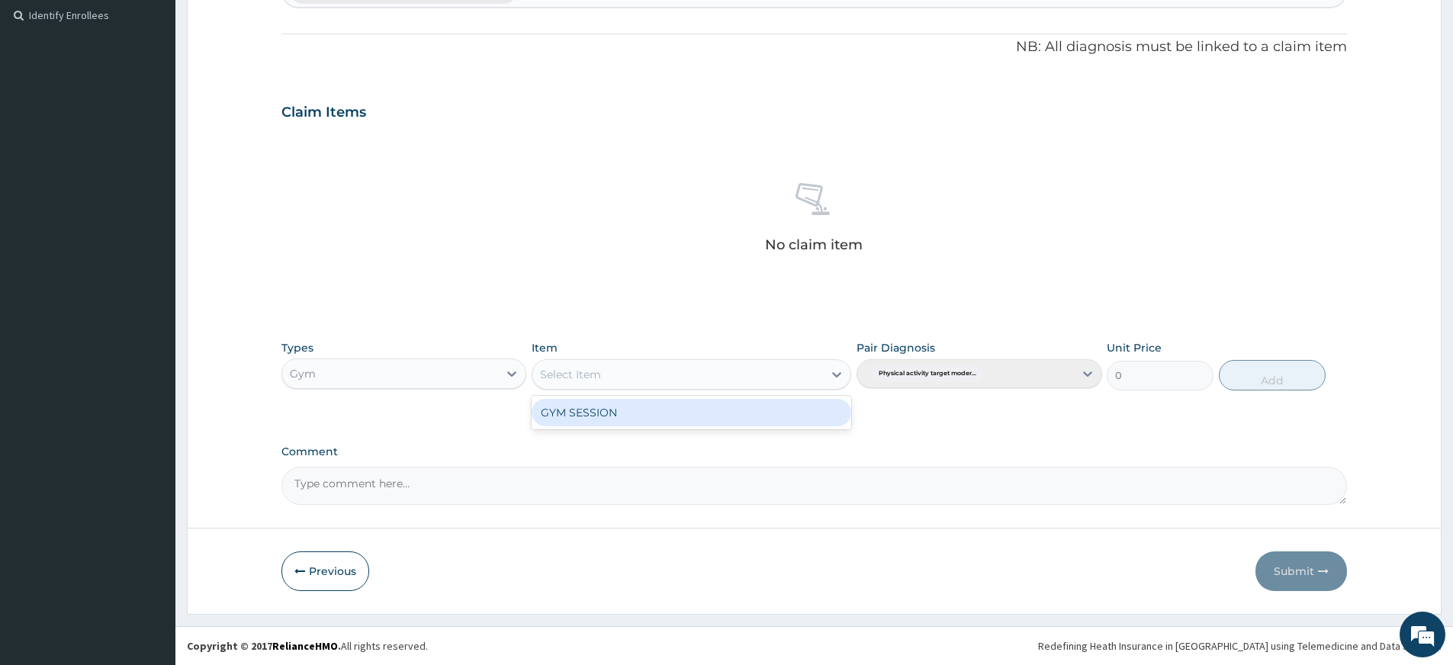
click at [786, 409] on div "GYM SESSION" at bounding box center [692, 412] width 320 height 27
type input "3000"
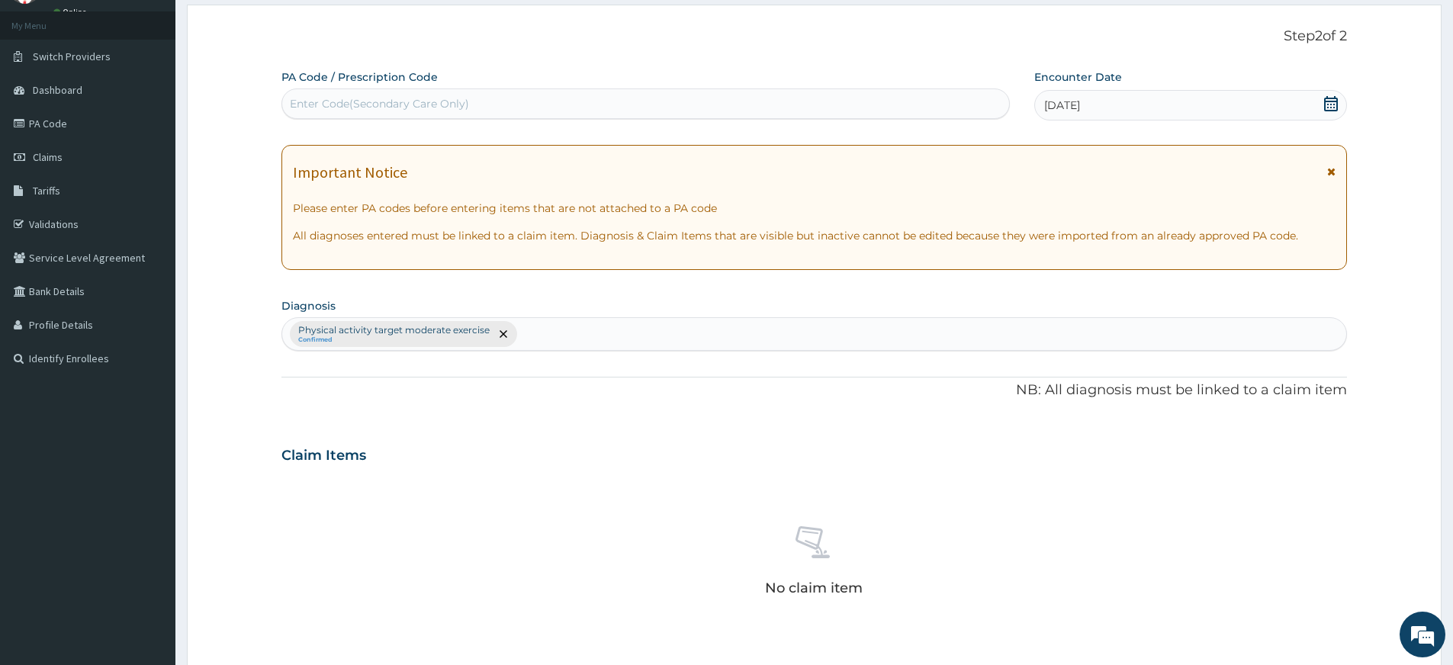
scroll to position [0, 0]
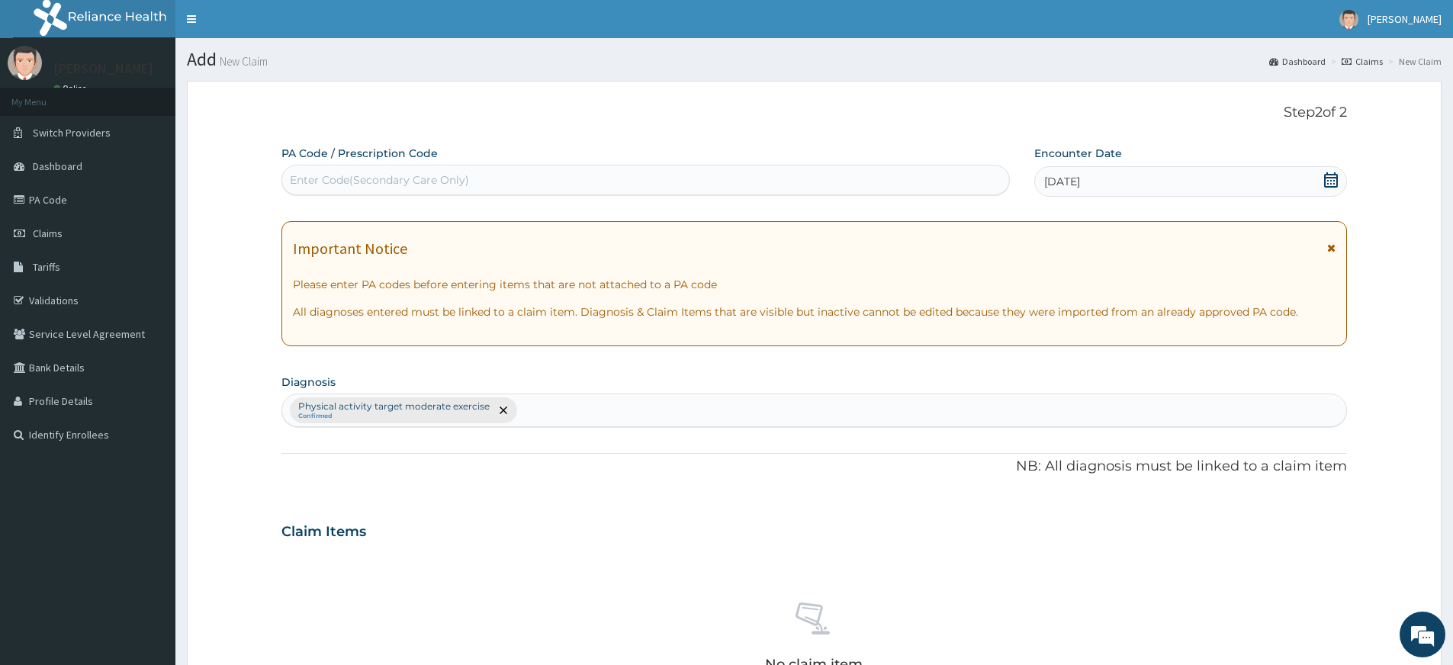
click at [713, 168] on div "Enter Code(Secondary Care Only)" at bounding box center [645, 180] width 727 height 24
type input "PA/F77865"
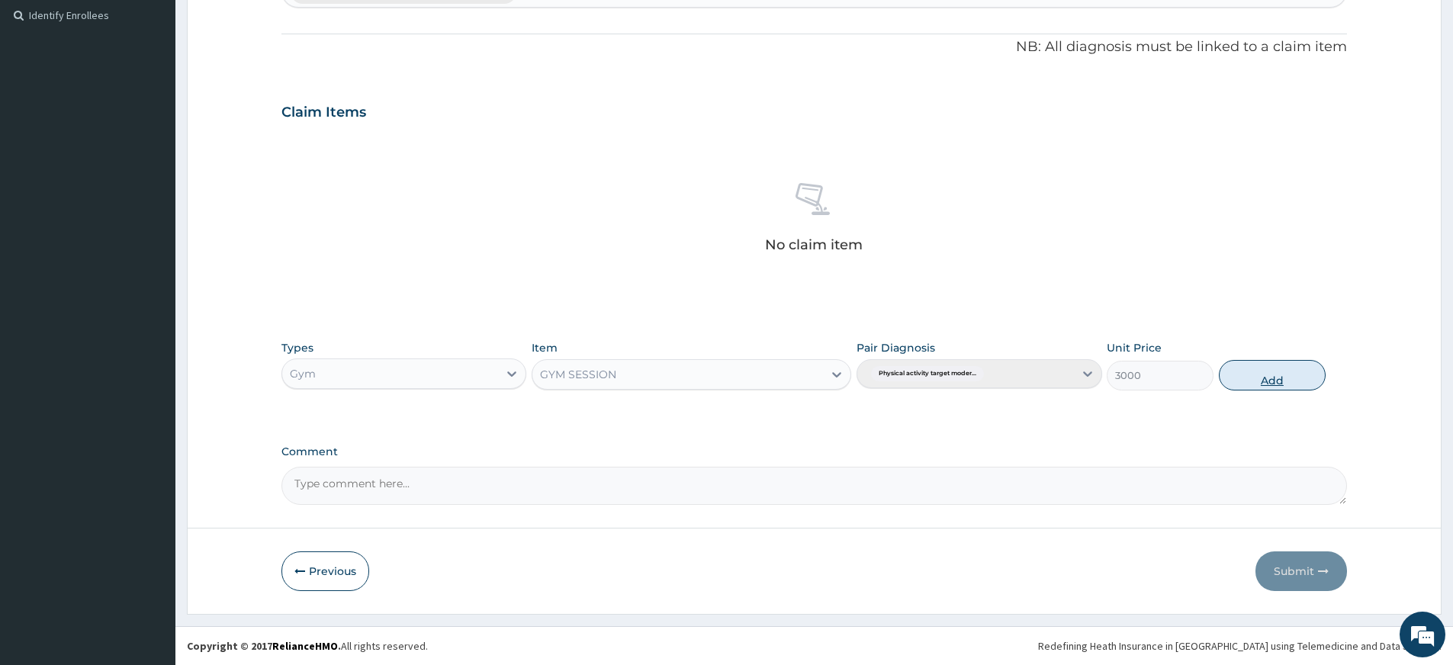
click at [1312, 376] on button "Add" at bounding box center [1272, 375] width 107 height 31
type input "0"
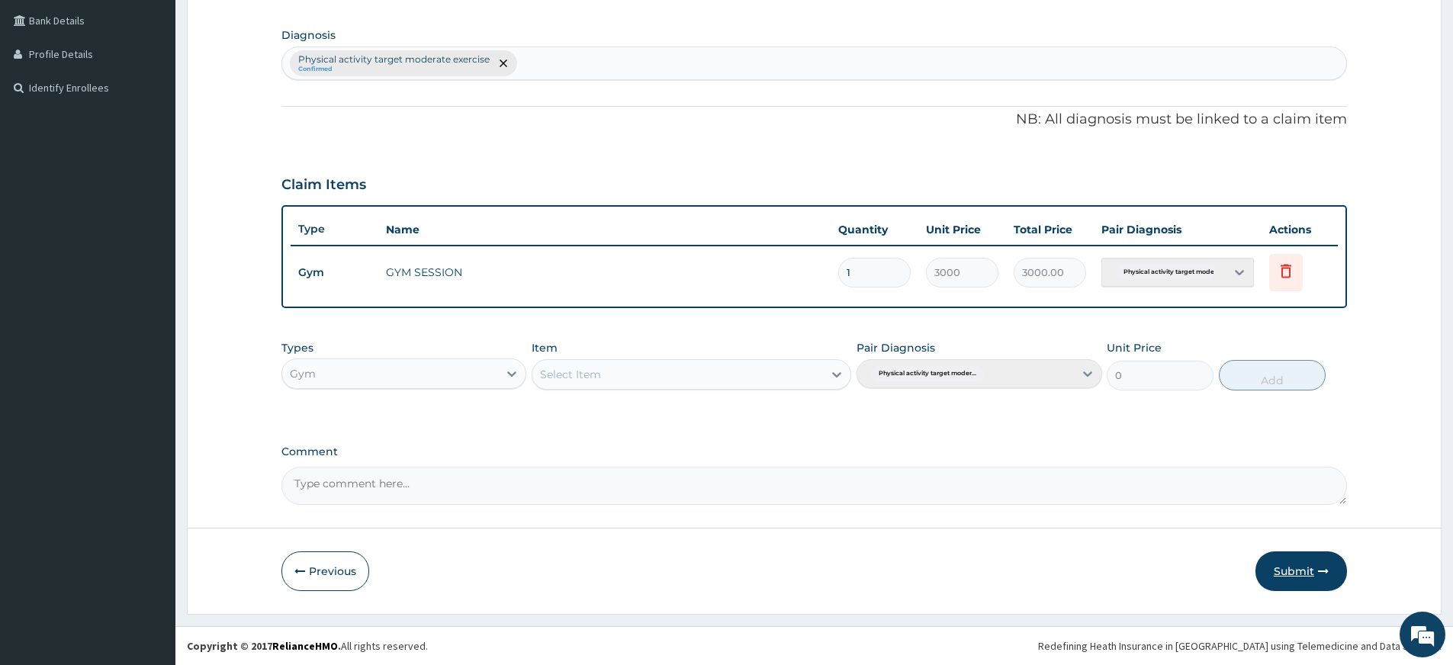
click at [1284, 580] on button "Submit" at bounding box center [1301, 571] width 92 height 40
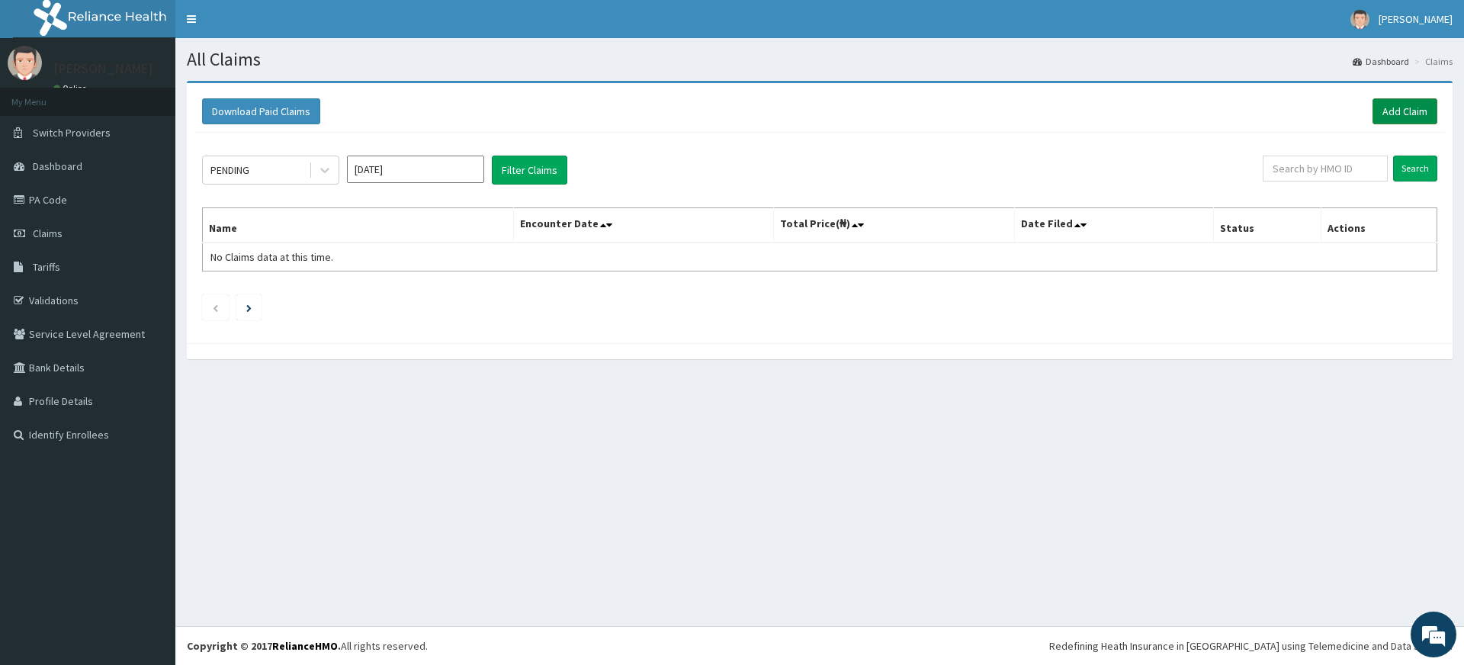
click at [1419, 106] on link "Add Claim" at bounding box center [1405, 111] width 65 height 26
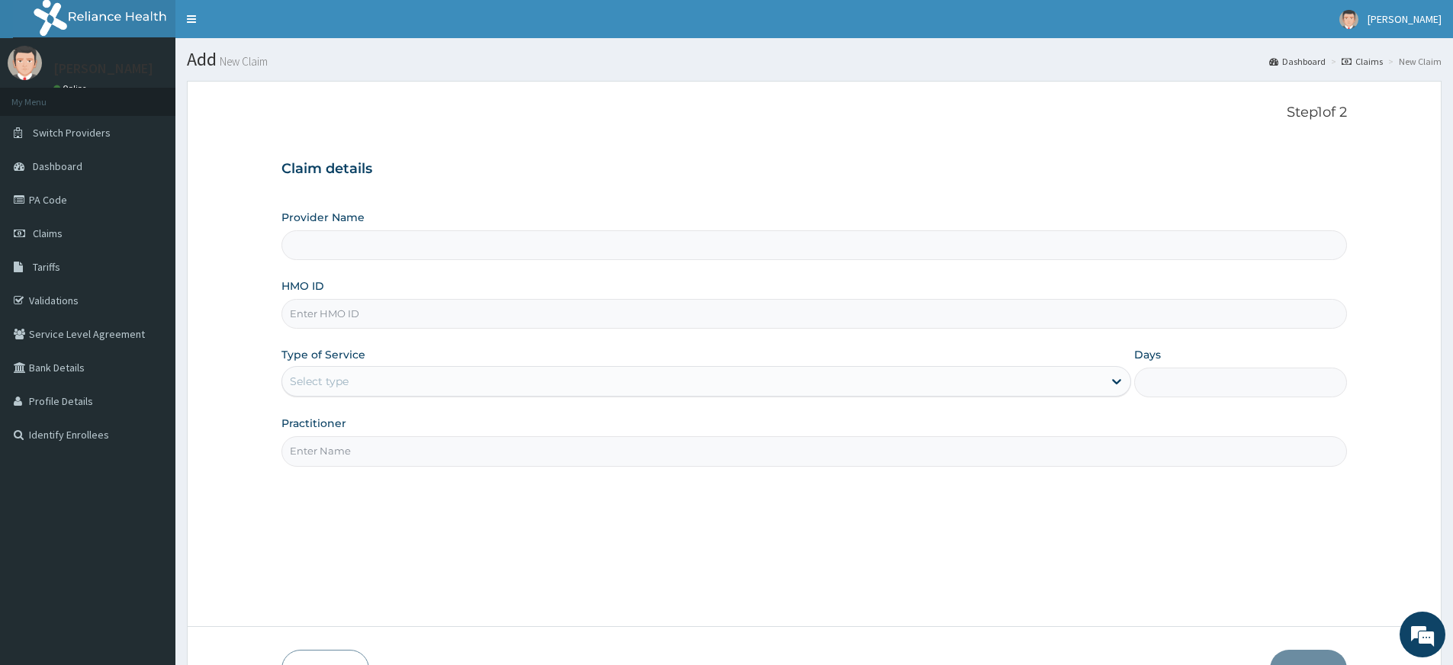
click at [379, 457] on input "Practitioner" at bounding box center [813, 451] width 1065 height 30
type input "pure fitness africa"
type input "Pure Fitness Africa | Lekki (fka Fitness Central)"
type input "1"
click at [339, 310] on input "HMO ID" at bounding box center [813, 314] width 1065 height 30
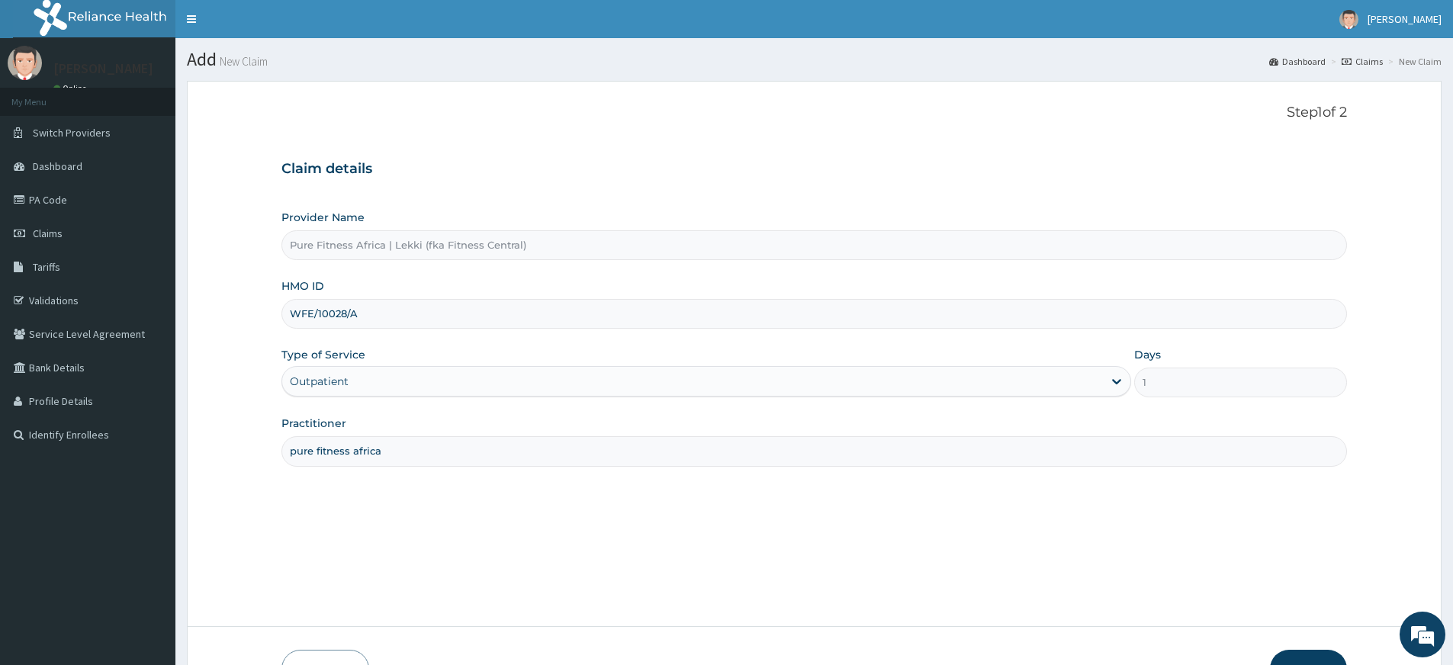
type input "WFE/10028/A"
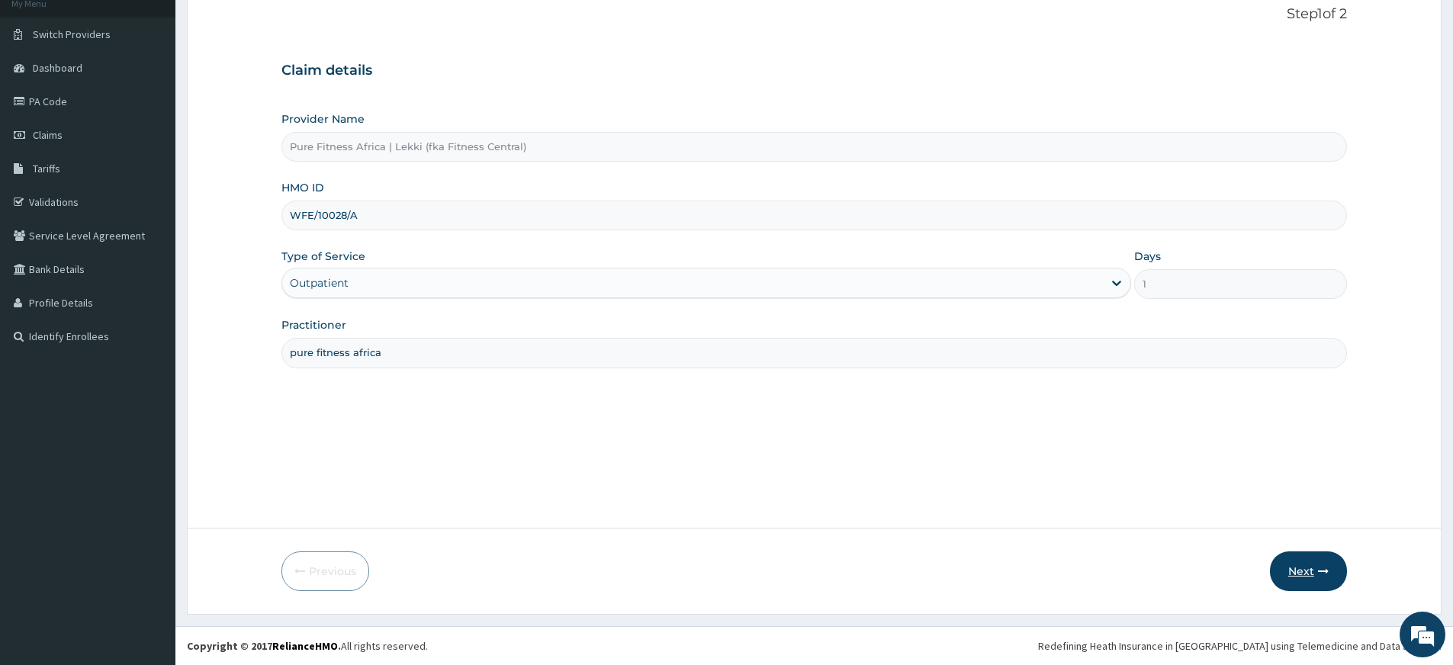
click at [1326, 574] on icon "button" at bounding box center [1323, 571] width 11 height 11
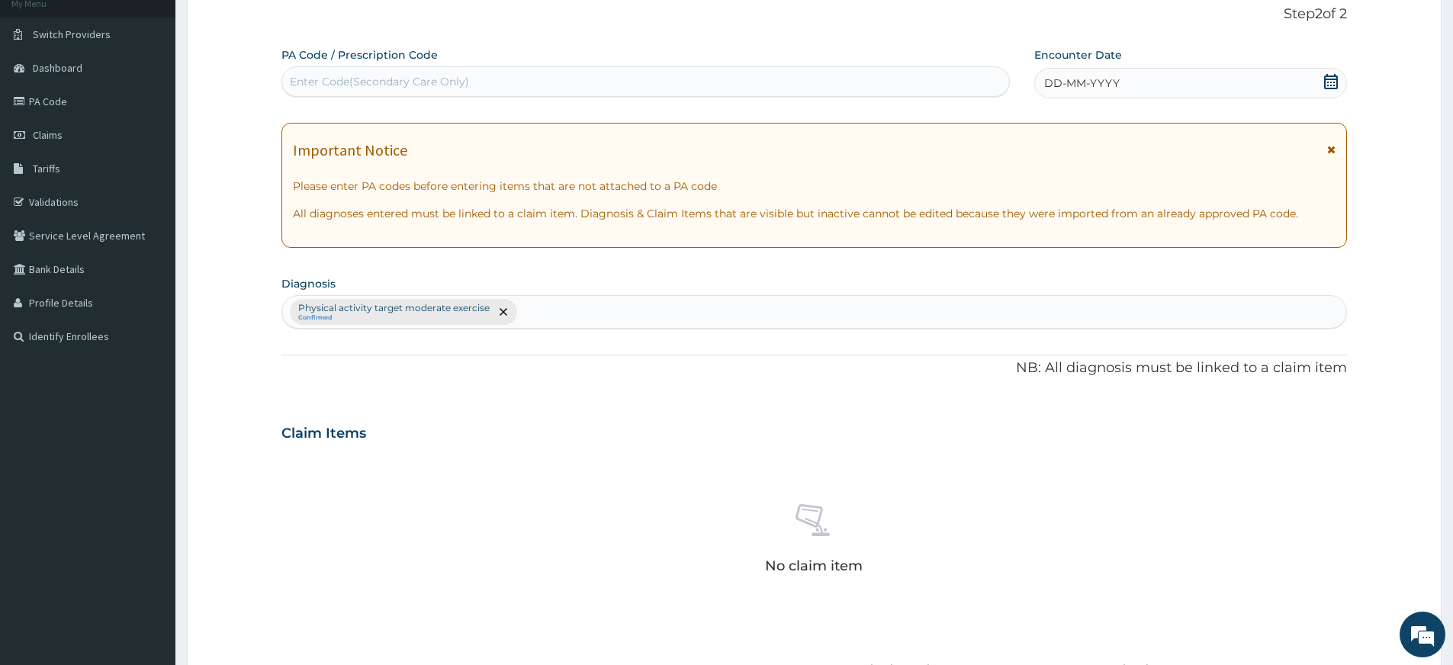
scroll to position [419, 0]
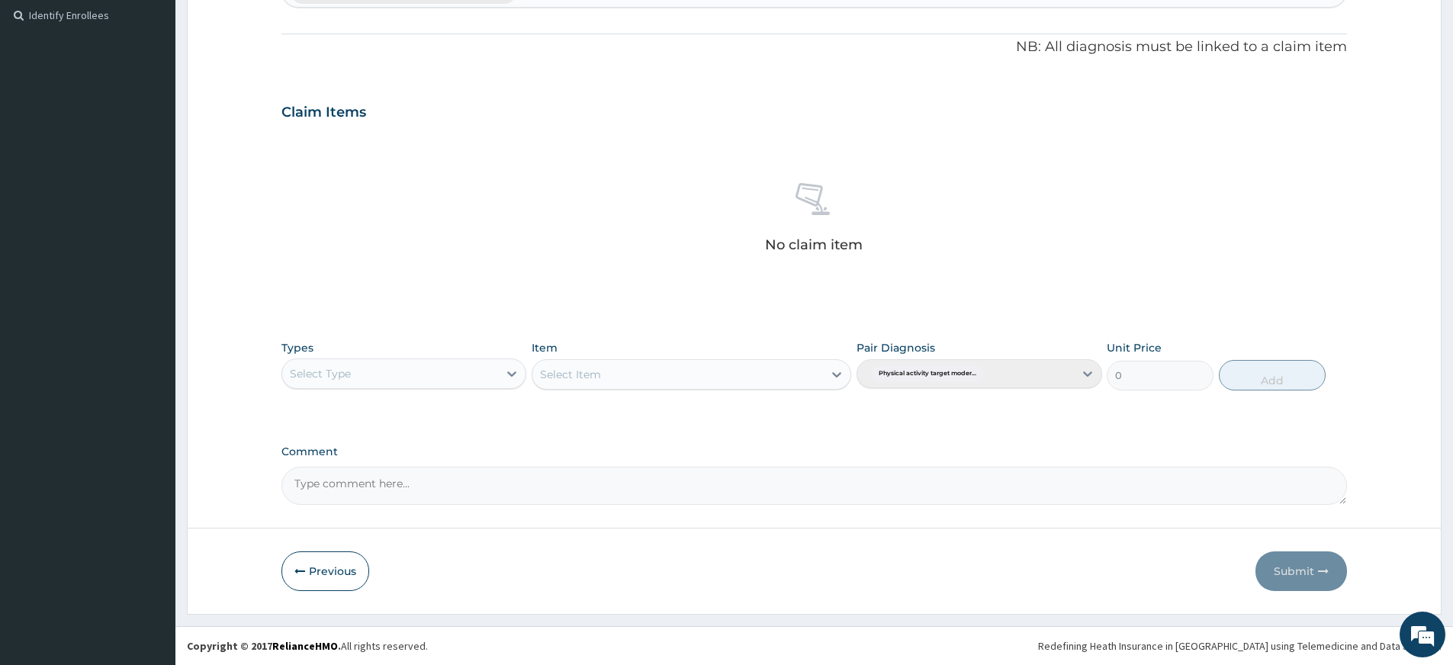
click at [481, 369] on div "Select Type" at bounding box center [390, 374] width 216 height 24
click at [386, 605] on div "Gym" at bounding box center [403, 606] width 245 height 27
click at [779, 368] on div "Select Item" at bounding box center [677, 374] width 291 height 24
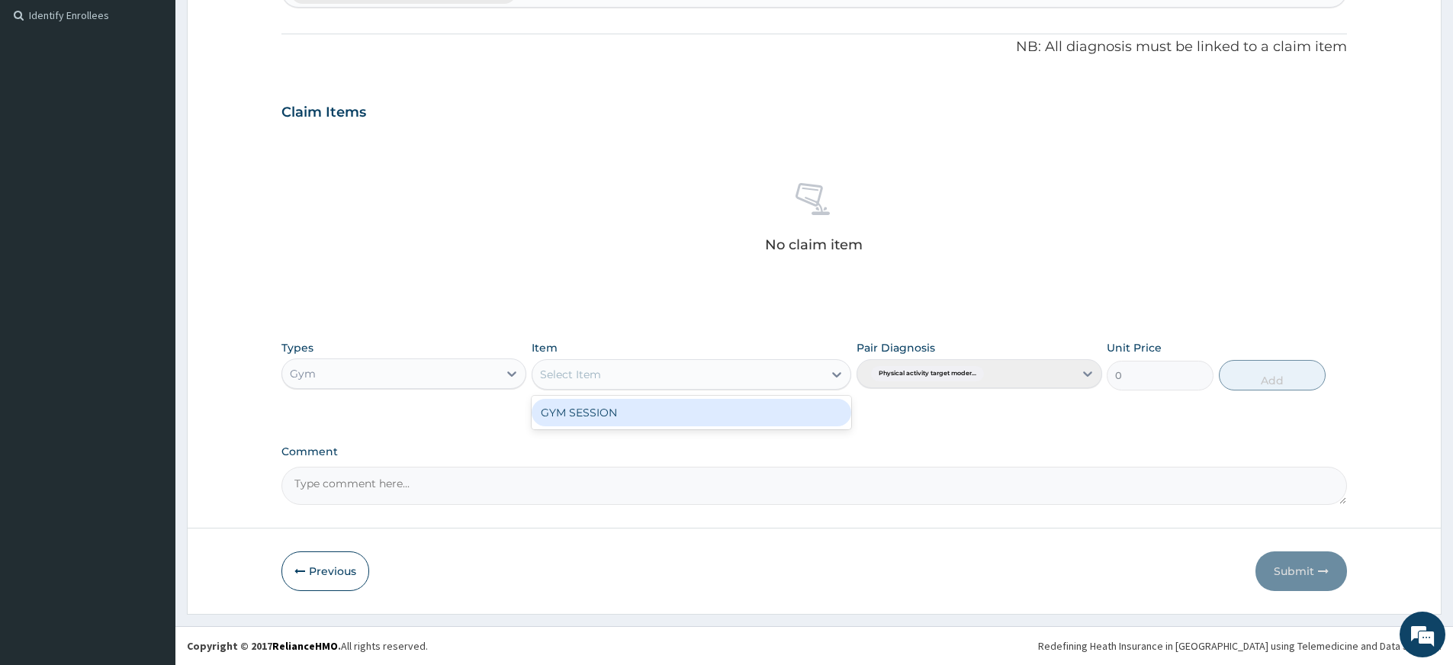
click at [750, 423] on div "GYM SESSION" at bounding box center [692, 412] width 320 height 27
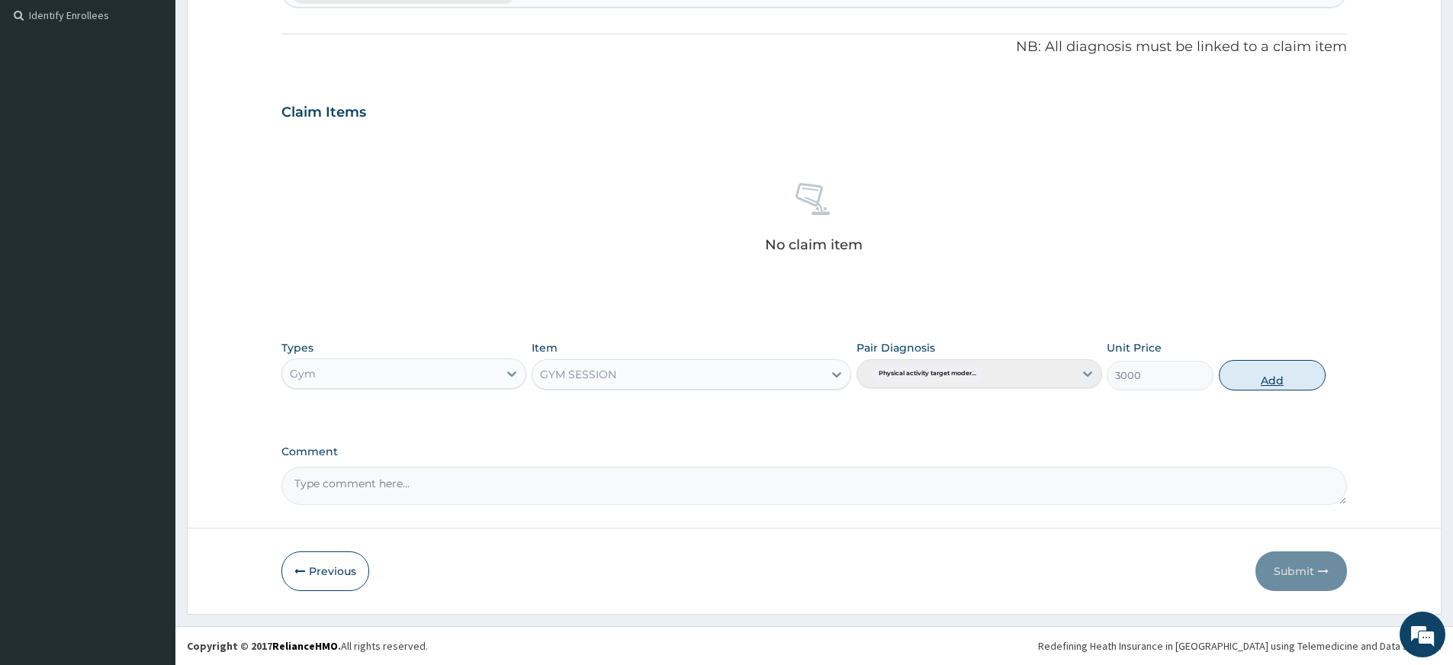
click at [1263, 387] on button "Add" at bounding box center [1272, 375] width 107 height 31
type input "0"
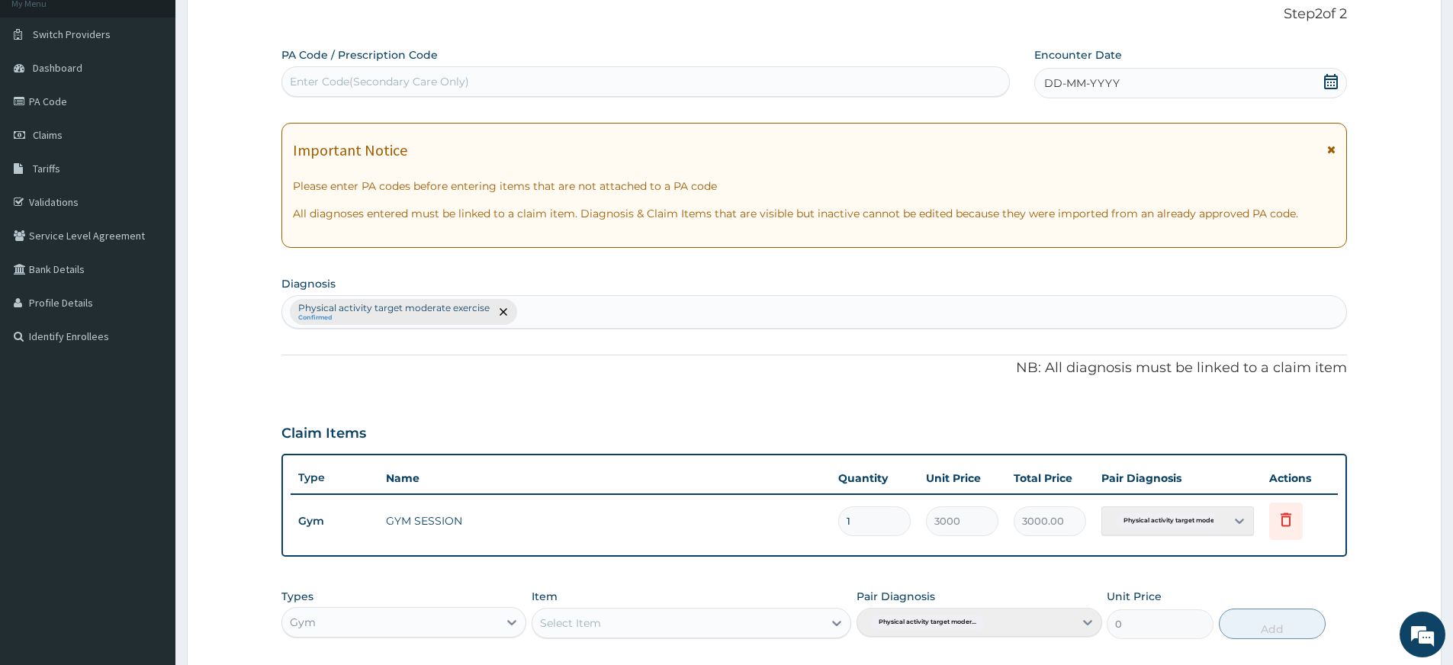
scroll to position [0, 0]
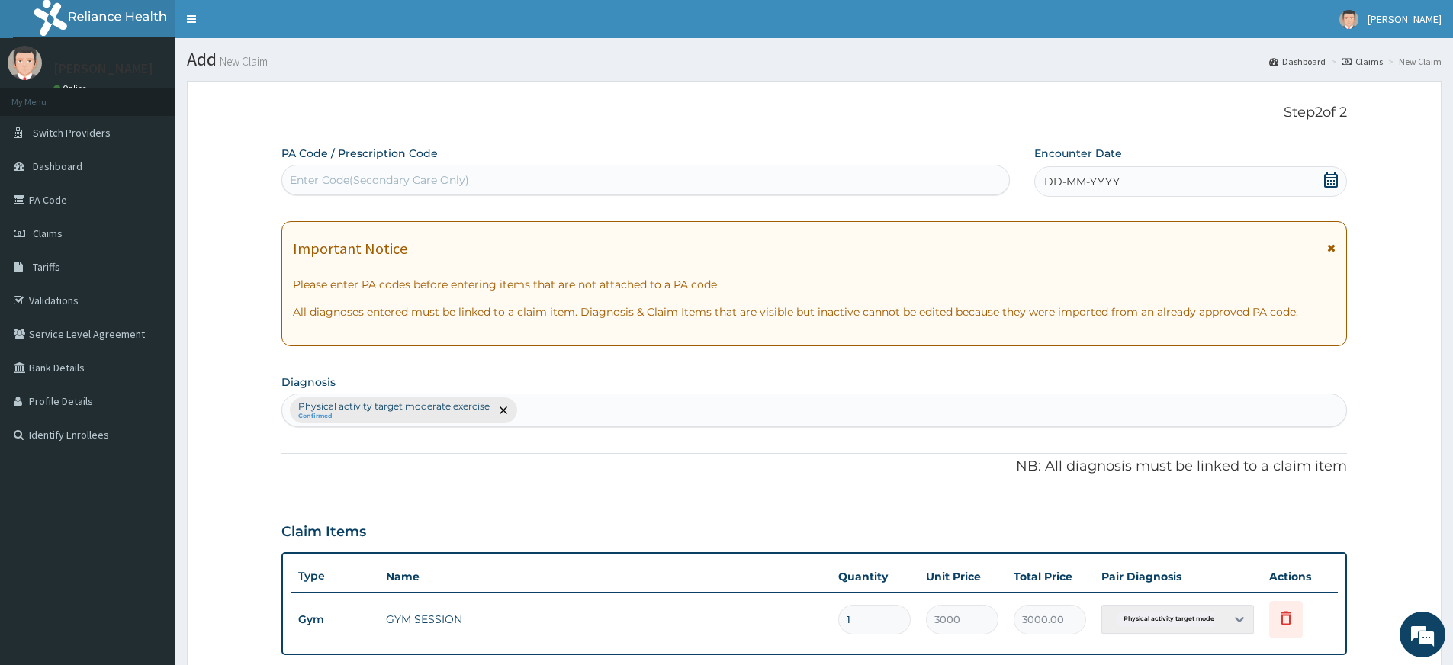
click at [480, 182] on div "Enter Code(Secondary Care Only)" at bounding box center [645, 180] width 727 height 24
click at [1075, 178] on span "DD-MM-YYYY" at bounding box center [1082, 181] width 76 height 15
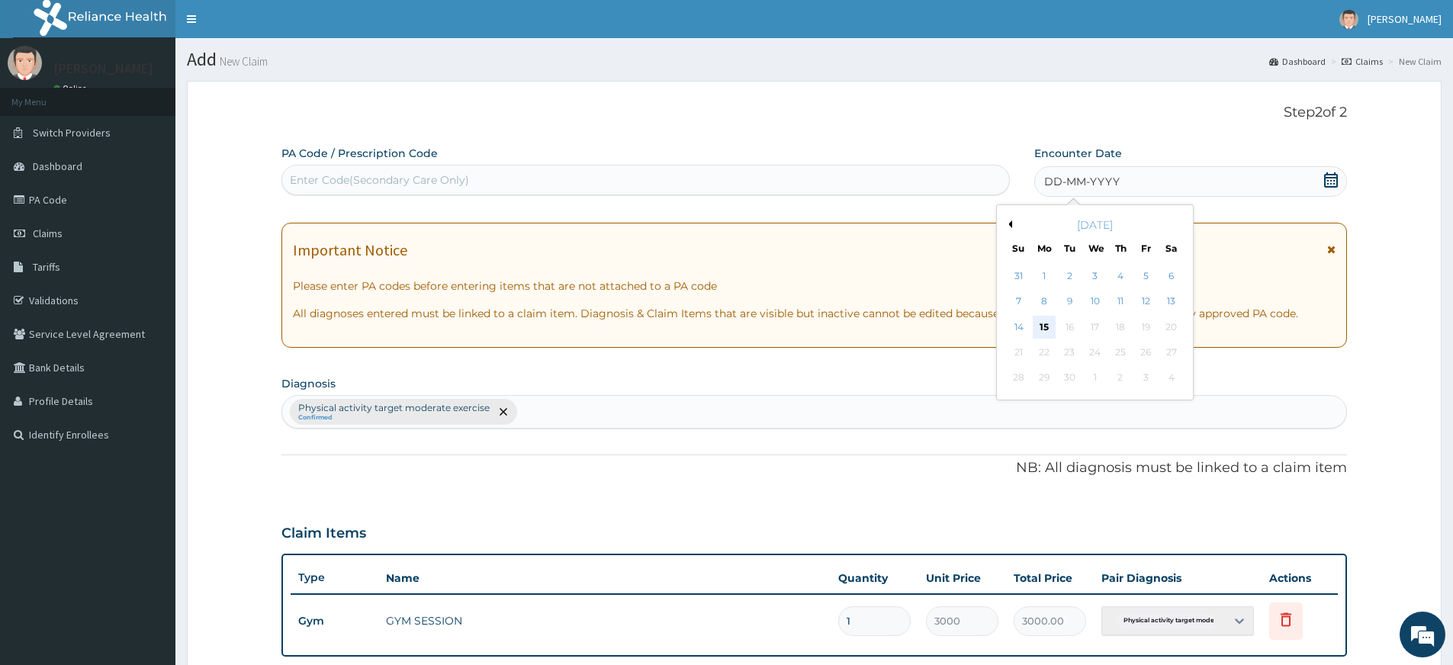
click at [1039, 327] on div "15" at bounding box center [1044, 327] width 23 height 23
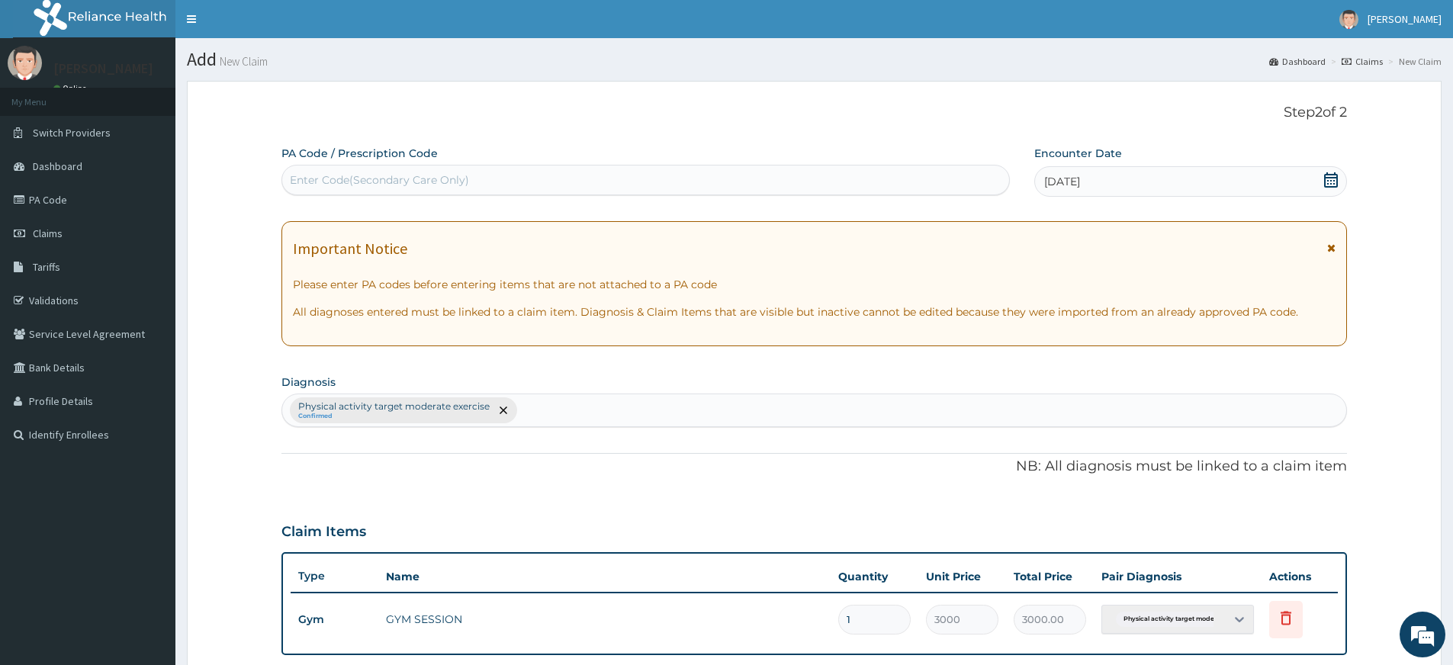
click at [858, 177] on div "Enter Code(Secondary Care Only)" at bounding box center [645, 180] width 727 height 24
type input "PA/233D00"
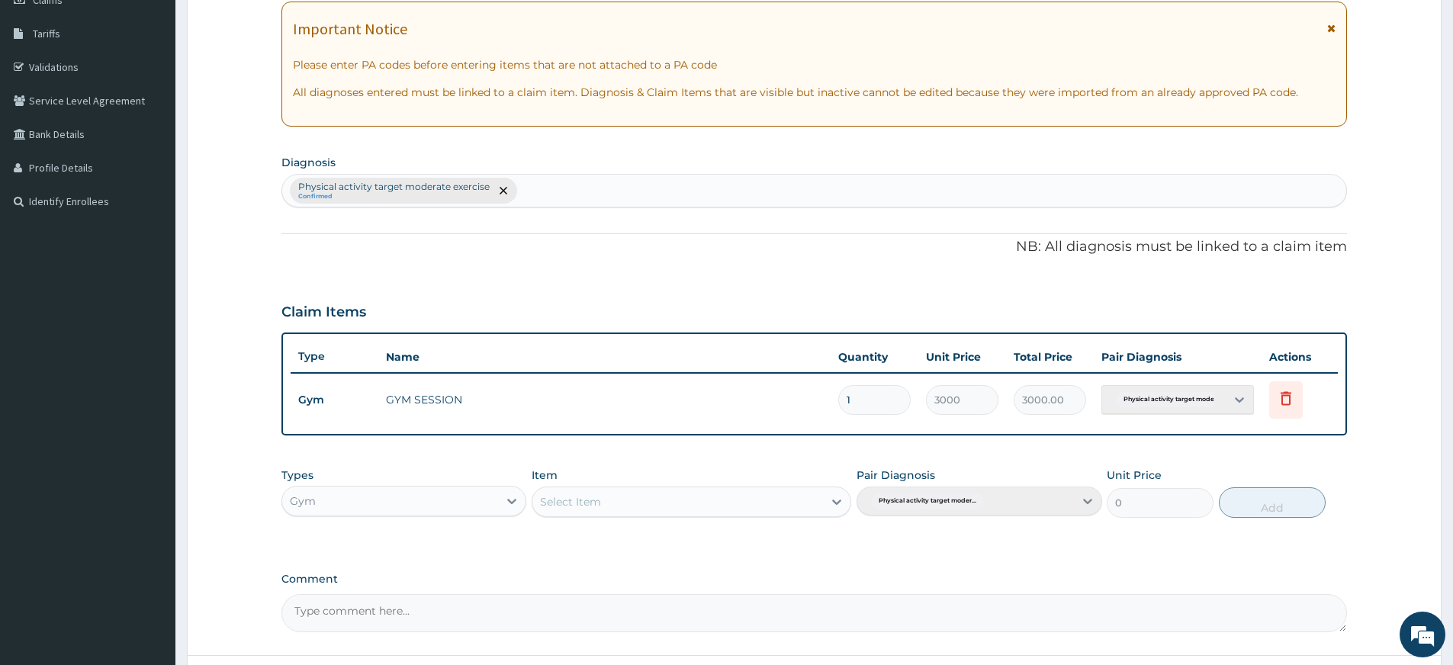
scroll to position [361, 0]
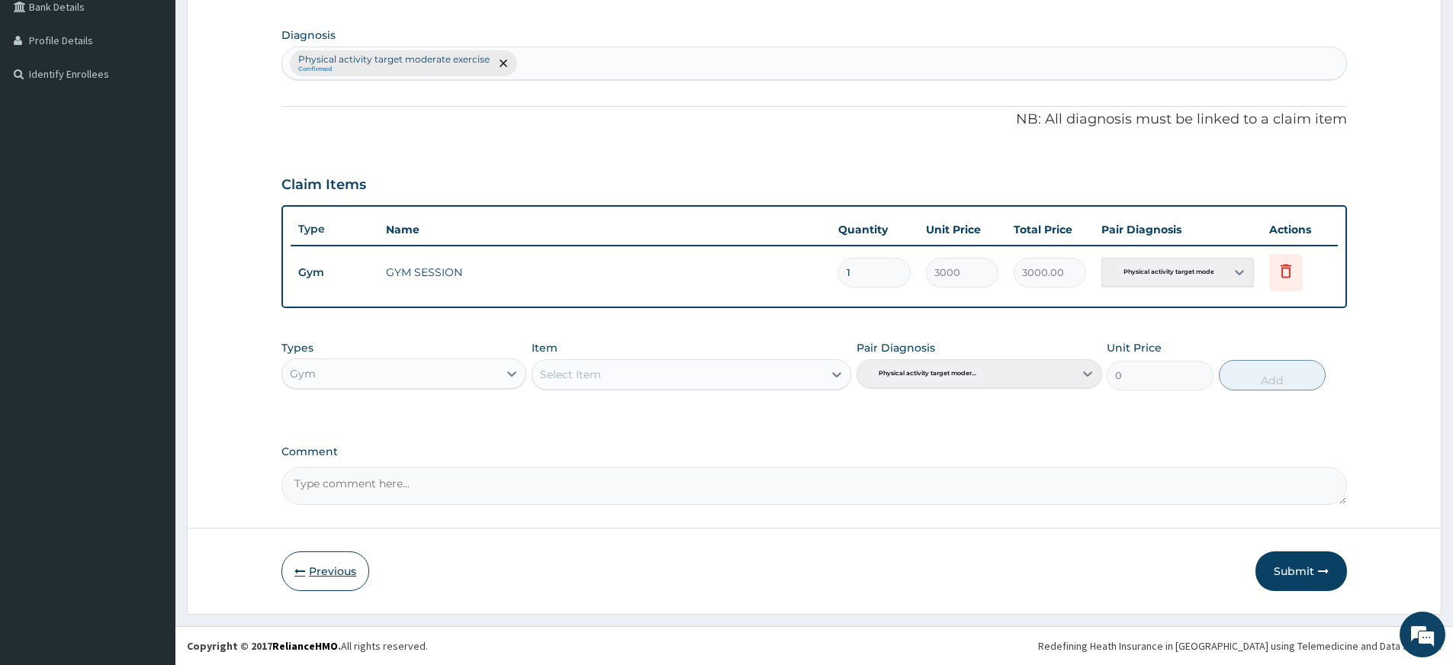
click at [335, 557] on button "Previous" at bounding box center [325, 571] width 88 height 40
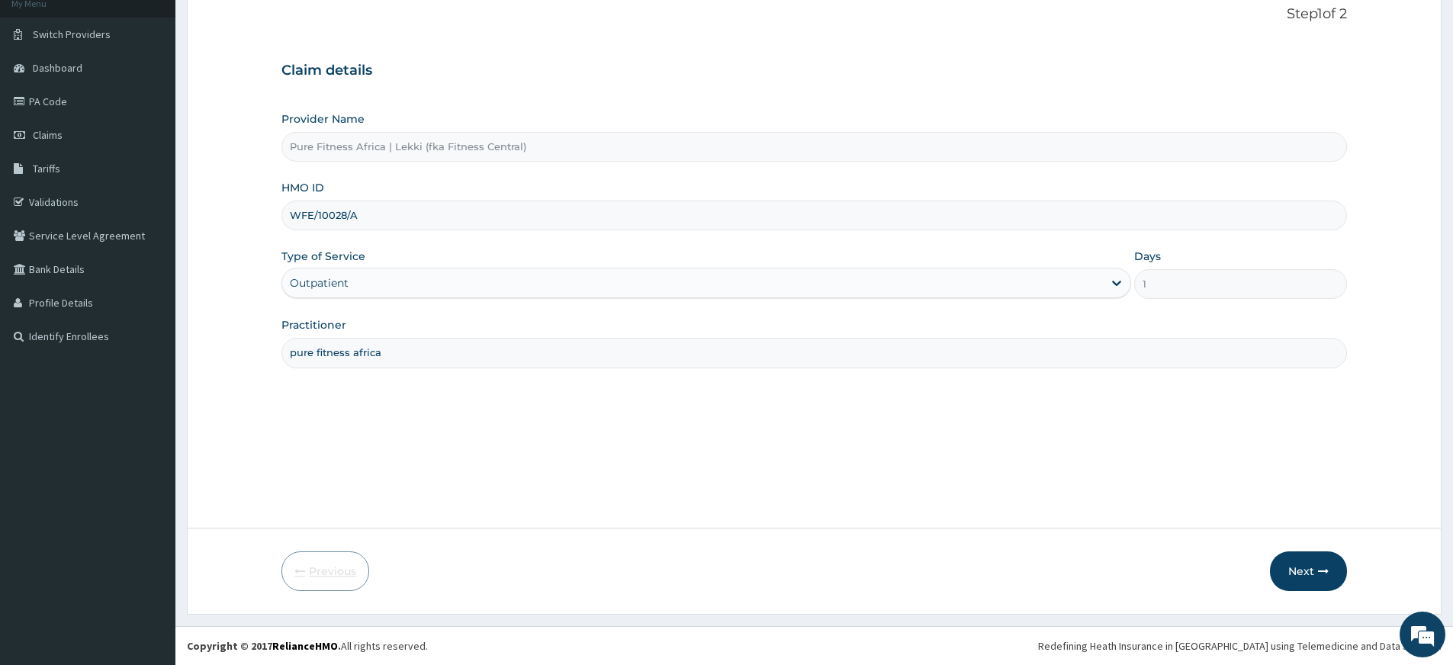
scroll to position [98, 0]
click at [492, 216] on input "WFE/10028/A" at bounding box center [813, 216] width 1065 height 30
type input "WFE/10028/B"
click at [1282, 566] on button "Next" at bounding box center [1308, 571] width 77 height 40
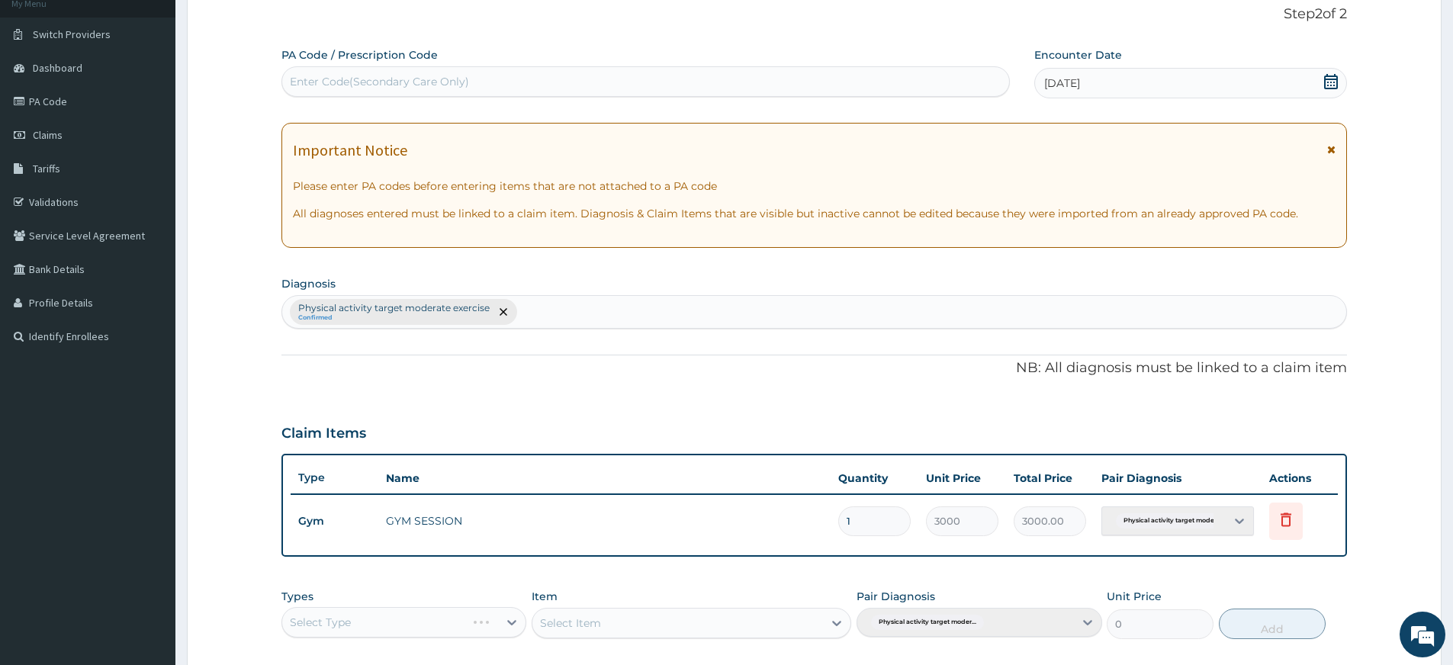
click at [478, 87] on div "Enter Code(Secondary Care Only)" at bounding box center [645, 81] width 727 height 24
type input "PA/233D00"
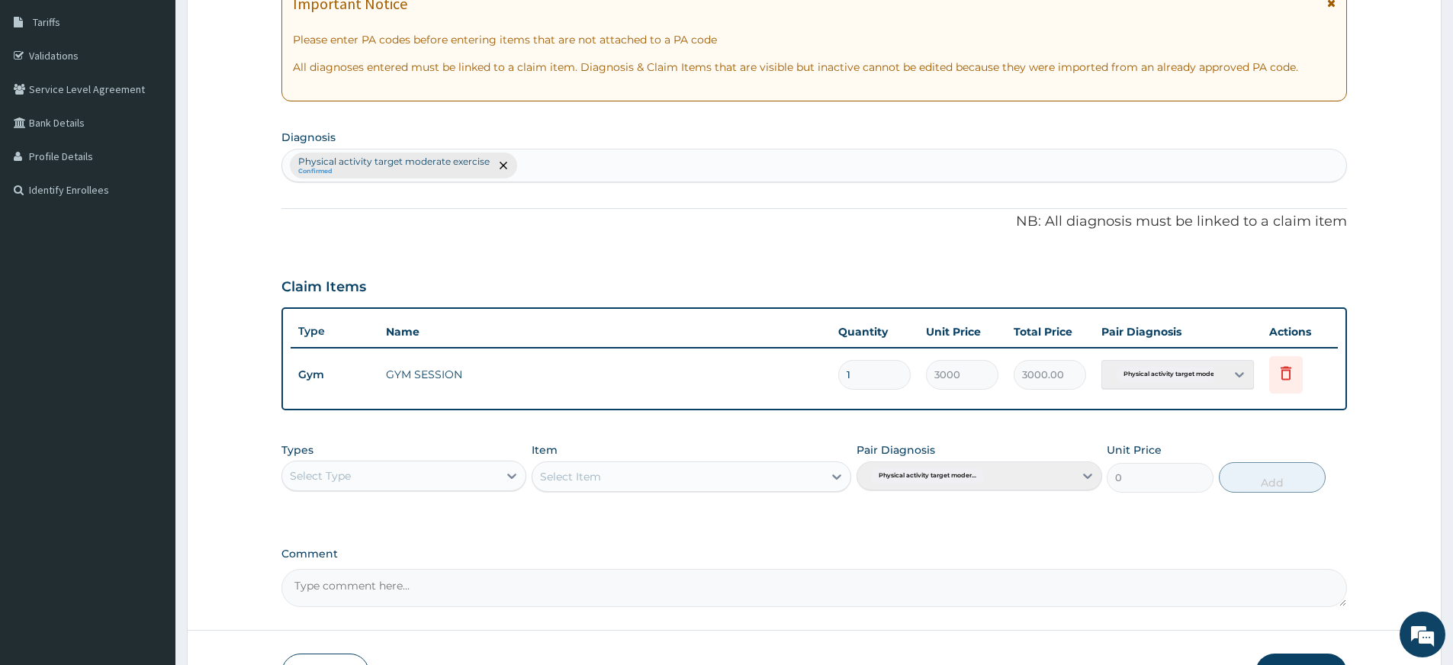
scroll to position [347, 0]
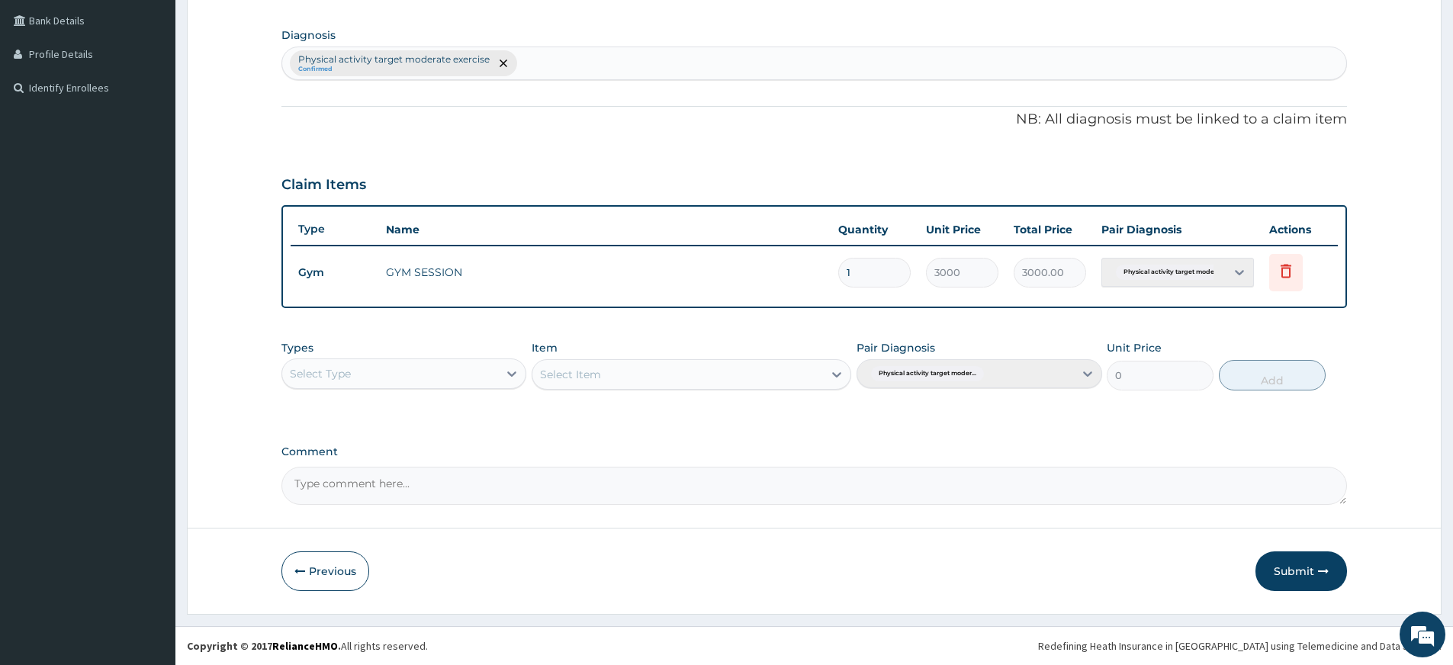
click at [1290, 582] on button "Submit" at bounding box center [1301, 571] width 92 height 40
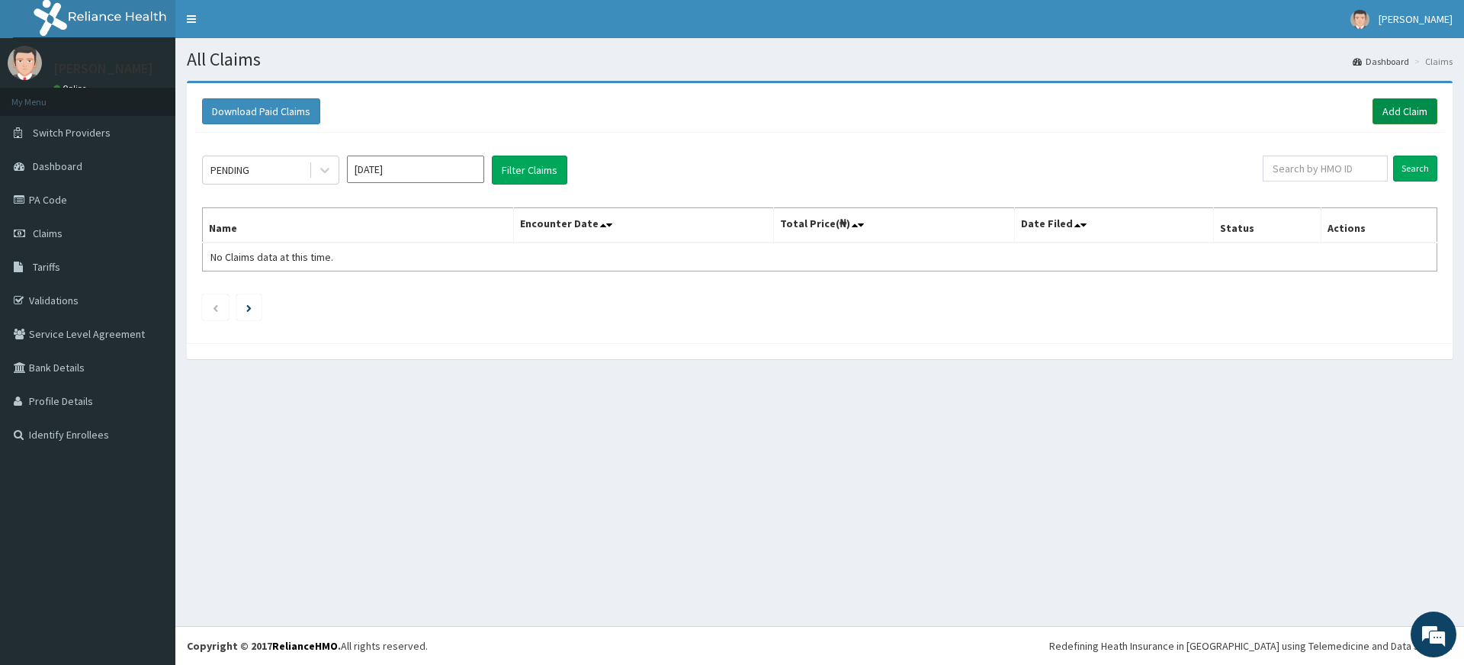
click at [1378, 112] on link "Add Claim" at bounding box center [1405, 111] width 65 height 26
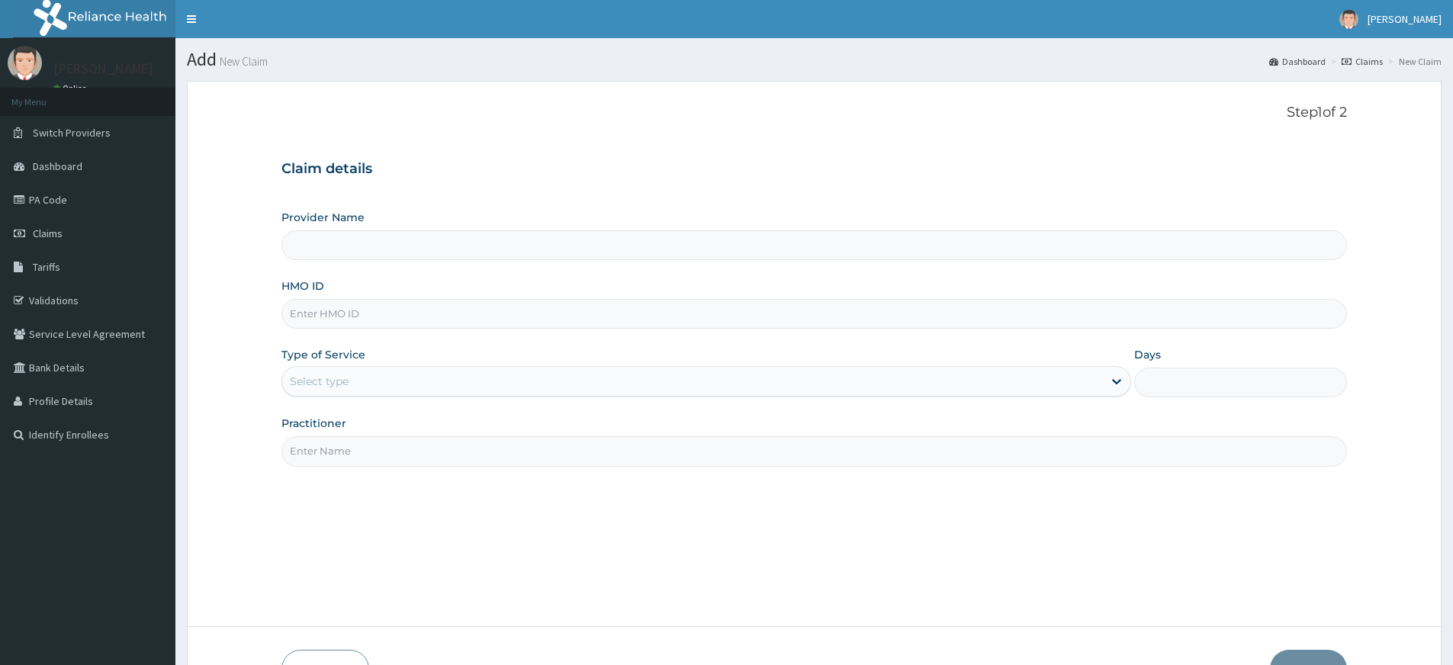
type input "Pure Fitness Africa | Lekki (fka Fitness Central)"
type input "1"
click at [342, 453] on input "Practitioner" at bounding box center [813, 451] width 1065 height 30
type input "pure fitness africa"
click at [374, 306] on input "HMO ID" at bounding box center [813, 314] width 1065 height 30
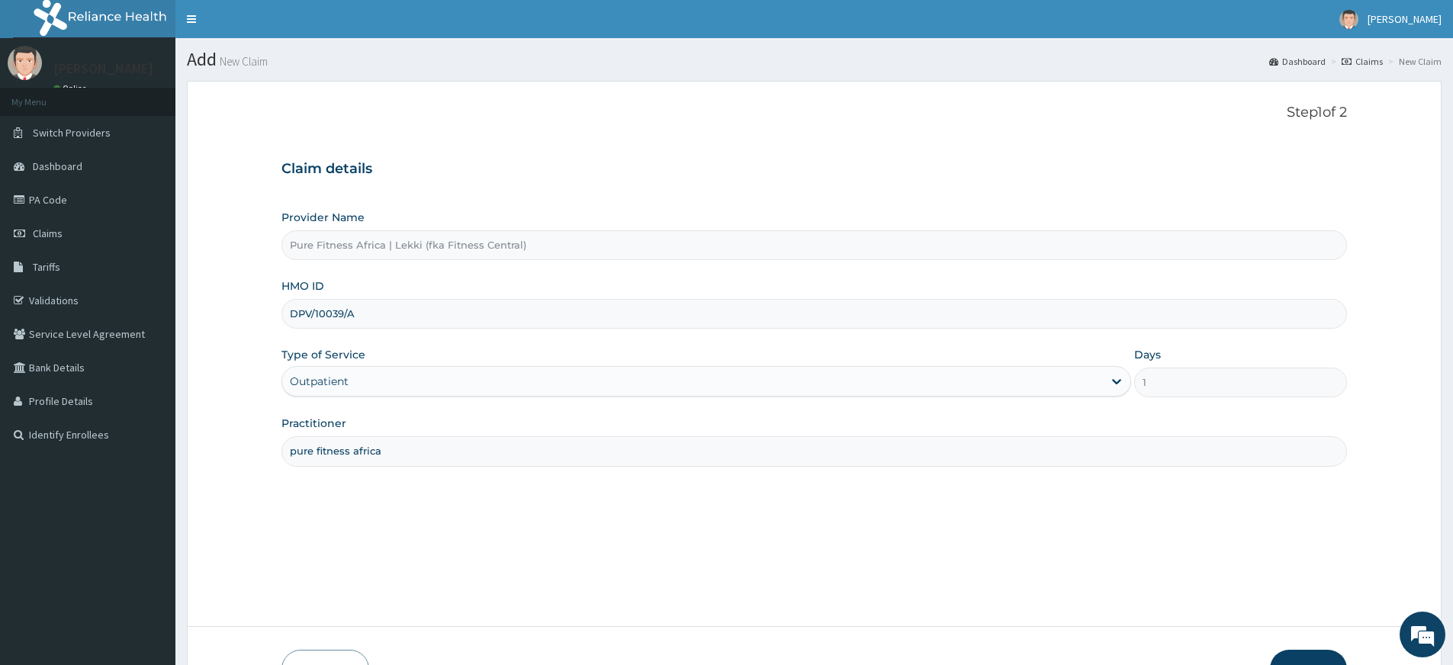
type input "DPV/10039/A"
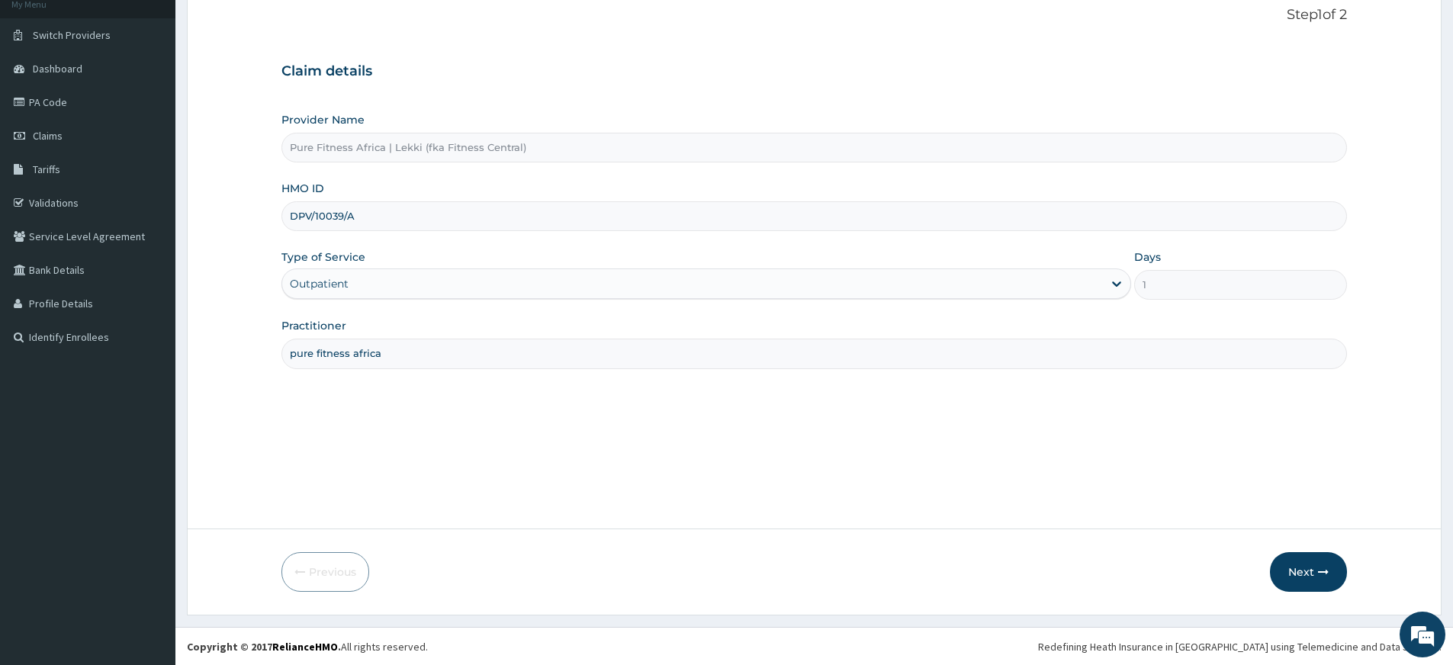
scroll to position [98, 0]
click at [1311, 573] on button "Next" at bounding box center [1308, 571] width 77 height 40
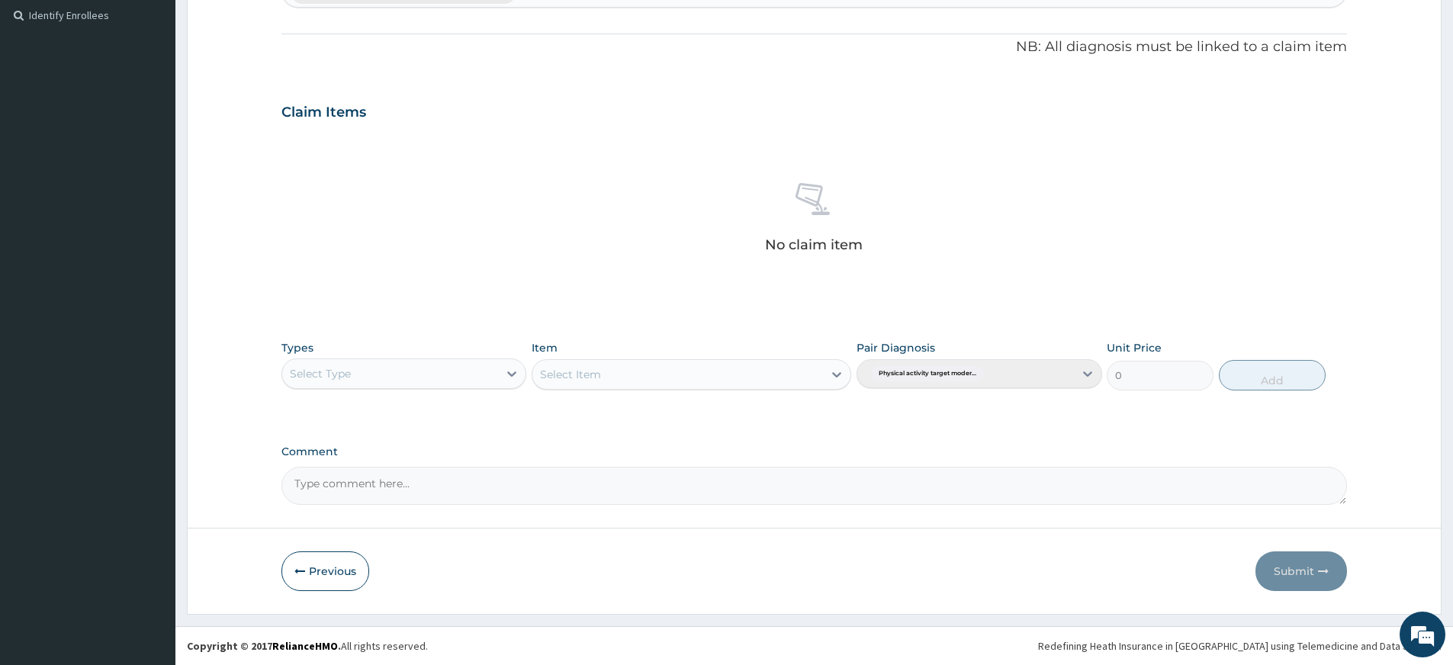
scroll to position [0, 0]
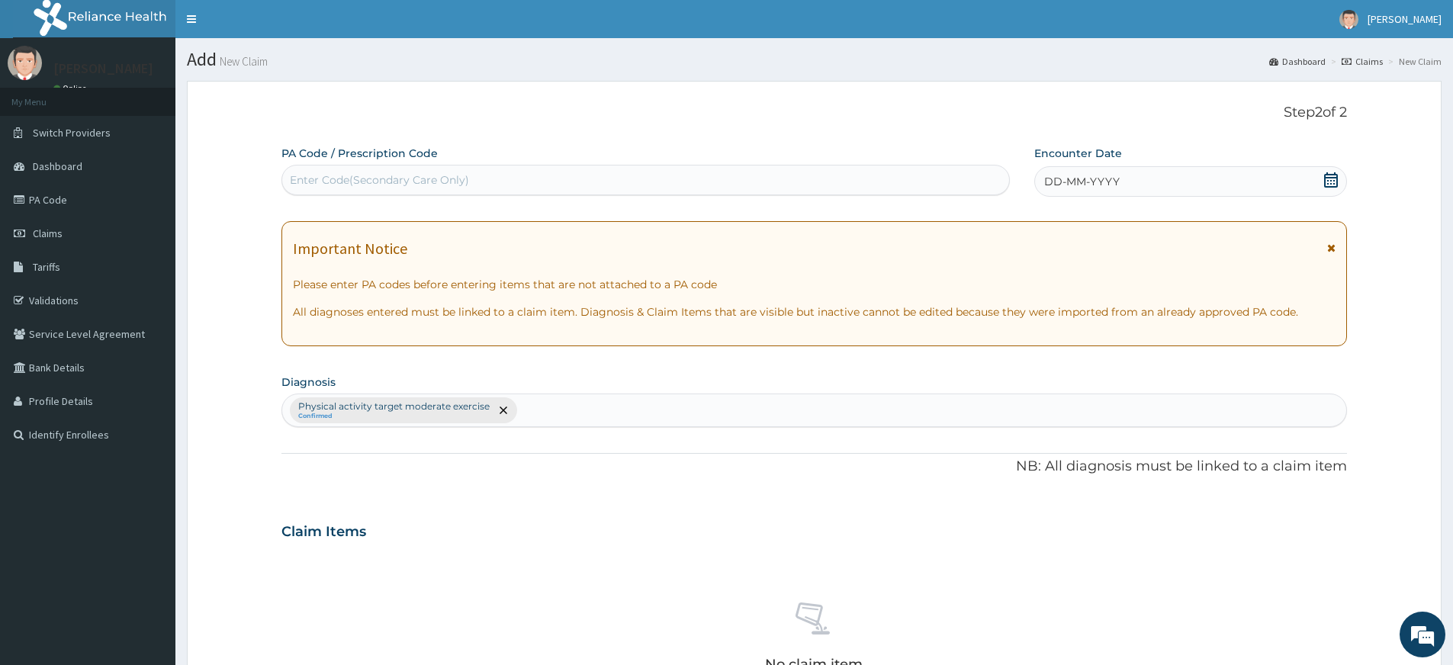
click at [1072, 182] on span "DD-MM-YYYY" at bounding box center [1082, 181] width 76 height 15
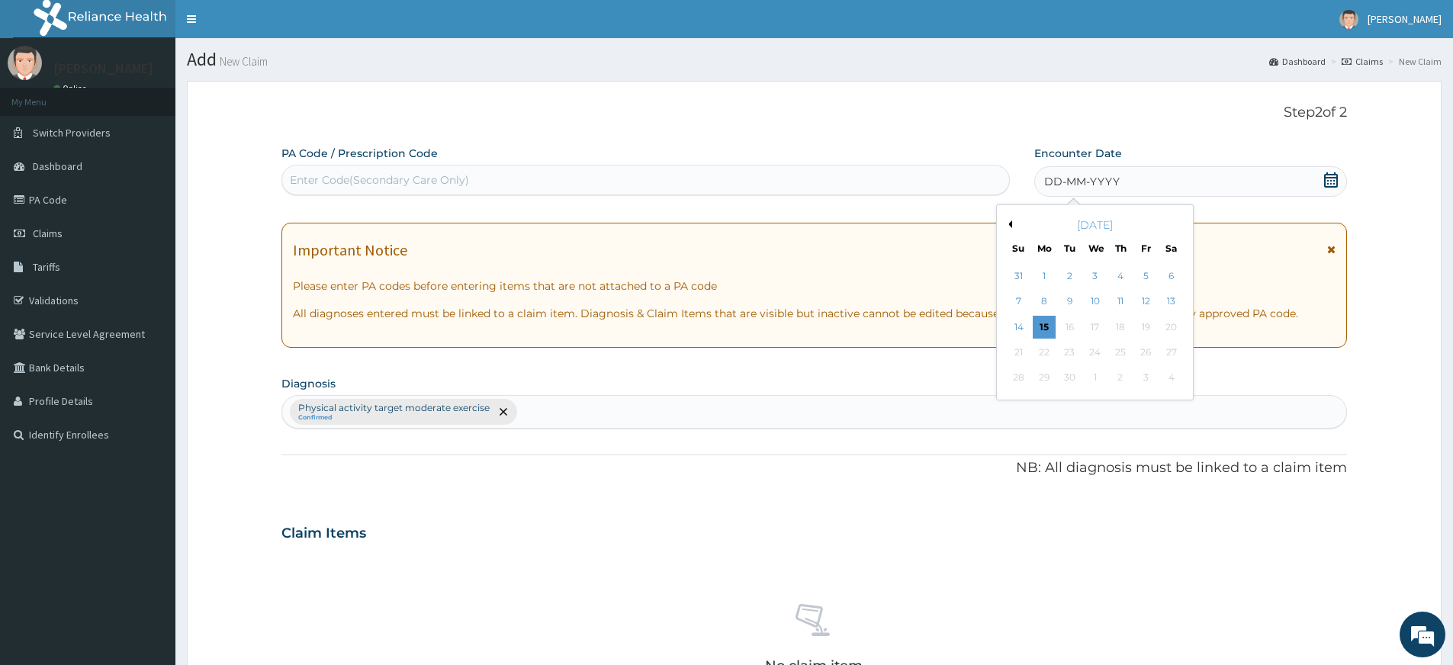
click at [1047, 322] on div "15" at bounding box center [1044, 327] width 23 height 23
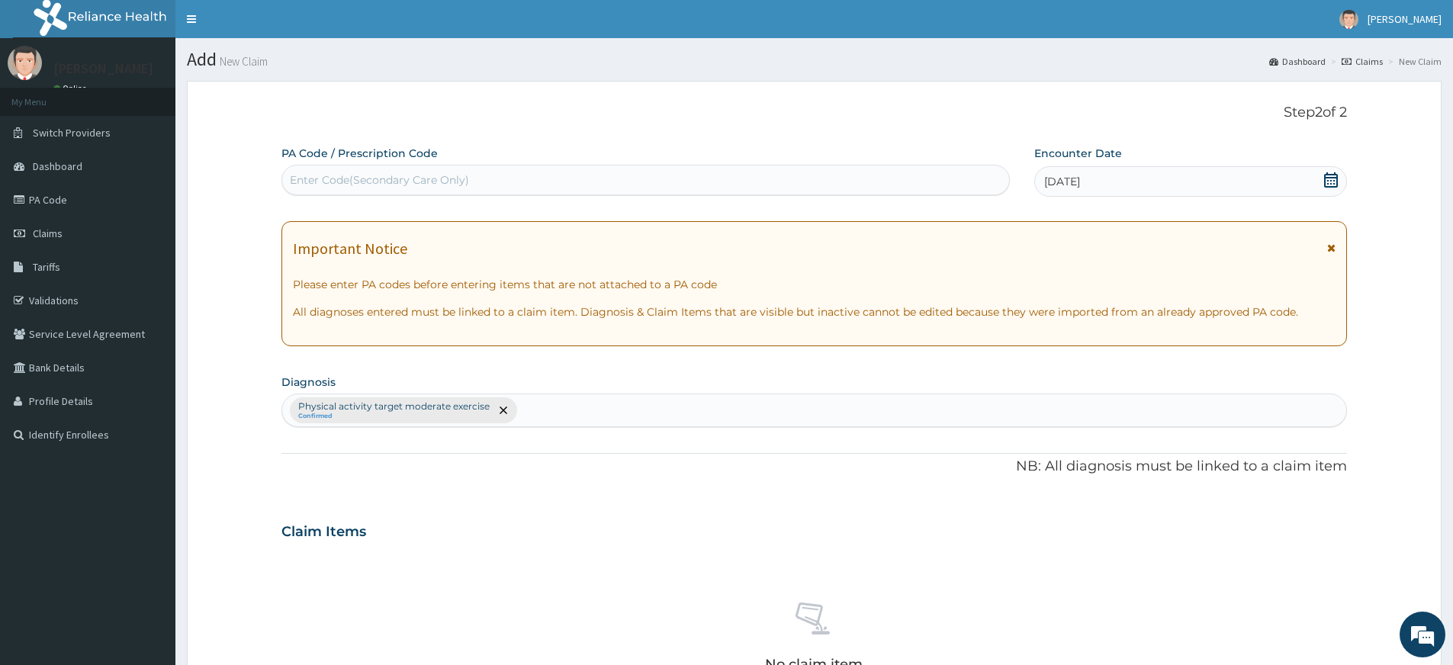
click at [932, 178] on div "Enter Code(Secondary Care Only)" at bounding box center [645, 180] width 727 height 24
type input "PA/32B733"
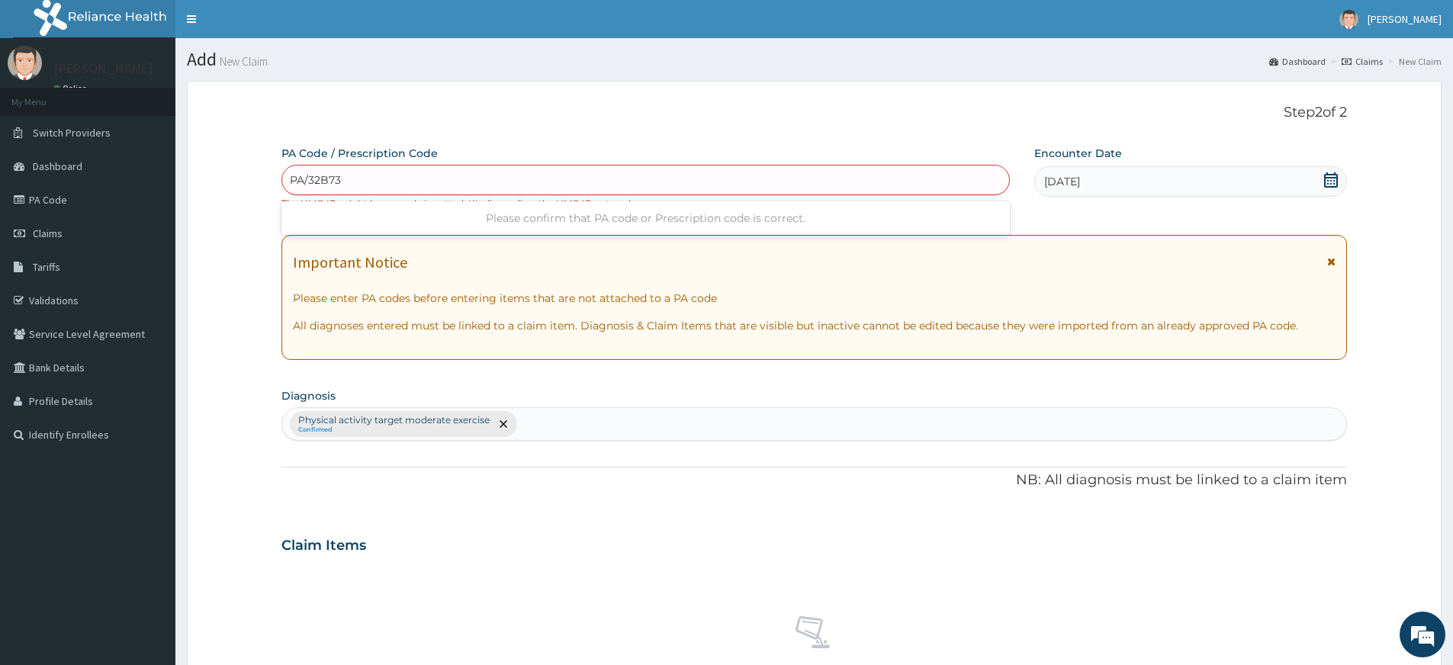
type input "PA/32B733"
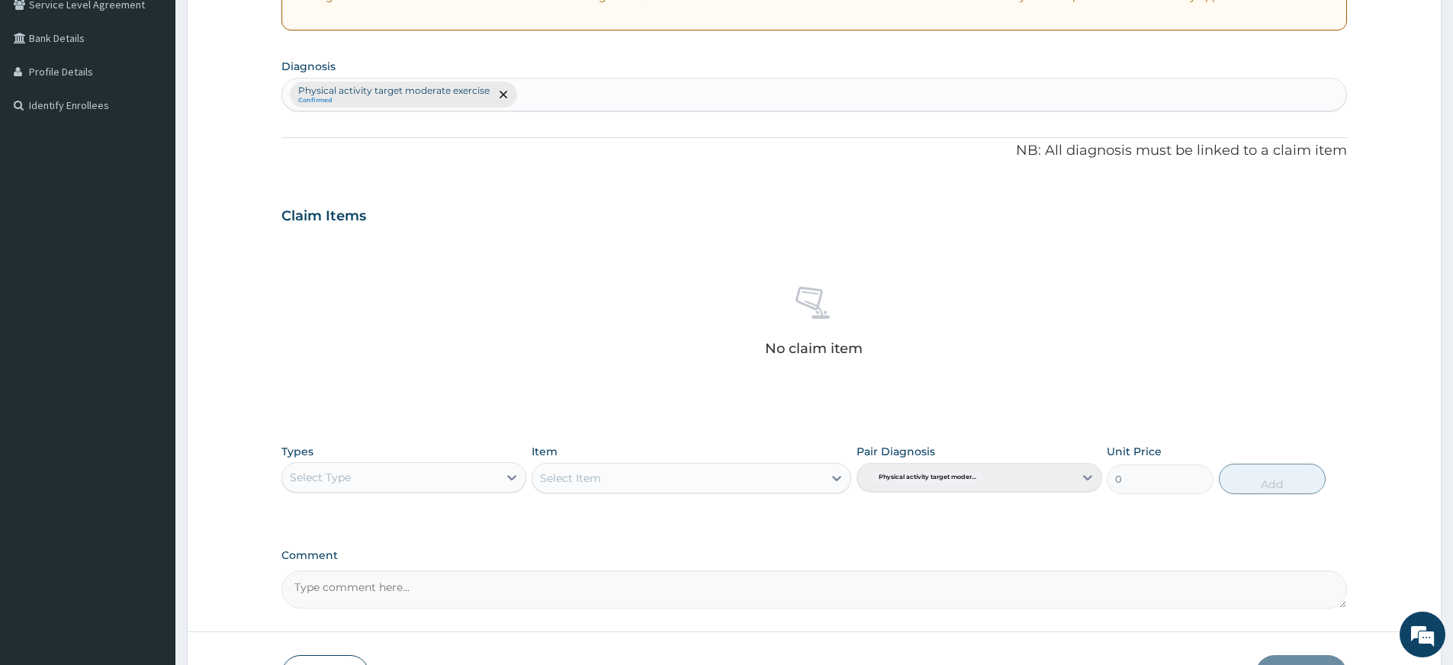
scroll to position [433, 0]
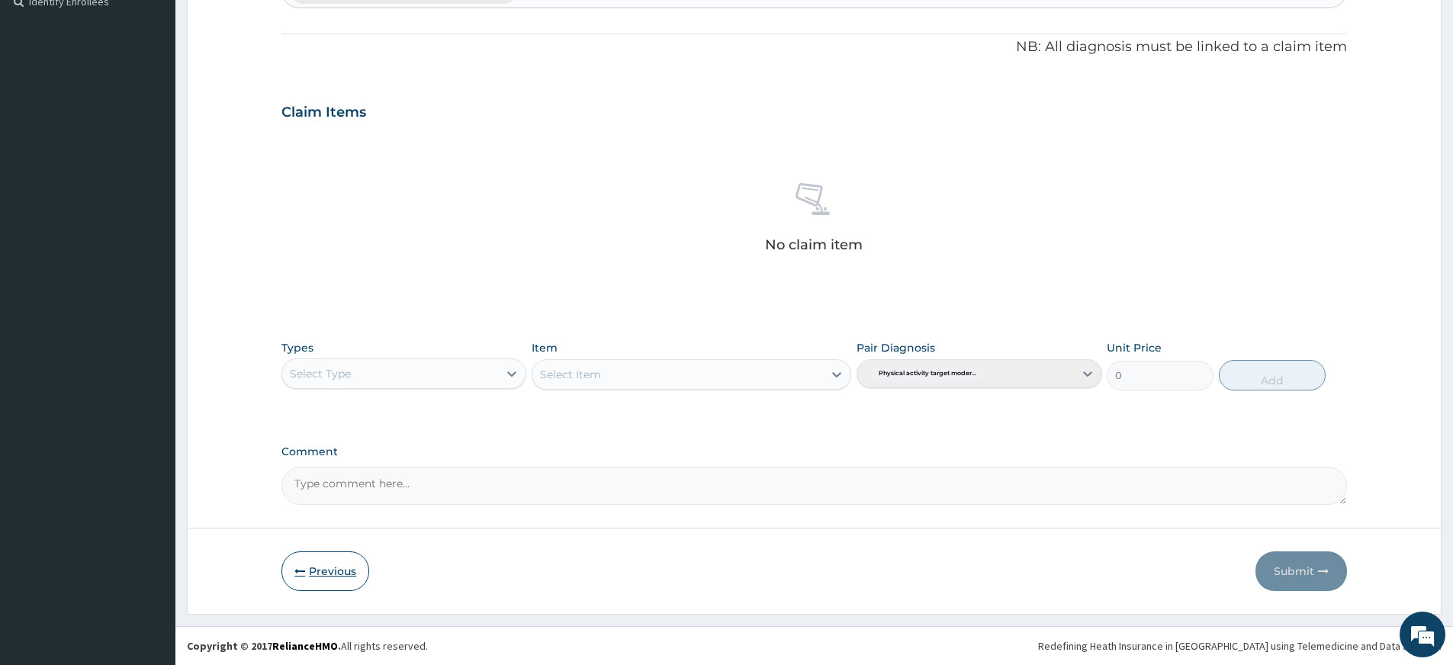
click at [341, 573] on button "Previous" at bounding box center [325, 571] width 88 height 40
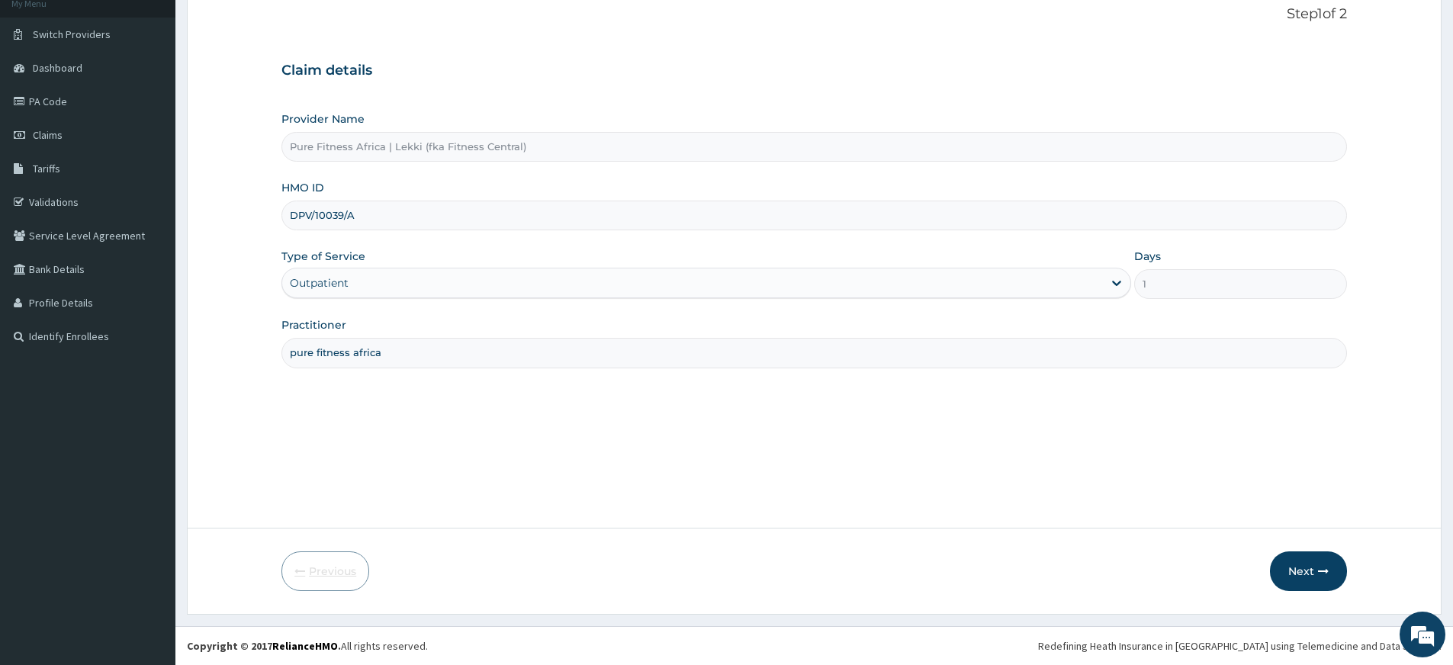
scroll to position [98, 0]
click at [298, 214] on input "DPV/10039/A" at bounding box center [813, 216] width 1065 height 30
type input "BPV/10039/A"
click at [1293, 564] on button "Next" at bounding box center [1308, 571] width 77 height 40
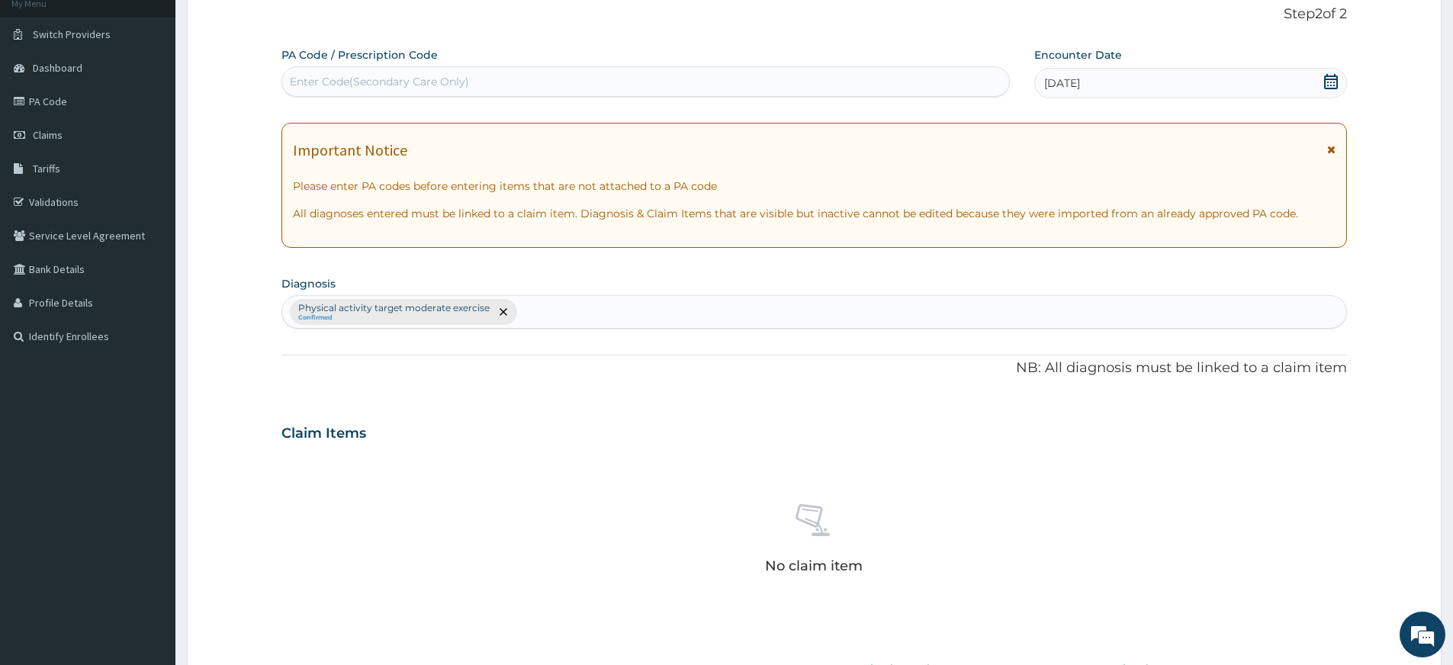
click at [367, 76] on div "Enter Code(Secondary Care Only)" at bounding box center [379, 81] width 179 height 15
type input "PA/32B733"
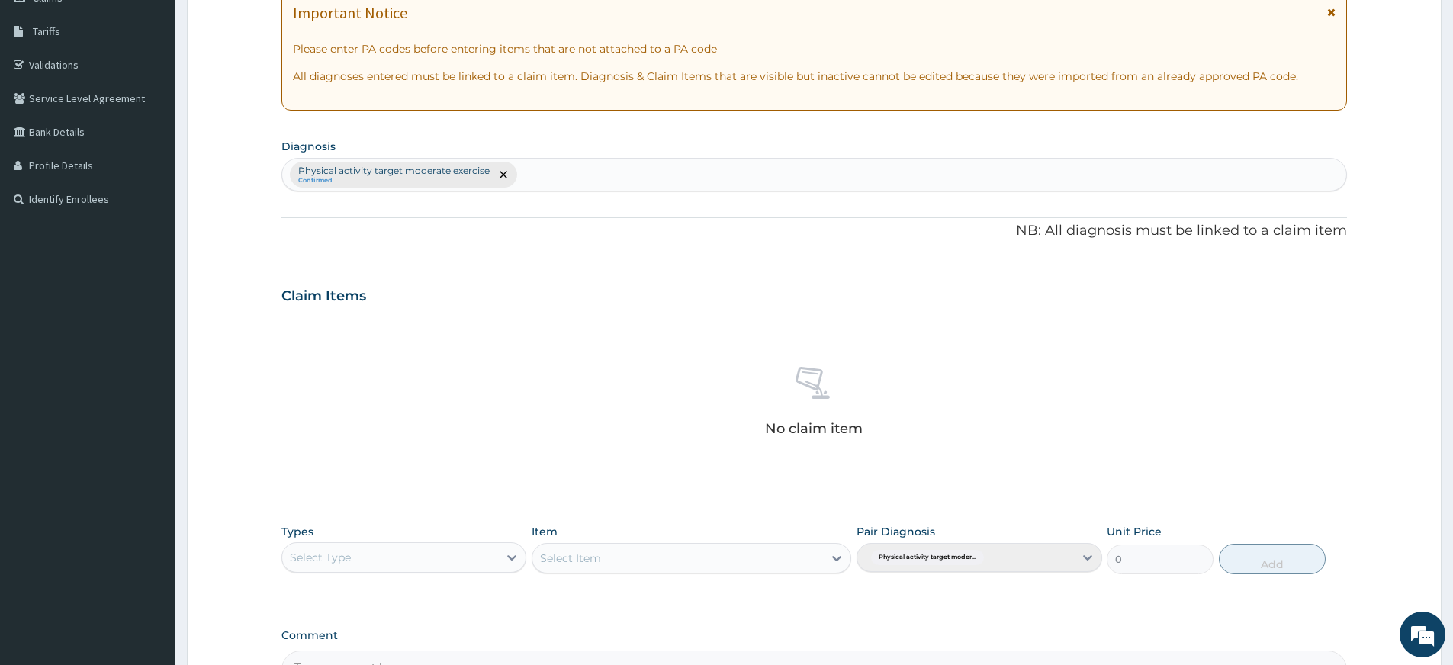
scroll to position [419, 0]
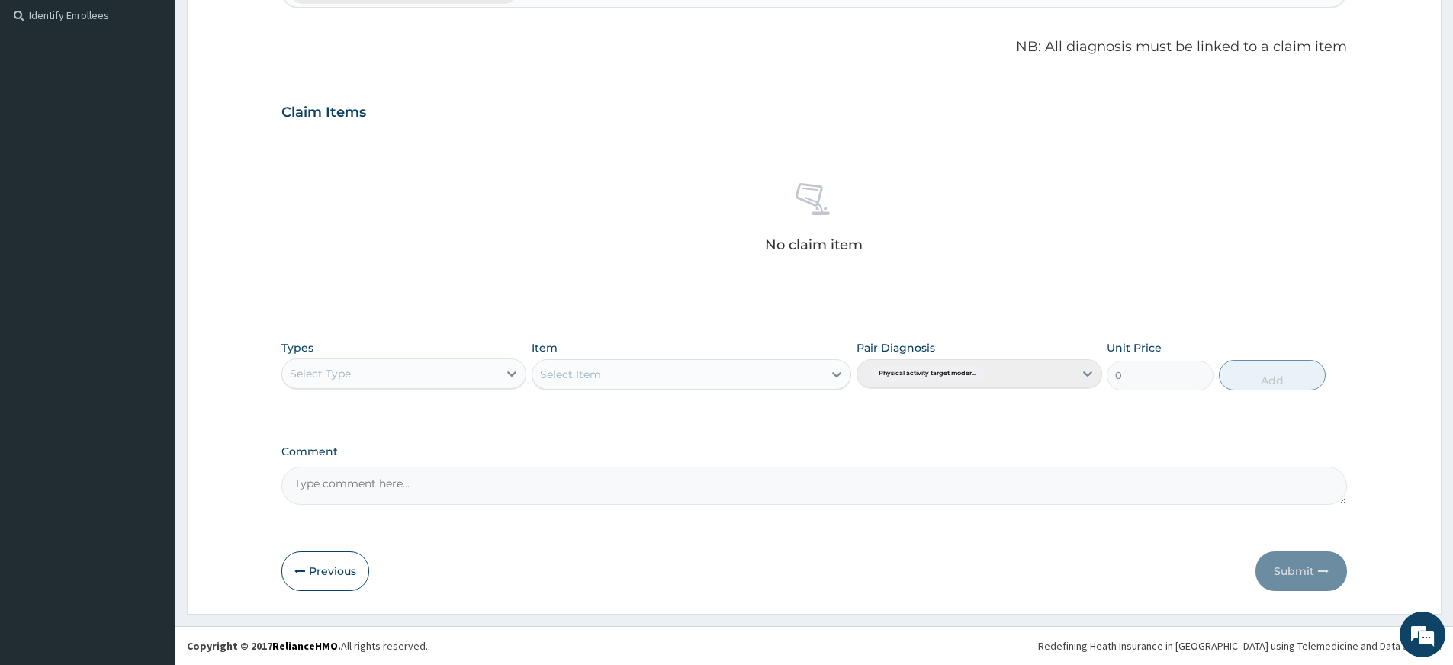
click at [485, 380] on div "Select Type" at bounding box center [390, 374] width 216 height 24
drag, startPoint x: 455, startPoint y: 608, endPoint x: 468, endPoint y: 588, distance: 24.1
click at [455, 608] on div "Gym" at bounding box center [403, 606] width 245 height 27
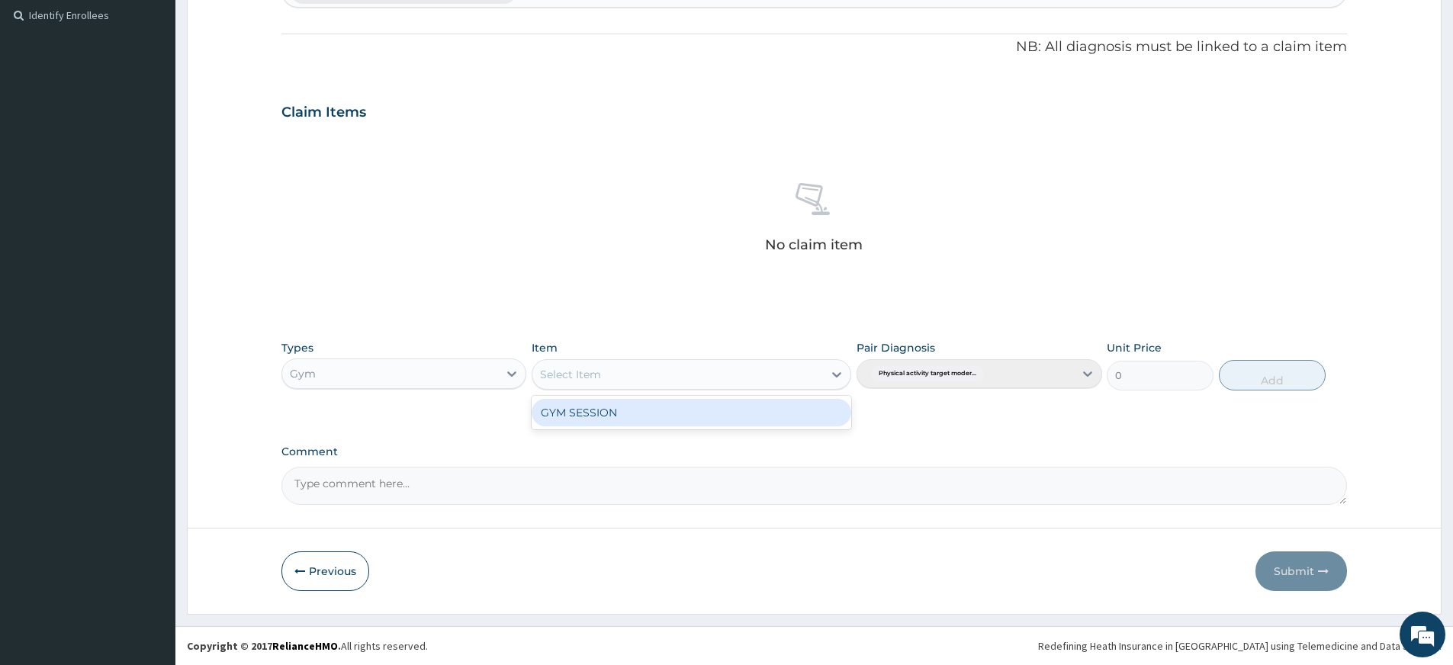
click at [714, 372] on div "Select Item" at bounding box center [677, 374] width 291 height 24
click at [708, 414] on div "GYM SESSION" at bounding box center [692, 412] width 320 height 27
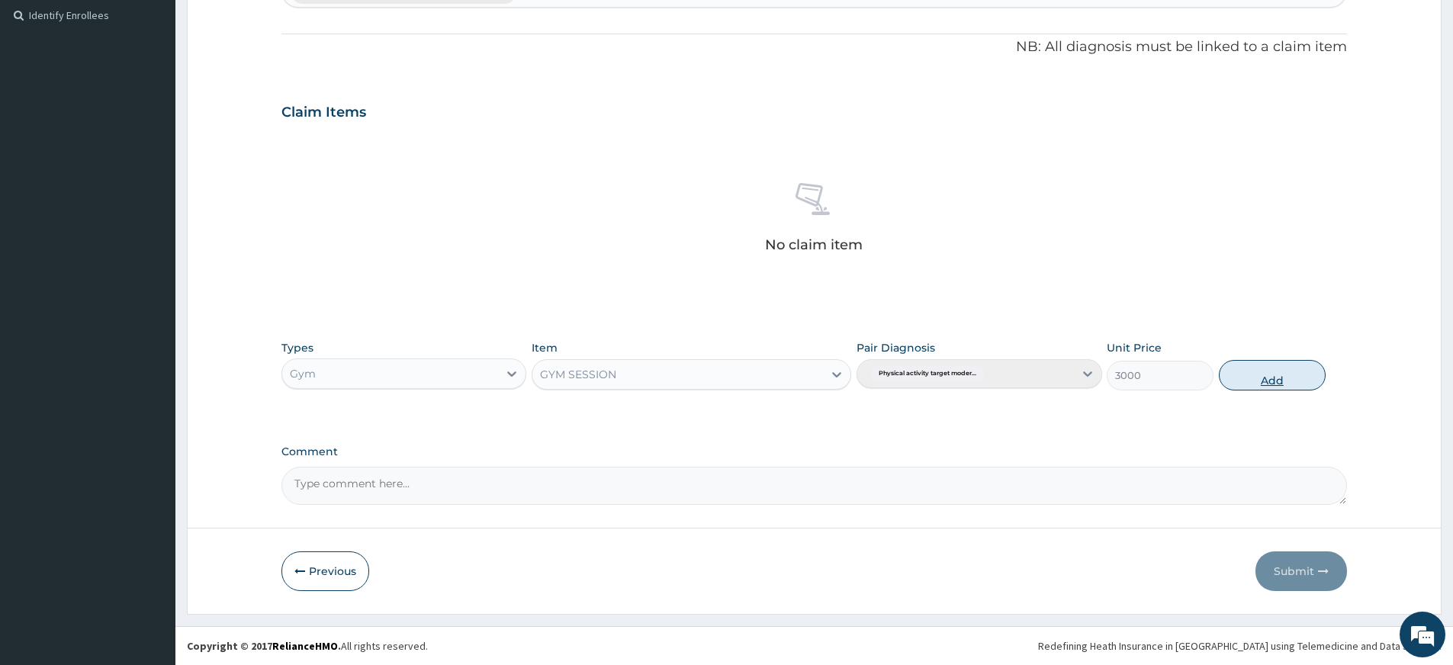
click at [1239, 372] on button "Add" at bounding box center [1272, 375] width 107 height 31
type input "0"
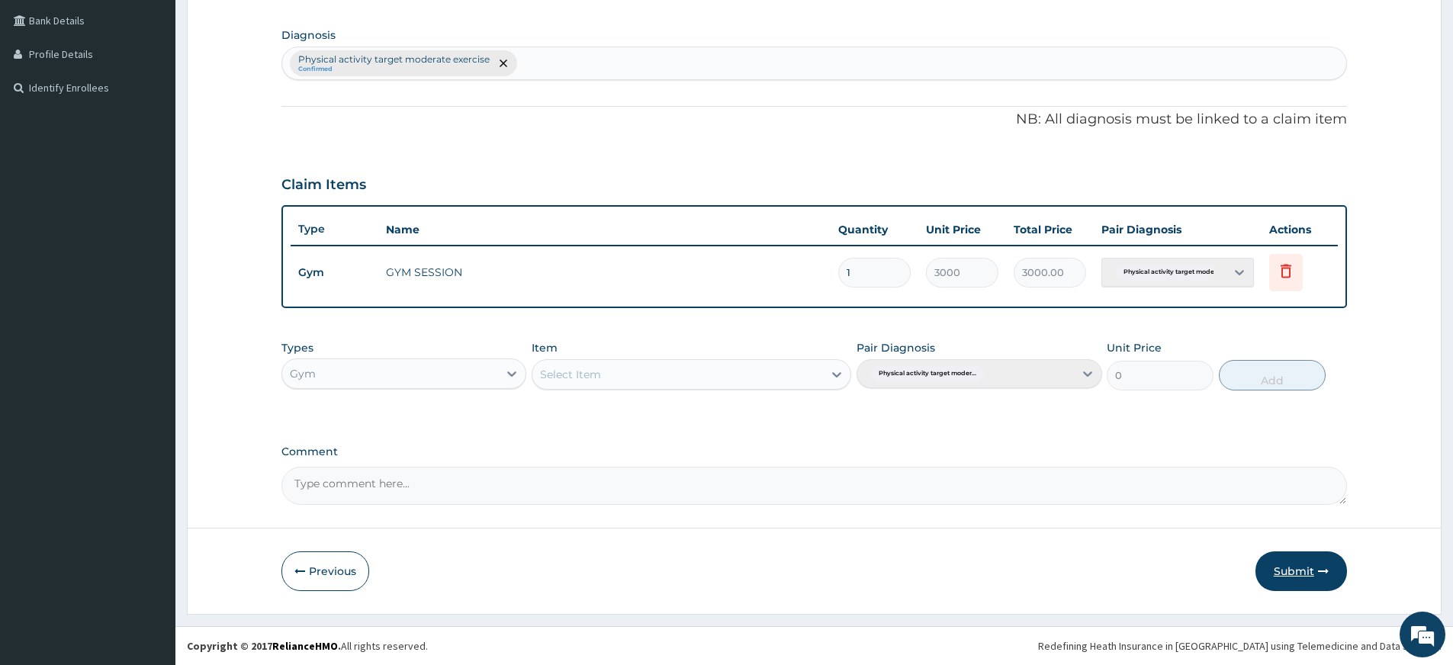
click at [1314, 568] on button "Submit" at bounding box center [1301, 571] width 92 height 40
